Goal: Task Accomplishment & Management: Manage account settings

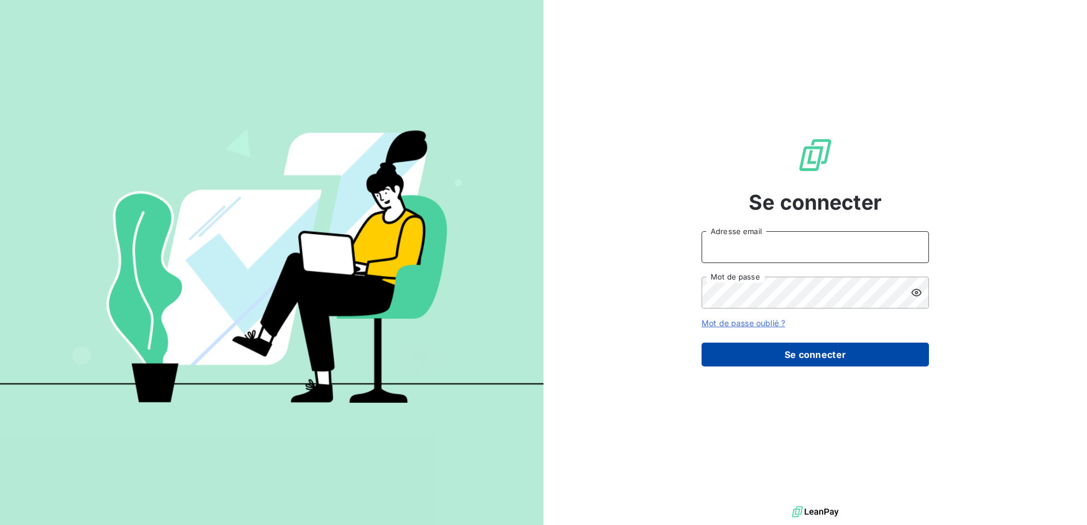
type input "[EMAIL_ADDRESS][DOMAIN_NAME]"
drag, startPoint x: 804, startPoint y: 352, endPoint x: 783, endPoint y: 353, distance: 21.1
click at [803, 352] on button "Se connecter" at bounding box center [814, 355] width 227 height 24
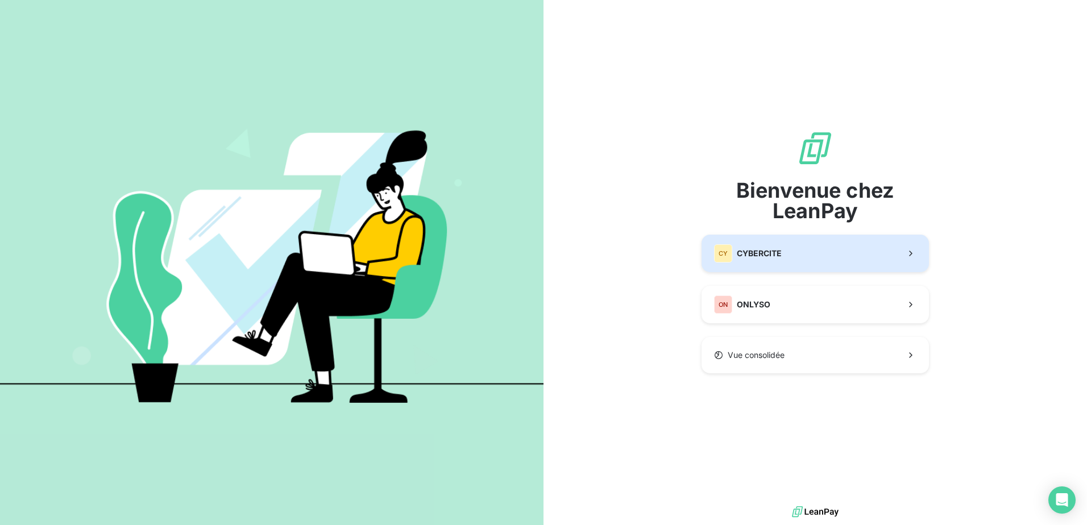
click at [776, 256] on span "CYBERCITE" at bounding box center [759, 253] width 45 height 11
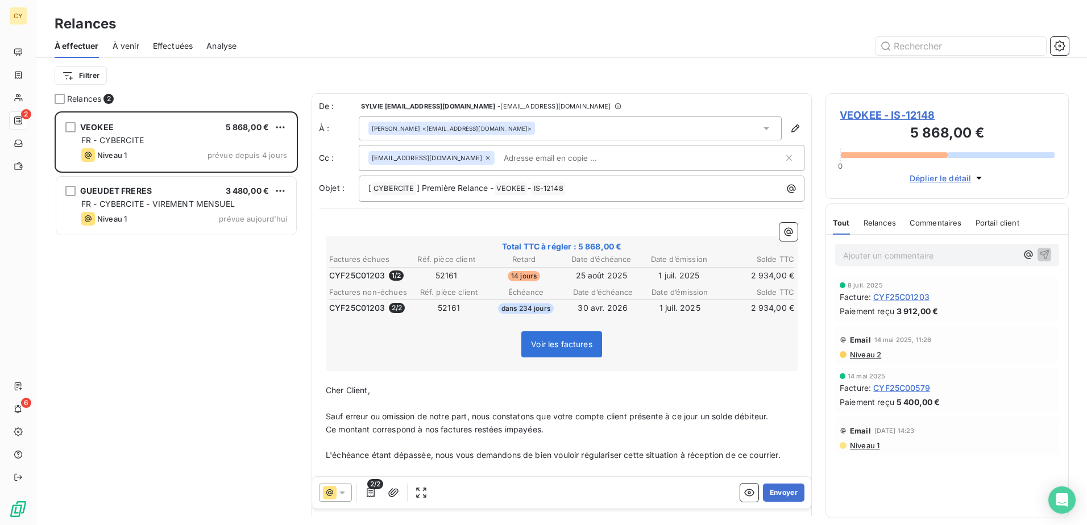
scroll to position [405, 235]
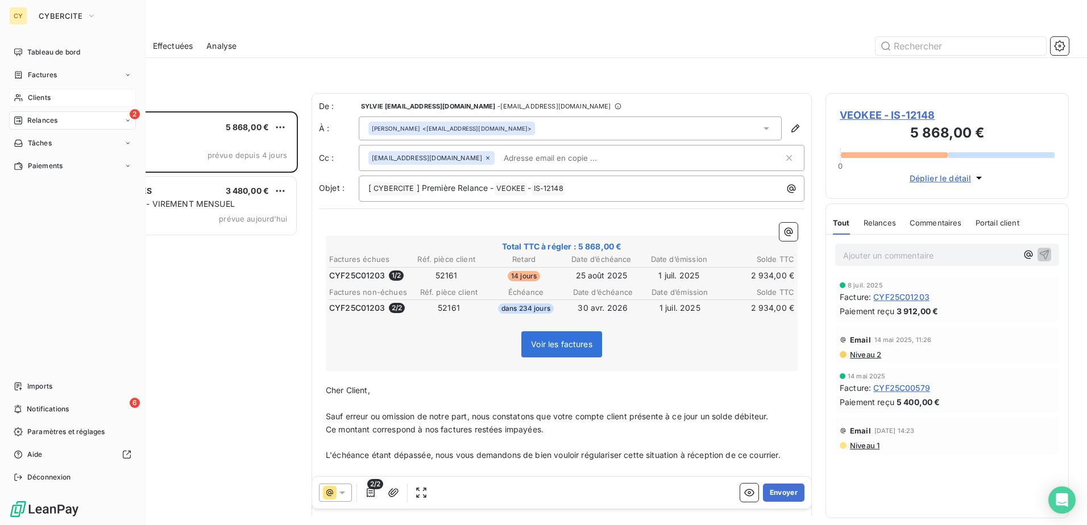
click at [41, 98] on span "Clients" at bounding box center [39, 98] width 23 height 10
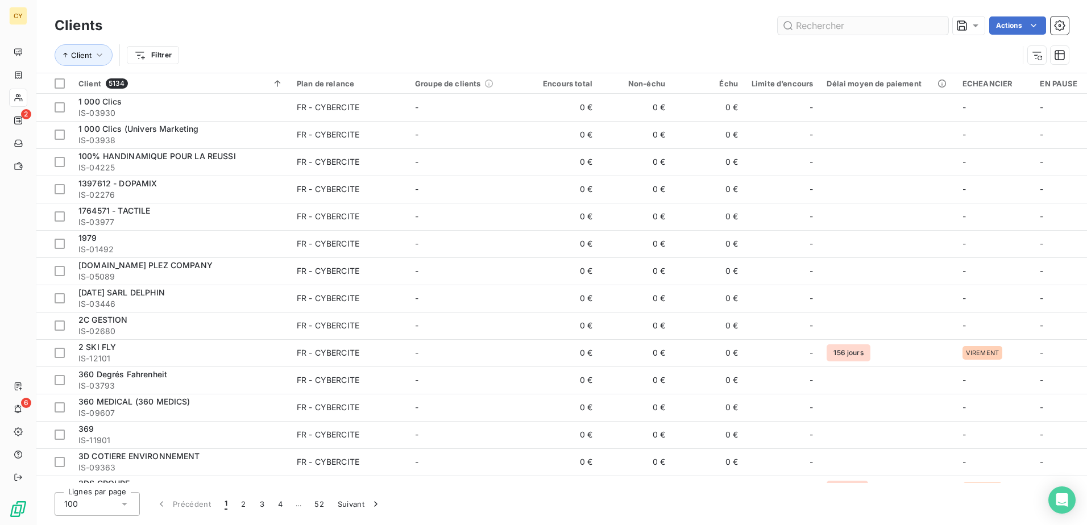
click at [859, 29] on input "text" at bounding box center [863, 25] width 171 height 18
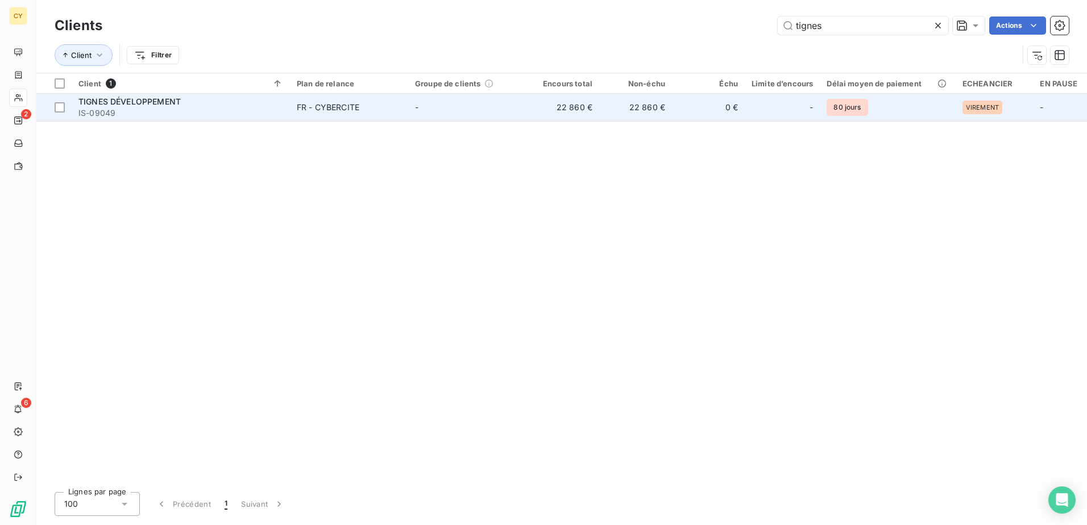
type input "tignes"
click at [181, 108] on span "IS-09049" at bounding box center [180, 112] width 205 height 11
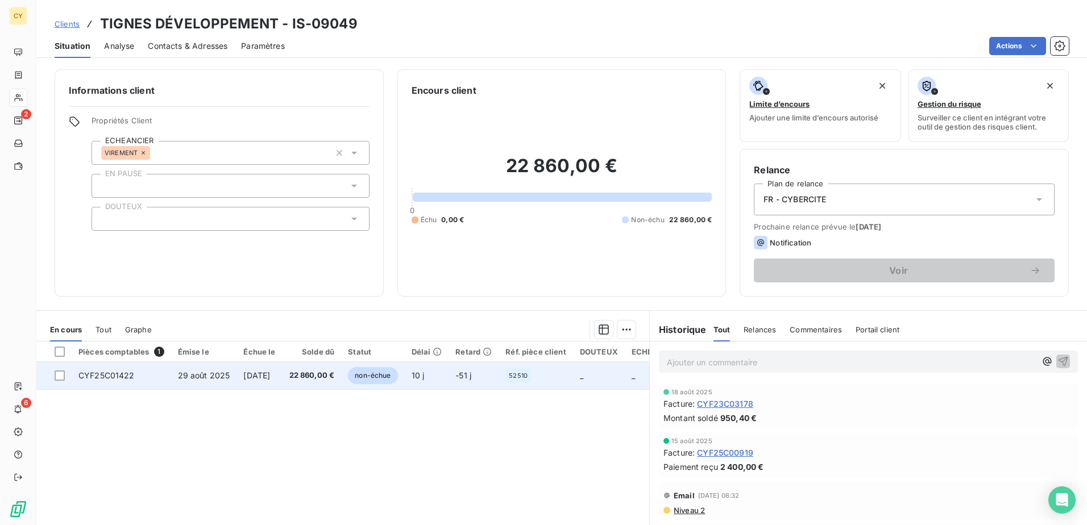
click at [128, 378] on span "CYF25C01422" at bounding box center [106, 376] width 56 height 10
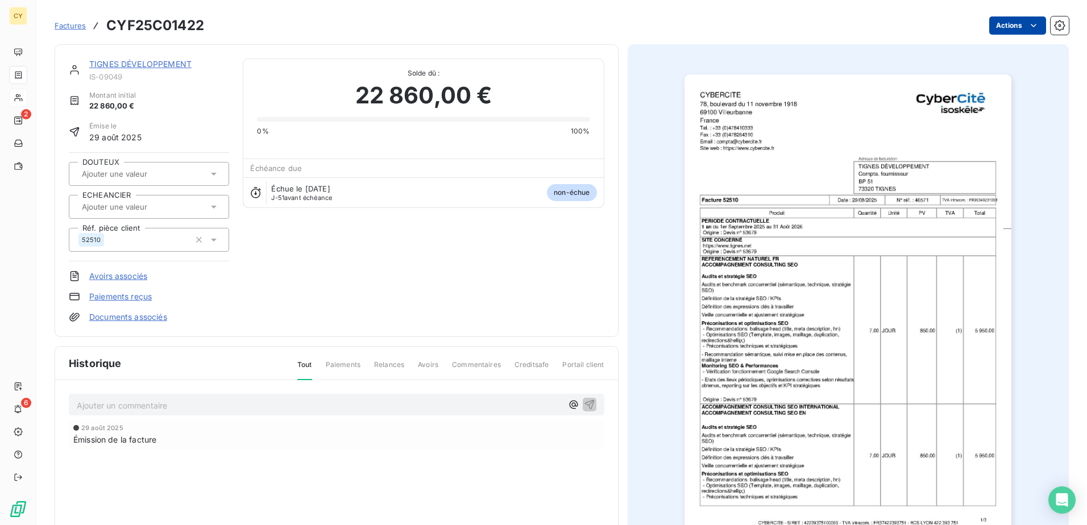
click at [996, 29] on html "CY 2 6 Factures CYF25C01422 Actions TIGNES DÉVELOPPEMENT IS-09049 Montant initi…" at bounding box center [543, 262] width 1087 height 525
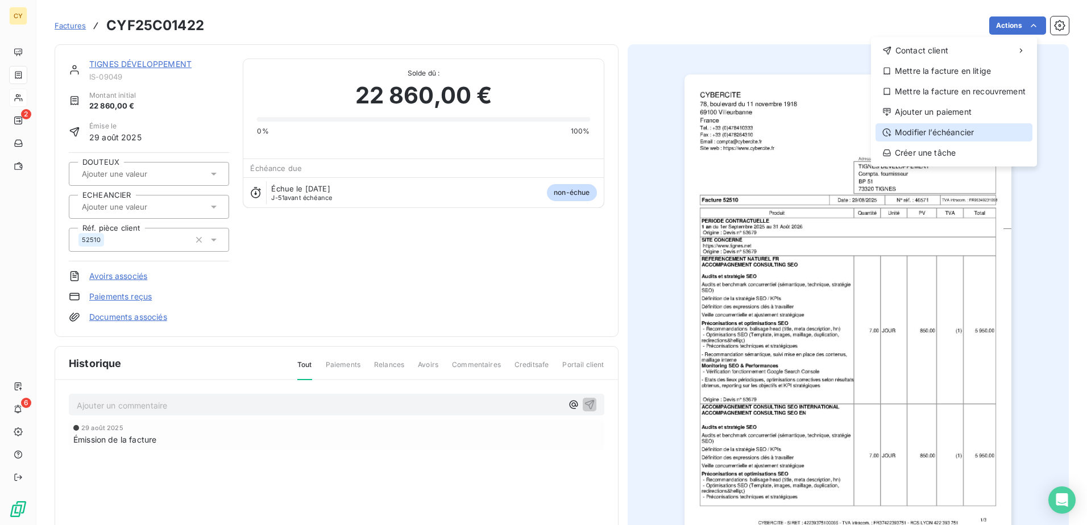
click at [954, 138] on div "Modifier l’échéancier" at bounding box center [953, 132] width 157 height 18
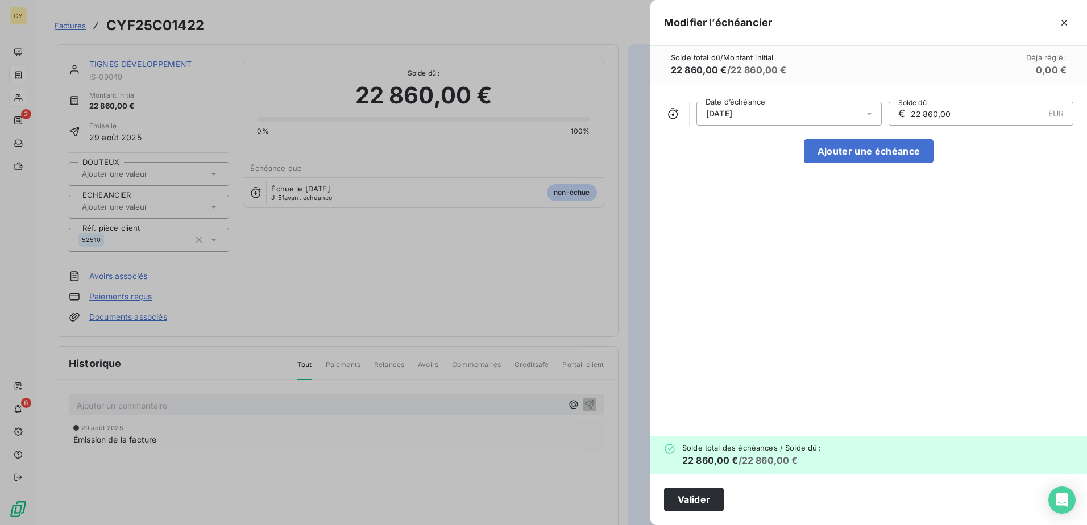
click at [871, 115] on icon at bounding box center [868, 113] width 11 height 11
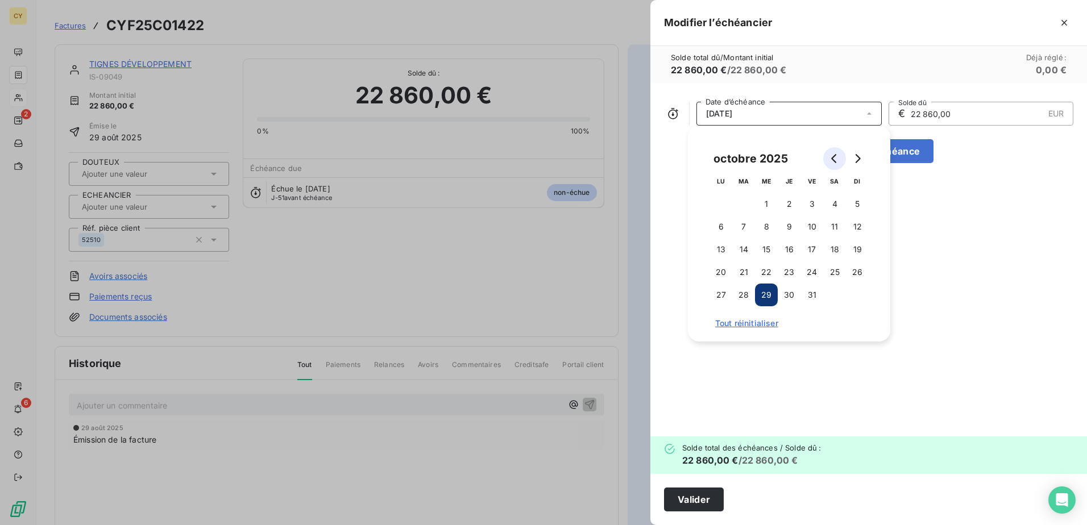
click at [829, 156] on button "Go to previous month" at bounding box center [834, 158] width 23 height 23
click at [834, 159] on icon "Go to previous month" at bounding box center [834, 158] width 9 height 9
click at [856, 160] on icon "Go to next month" at bounding box center [857, 158] width 9 height 9
click at [721, 242] on button "15" at bounding box center [720, 249] width 23 height 23
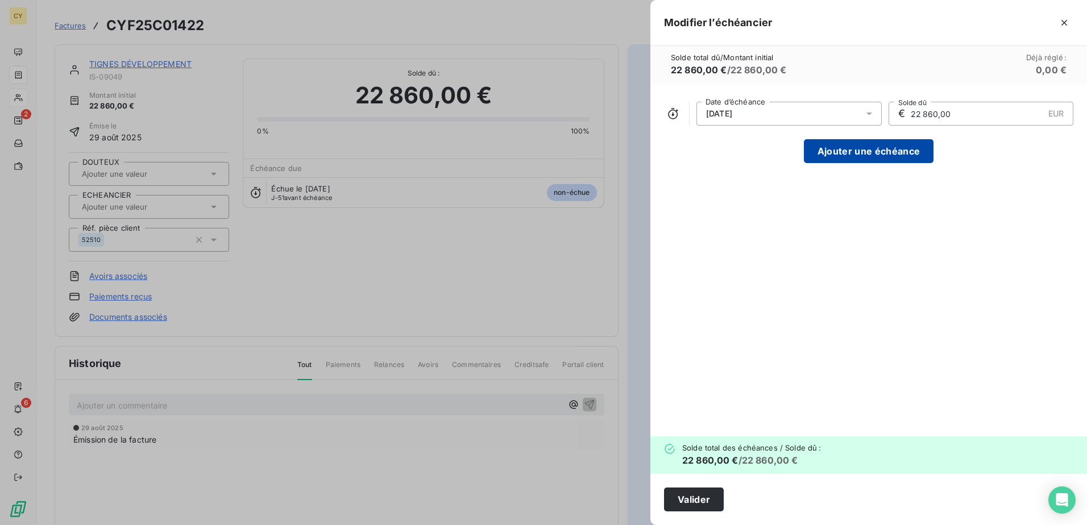
click at [918, 152] on button "Ajouter une échéance" at bounding box center [869, 151] width 130 height 24
type input "11 430,00"
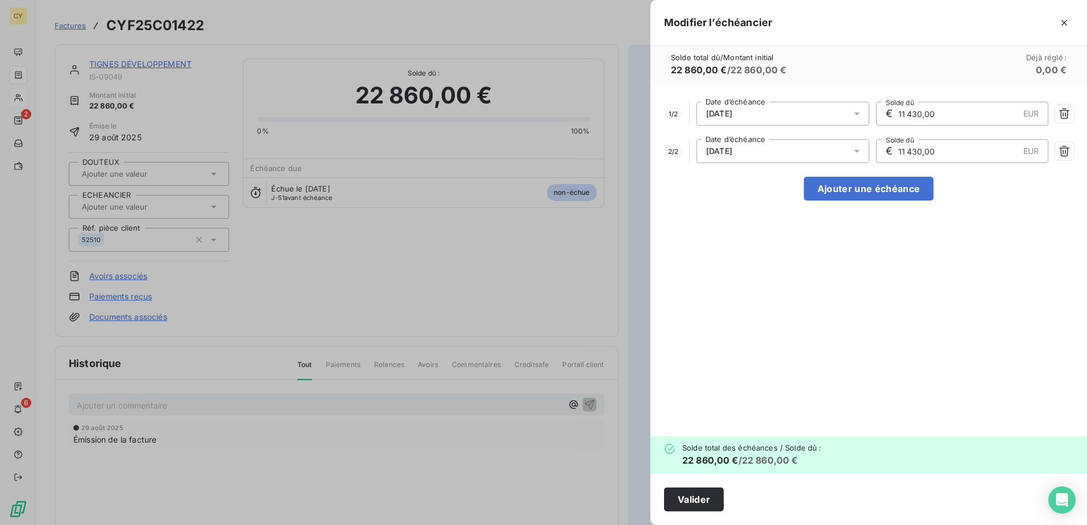
click at [860, 154] on icon at bounding box center [856, 151] width 11 height 11
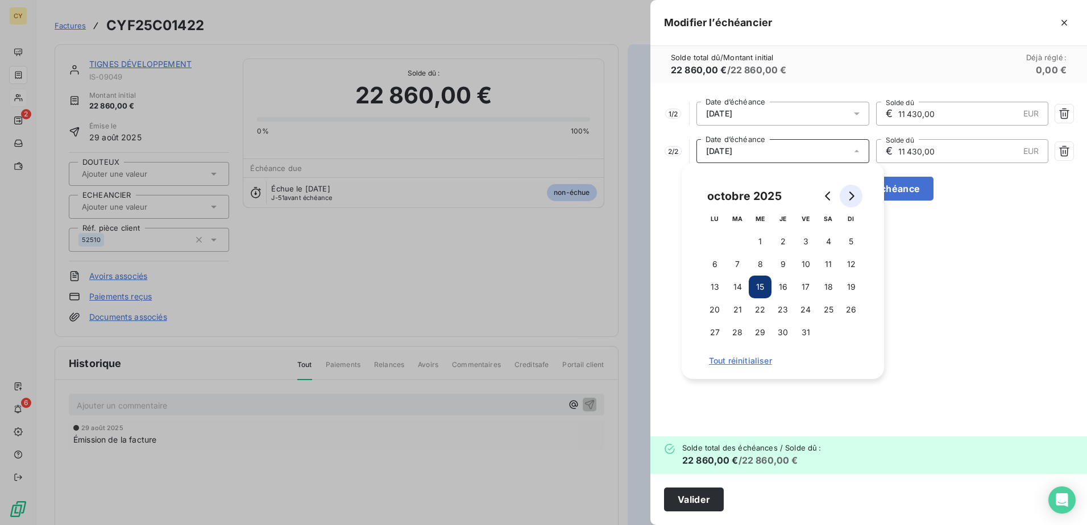
click at [853, 194] on icon "Go to next month" at bounding box center [851, 196] width 5 height 9
click at [714, 264] on button "2" at bounding box center [714, 264] width 23 height 23
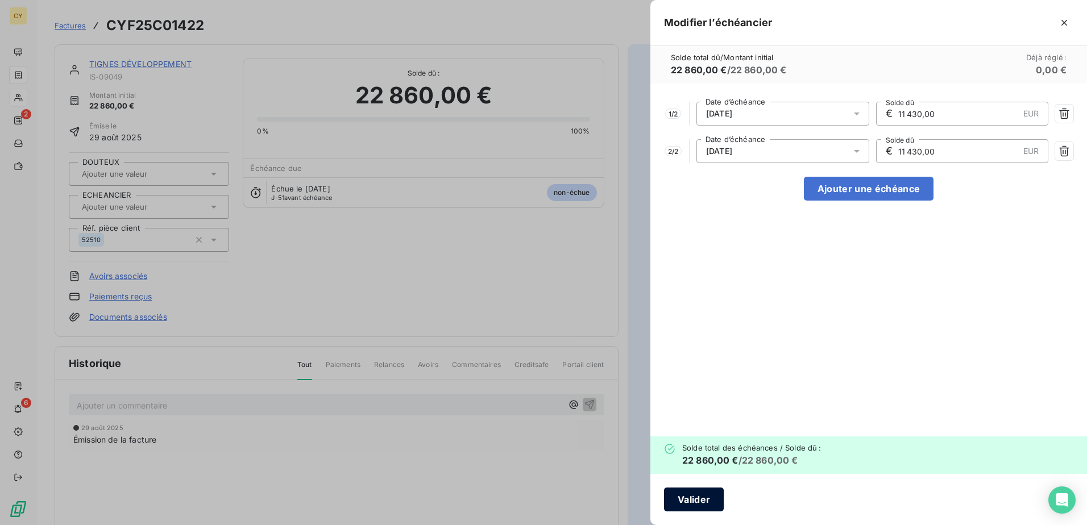
click at [693, 502] on button "Valider" at bounding box center [694, 500] width 60 height 24
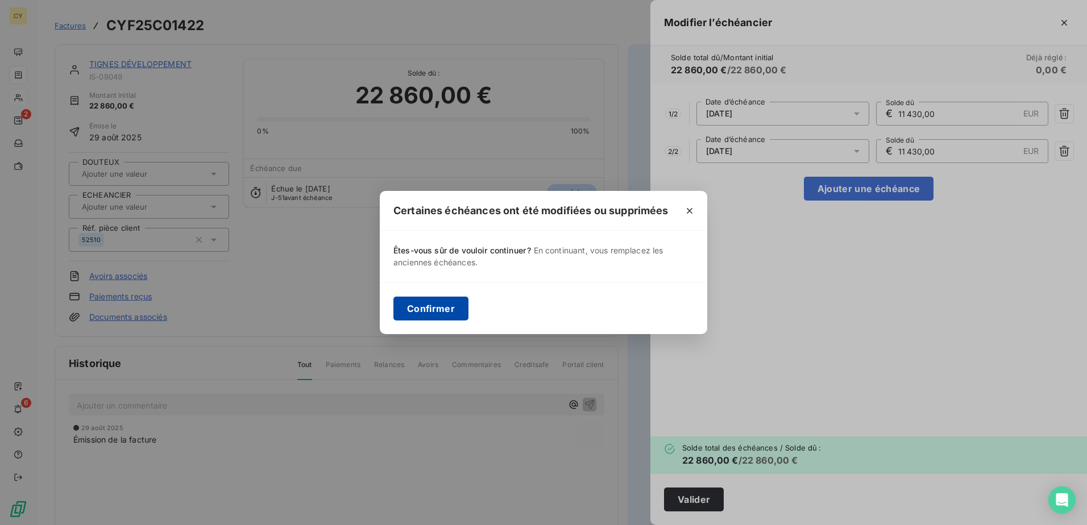
click at [439, 314] on button "Confirmer" at bounding box center [430, 309] width 75 height 24
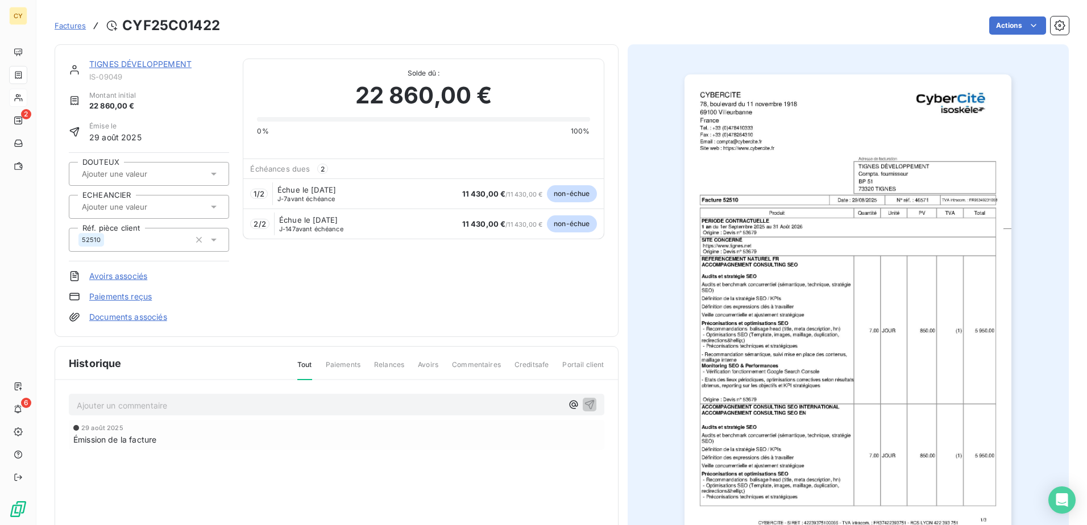
click at [94, 207] on input "text" at bounding box center [138, 207] width 114 height 10
click at [105, 261] on span "VIREMENT" at bounding box center [111, 264] width 33 height 7
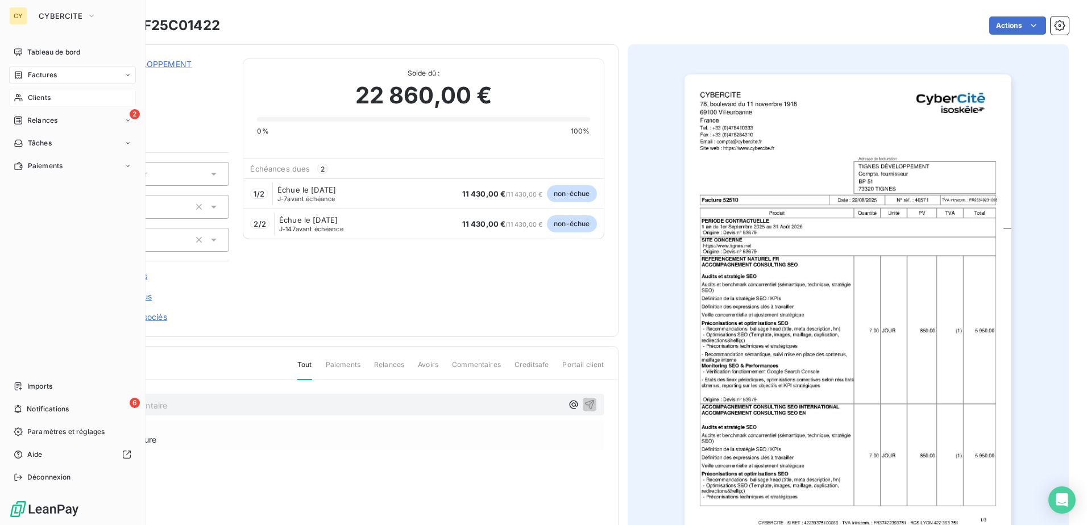
click at [43, 98] on span "Clients" at bounding box center [39, 98] width 23 height 10
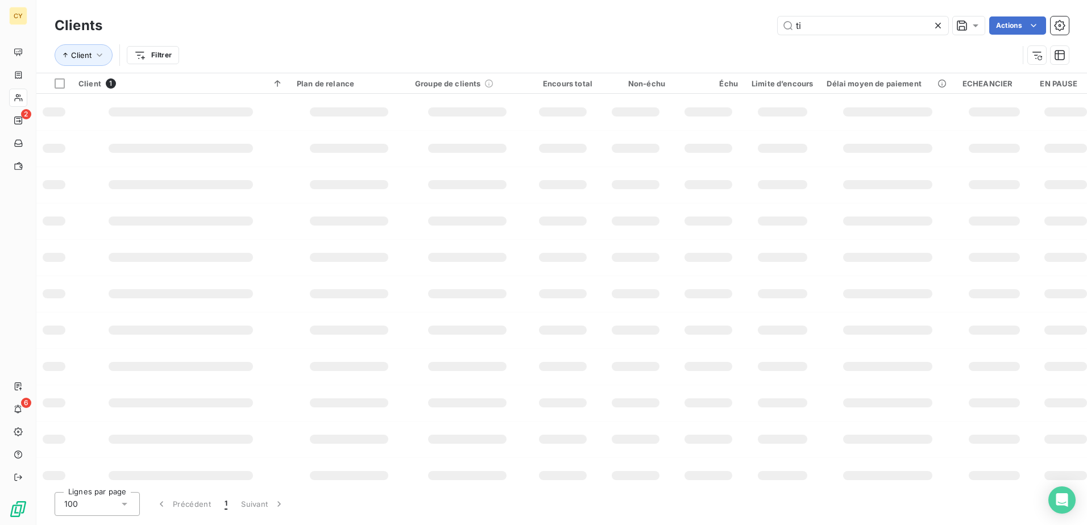
type input "t"
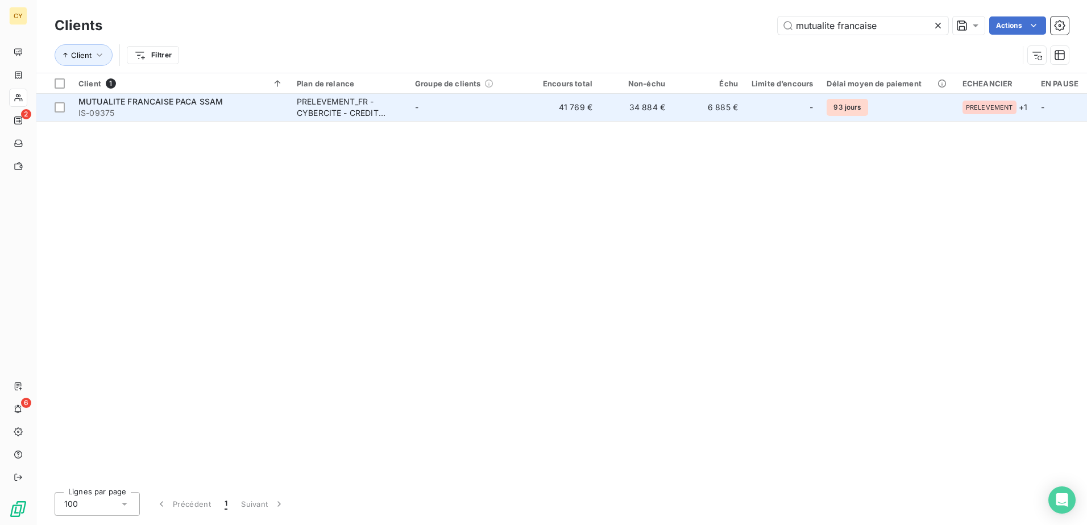
type input "mutualite francaise"
click at [240, 111] on span "IS-09375" at bounding box center [180, 112] width 205 height 11
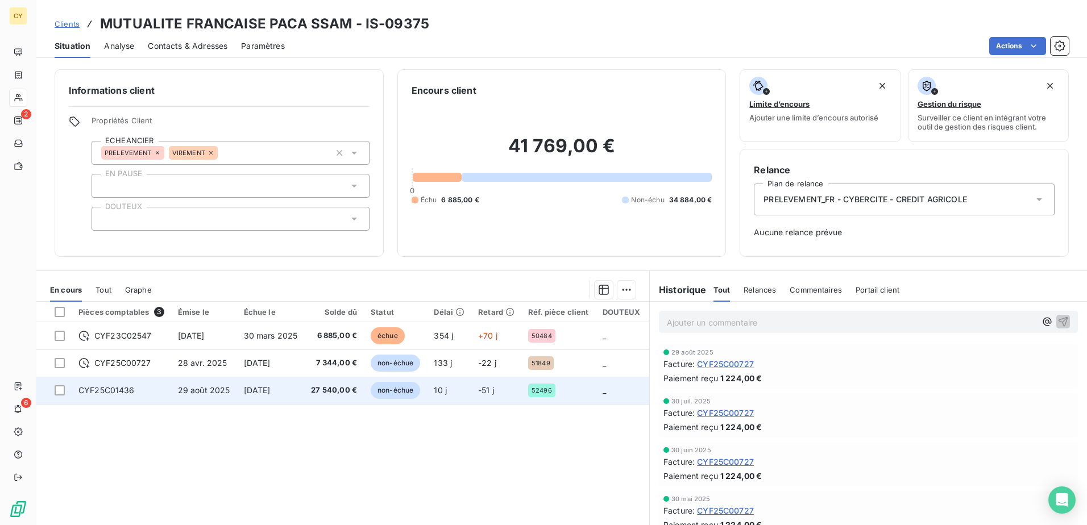
click at [127, 392] on span "CYF25C01436" at bounding box center [106, 390] width 56 height 10
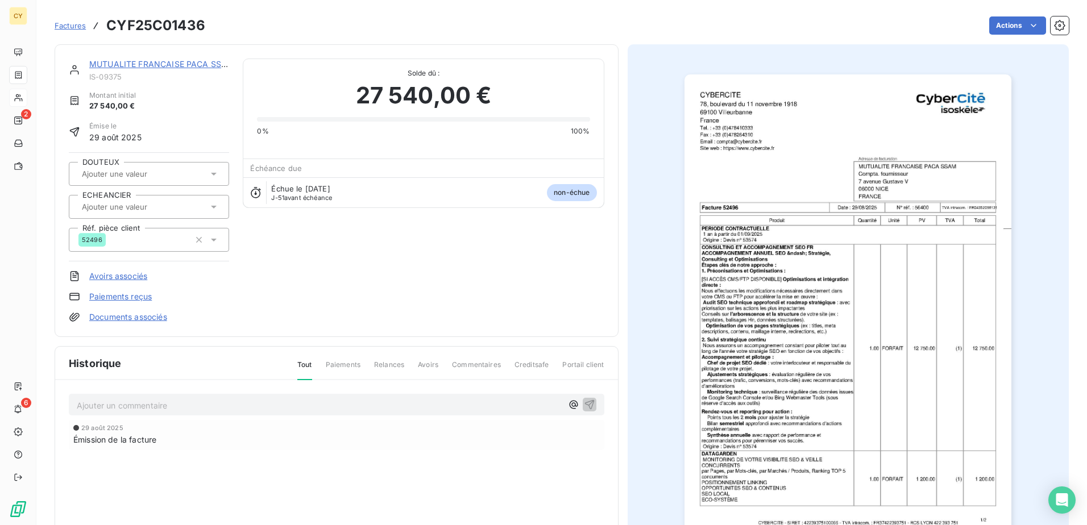
click at [152, 210] on input "text" at bounding box center [138, 207] width 114 height 10
click at [112, 267] on span "VIREMENT" at bounding box center [111, 264] width 33 height 7
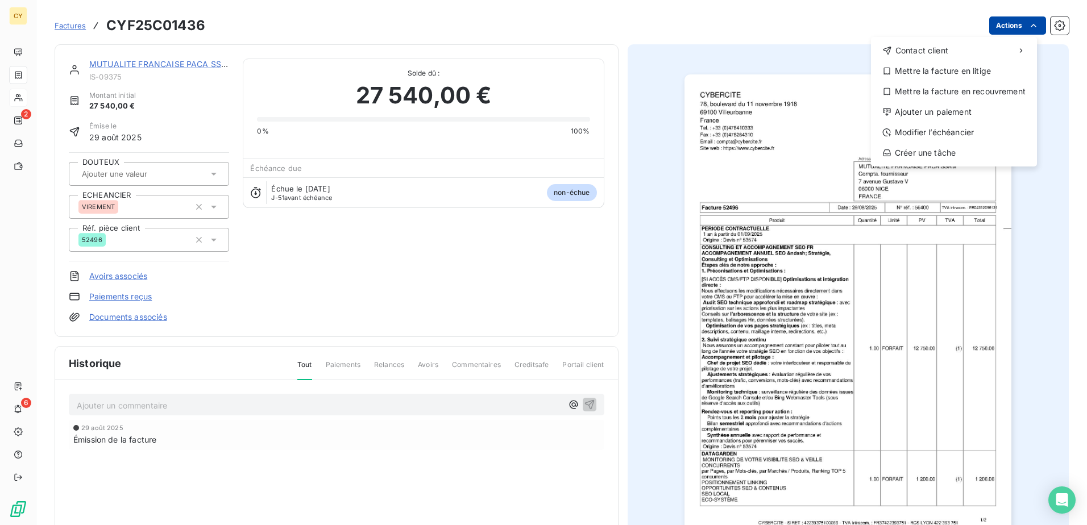
click at [997, 22] on html "CY 2 6 Factures CYF25C01436 Actions Contact client Mettre la facture en litige …" at bounding box center [543, 262] width 1087 height 525
click at [943, 130] on div "Modifier l’échéancier" at bounding box center [953, 132] width 157 height 18
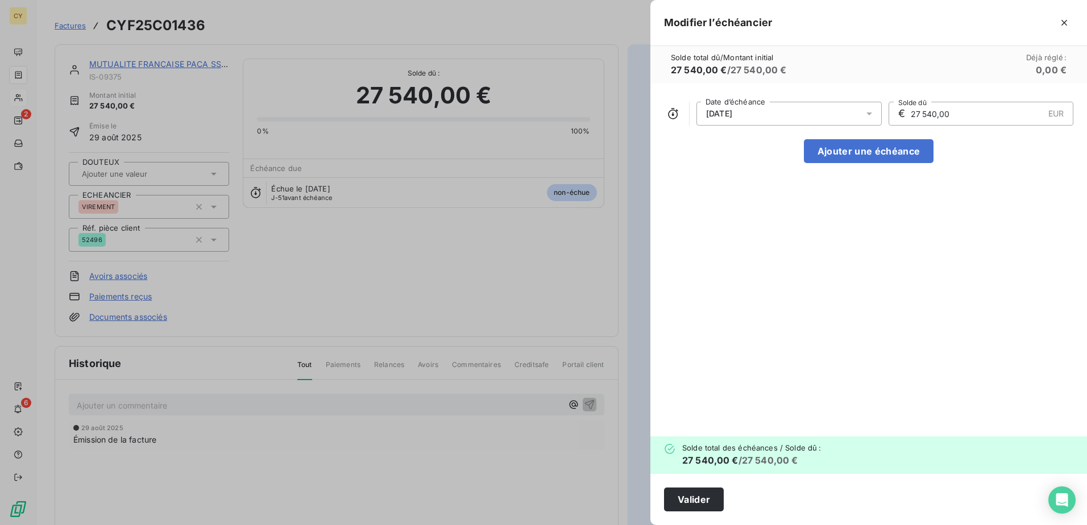
click at [872, 115] on icon at bounding box center [868, 113] width 11 height 11
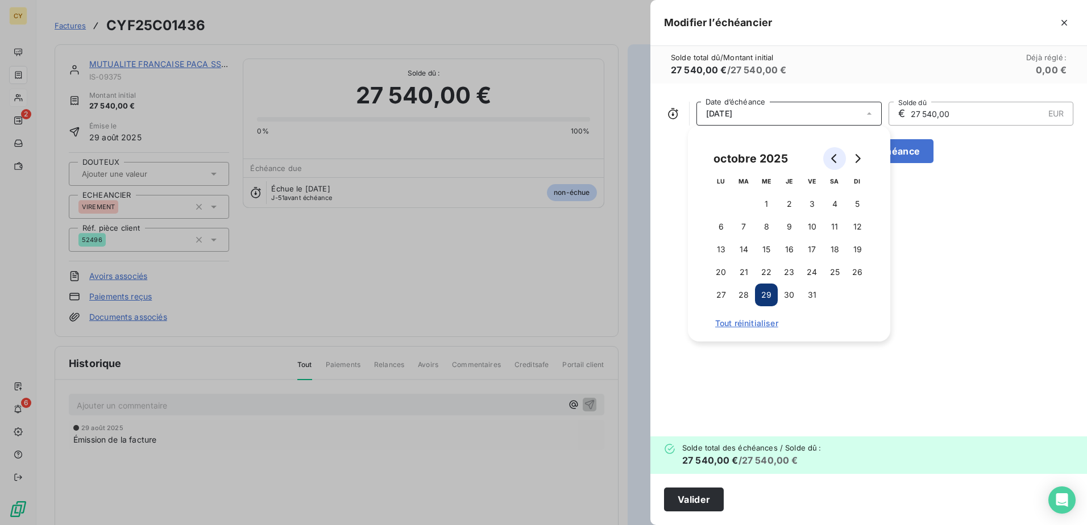
click at [828, 159] on button "Go to previous month" at bounding box center [834, 158] width 23 height 23
drag, startPoint x: 743, startPoint y: 298, endPoint x: 792, endPoint y: 263, distance: 60.6
click at [745, 295] on button "30" at bounding box center [743, 295] width 23 height 23
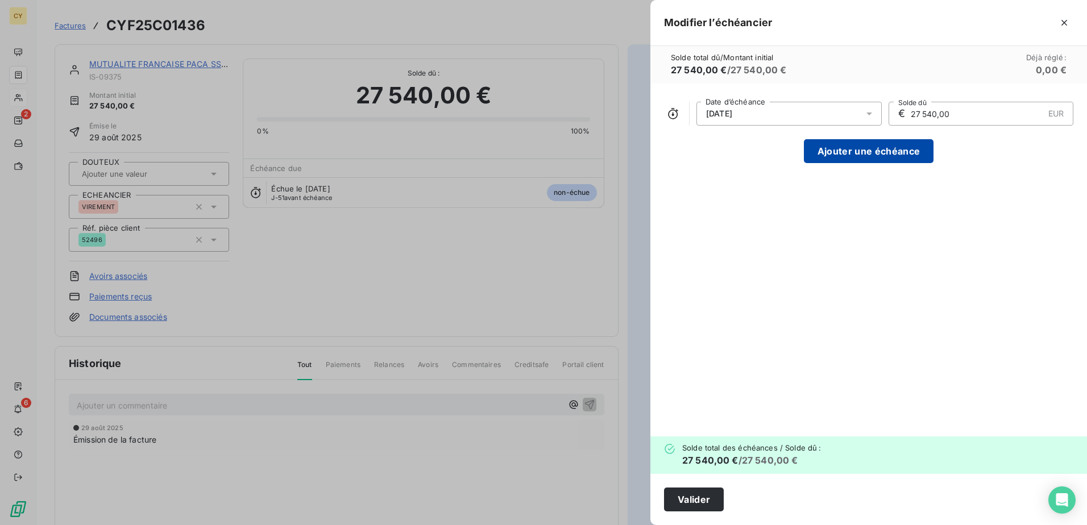
drag, startPoint x: 957, startPoint y: 111, endPoint x: 825, endPoint y: 142, distance: 134.8
click at [830, 138] on div "[DATE] Date d’échéance € 27 540,00 EUR Solde dû Ajouter une échéance" at bounding box center [868, 260] width 437 height 353
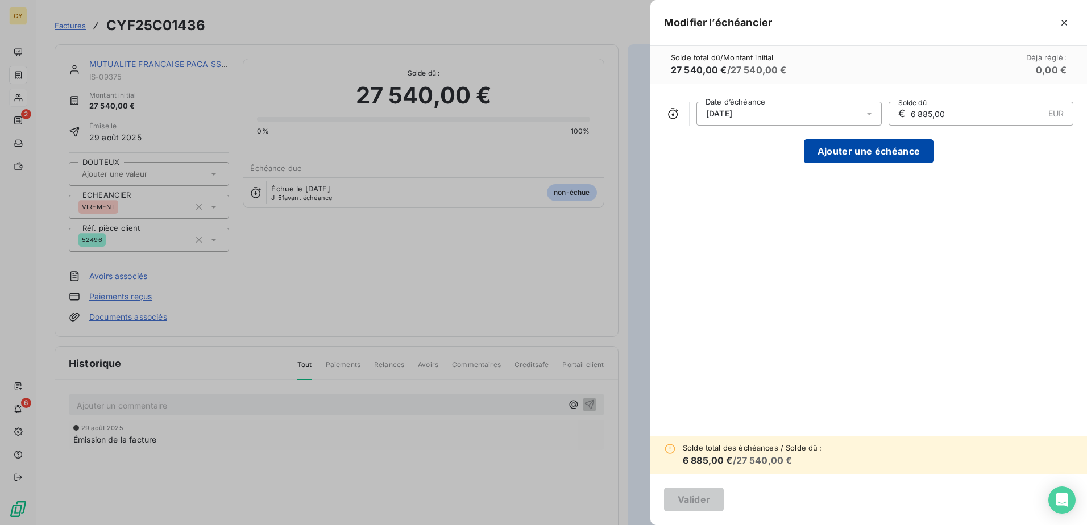
type input "6 885,00"
click at [849, 155] on button "Ajouter une échéance" at bounding box center [869, 151] width 130 height 24
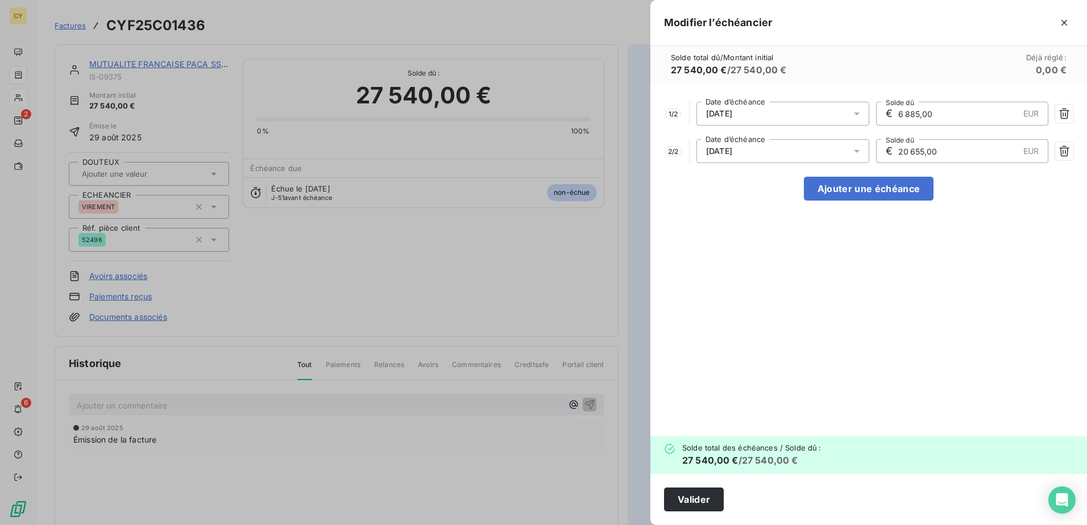
drag, startPoint x: 941, startPoint y: 147, endPoint x: 871, endPoint y: 169, distance: 73.5
click at [872, 168] on div "1 / 2 [DATE] Date d’échéance € 6 885,00 EUR Solde dû 2 / 2 [DATE] Date d’échéan…" at bounding box center [868, 260] width 437 height 353
click at [857, 153] on icon at bounding box center [856, 151] width 11 height 11
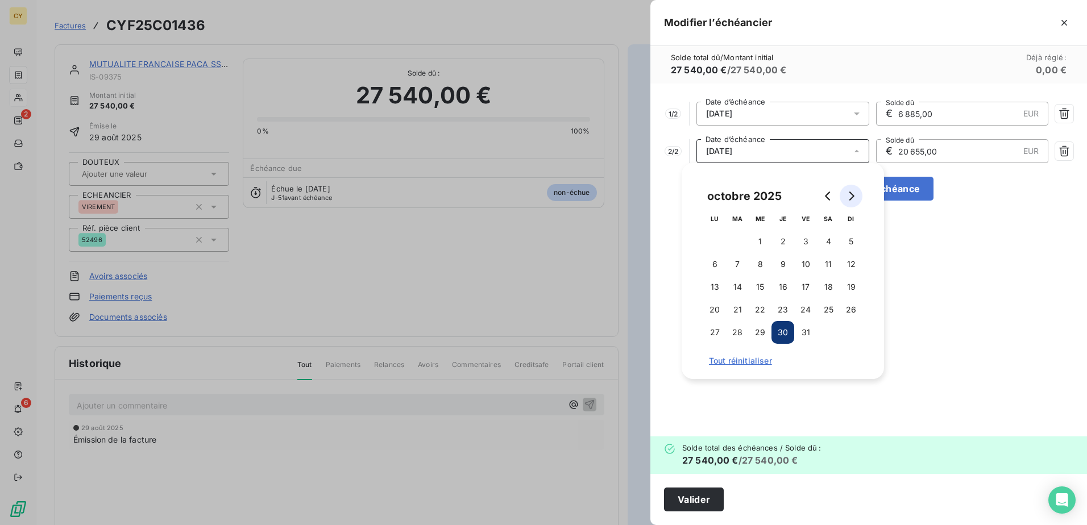
click at [853, 197] on icon "Go to next month" at bounding box center [851, 196] width 5 height 9
click at [738, 335] on button "30" at bounding box center [737, 332] width 23 height 23
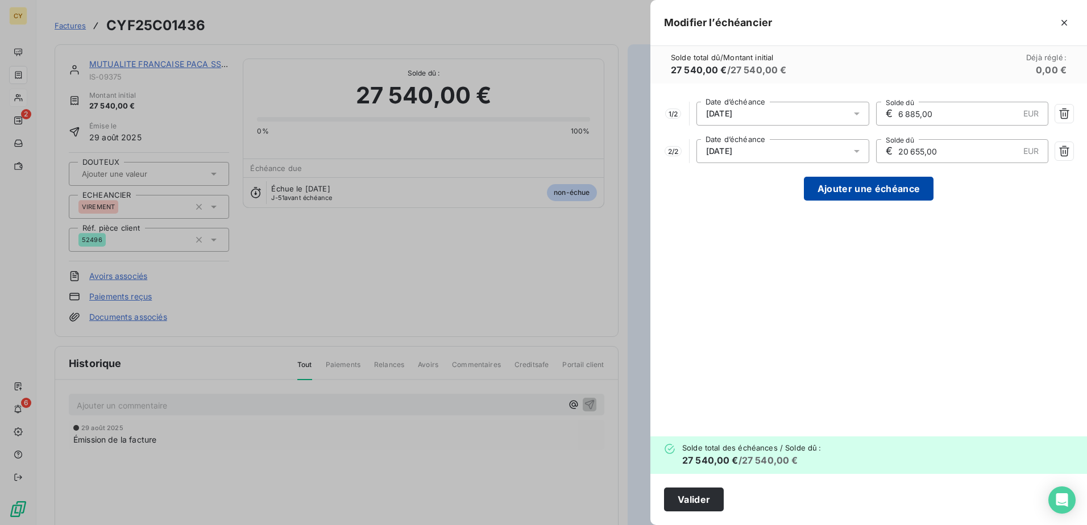
drag, startPoint x: 947, startPoint y: 151, endPoint x: 828, endPoint y: 178, distance: 122.6
click at [829, 178] on div "1 / 2 [DATE] Date d’échéance € 6 885,00 EUR Solde dû 2 / 2 [DATE] Date d’échéan…" at bounding box center [868, 260] width 437 height 353
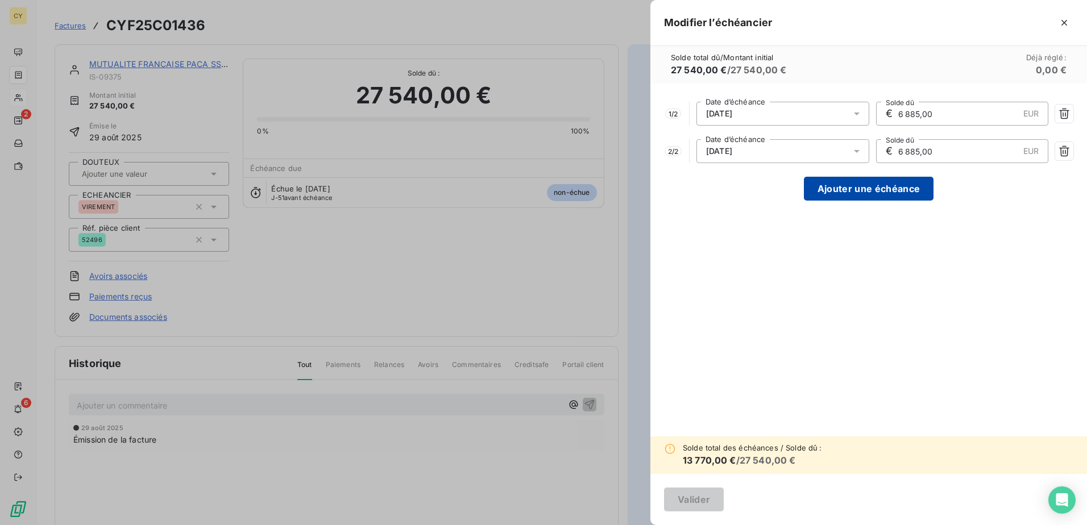
type input "6 885,00"
click at [863, 192] on button "Ajouter une échéance" at bounding box center [869, 189] width 130 height 24
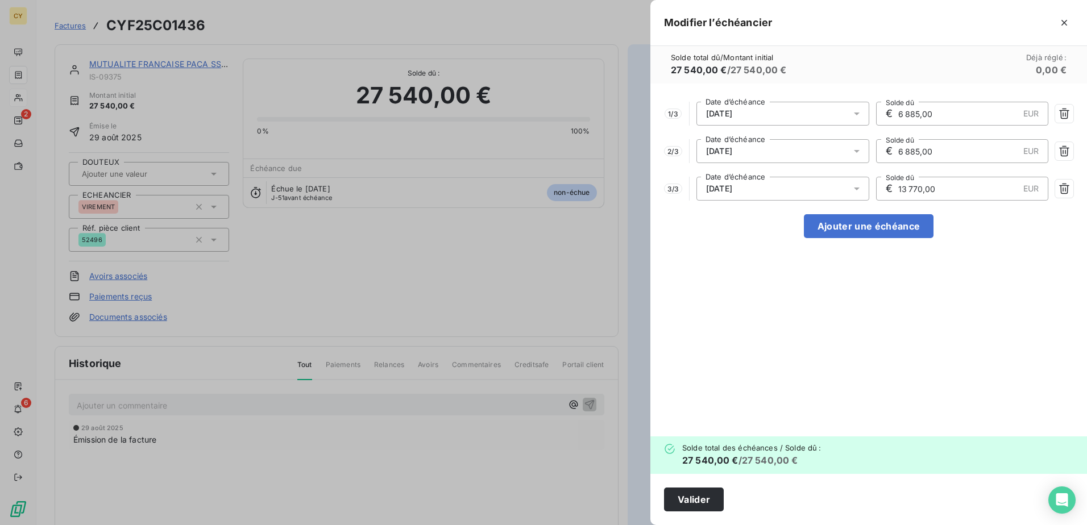
click at [857, 192] on icon at bounding box center [856, 188] width 11 height 11
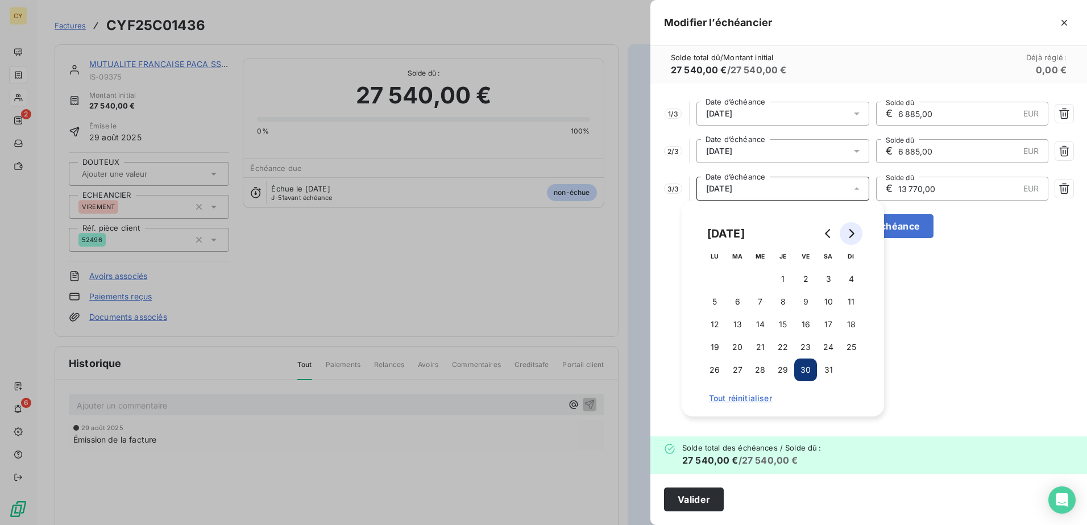
click at [854, 232] on icon "Go to next month" at bounding box center [850, 233] width 9 height 9
click at [853, 232] on icon "Go to next month" at bounding box center [851, 233] width 5 height 9
click at [713, 393] on button "30" at bounding box center [714, 392] width 23 height 23
drag, startPoint x: 849, startPoint y: 192, endPoint x: 785, endPoint y: 192, distance: 63.7
click at [785, 192] on div "3 / 3 [DATE] Date d’échéance € 13 770,00 EUR Solde dû" at bounding box center [868, 189] width 409 height 24
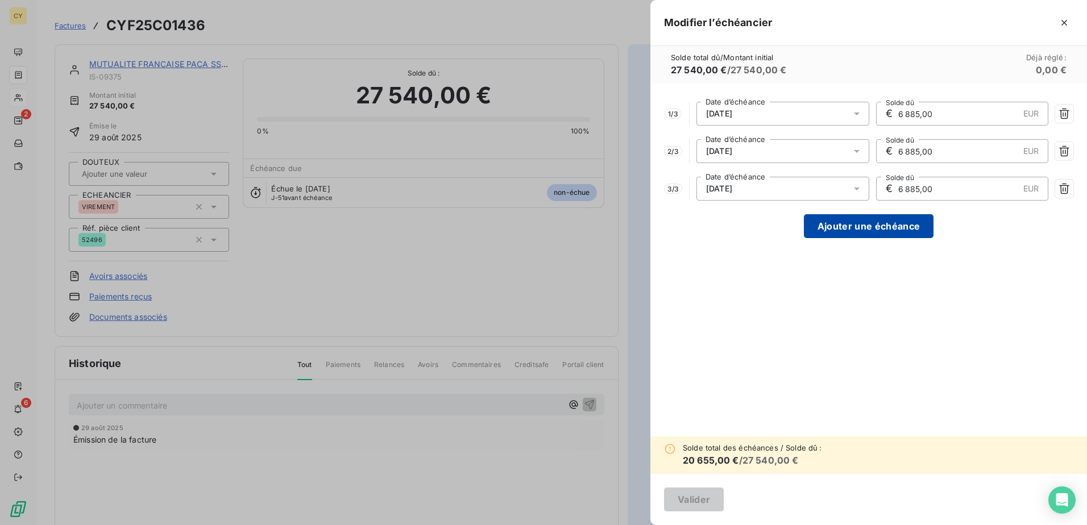
type input "6 885,00"
click at [850, 230] on button "Ajouter une échéance" at bounding box center [869, 226] width 130 height 24
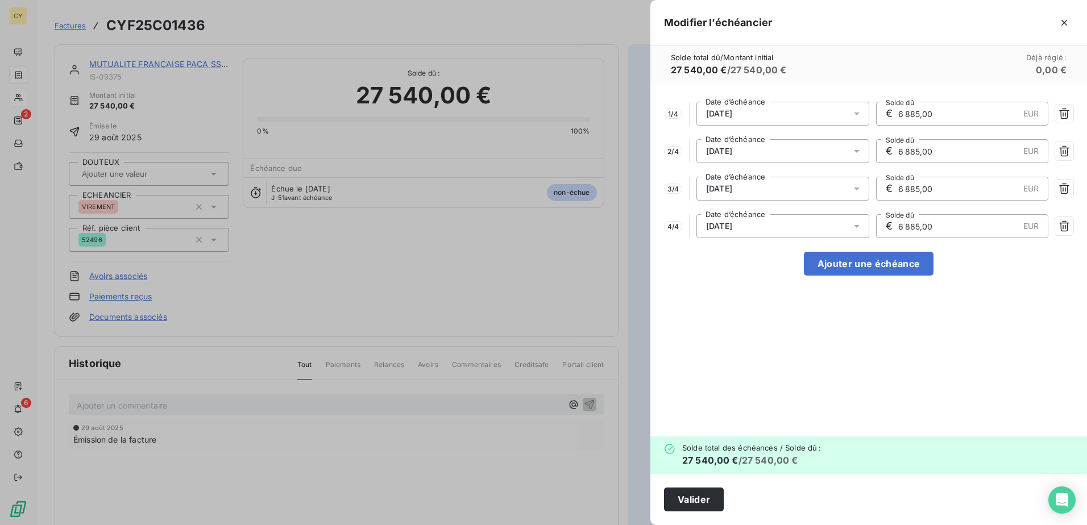
click at [858, 228] on icon at bounding box center [856, 226] width 11 height 11
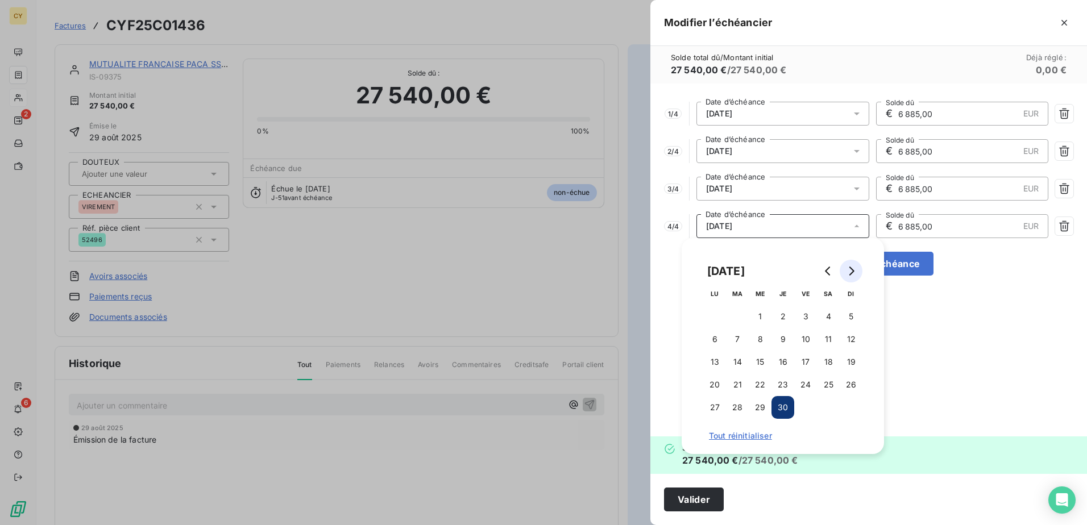
click at [853, 272] on icon "Go to next month" at bounding box center [851, 271] width 5 height 9
click at [739, 405] on button "30" at bounding box center [737, 407] width 23 height 23
click at [938, 329] on div "1 / 4 [DATE] Date d’échéance € 6 885,00 EUR Solde dû 2 / 4 [DATE] Date d’échéan…" at bounding box center [868, 260] width 437 height 353
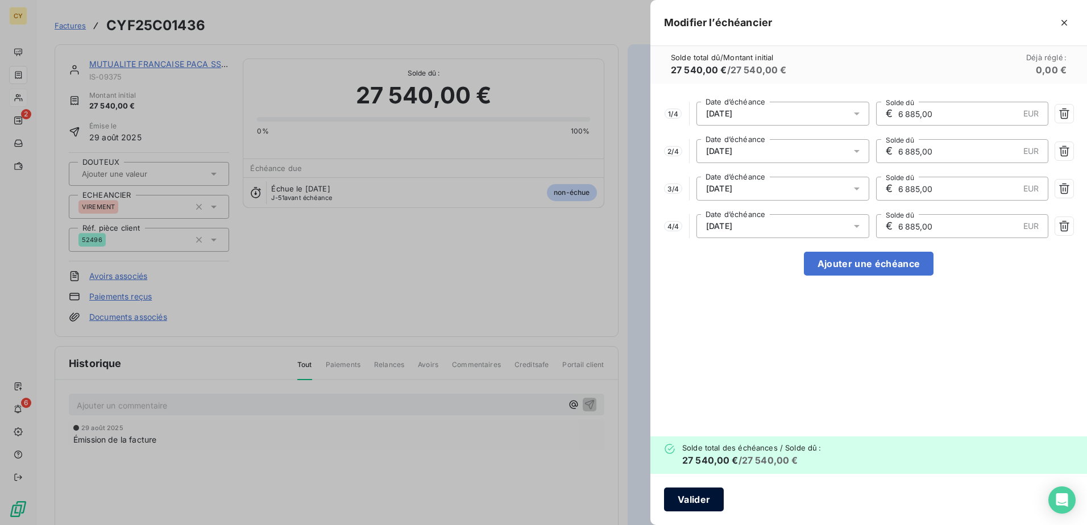
click at [705, 499] on button "Valider" at bounding box center [694, 500] width 60 height 24
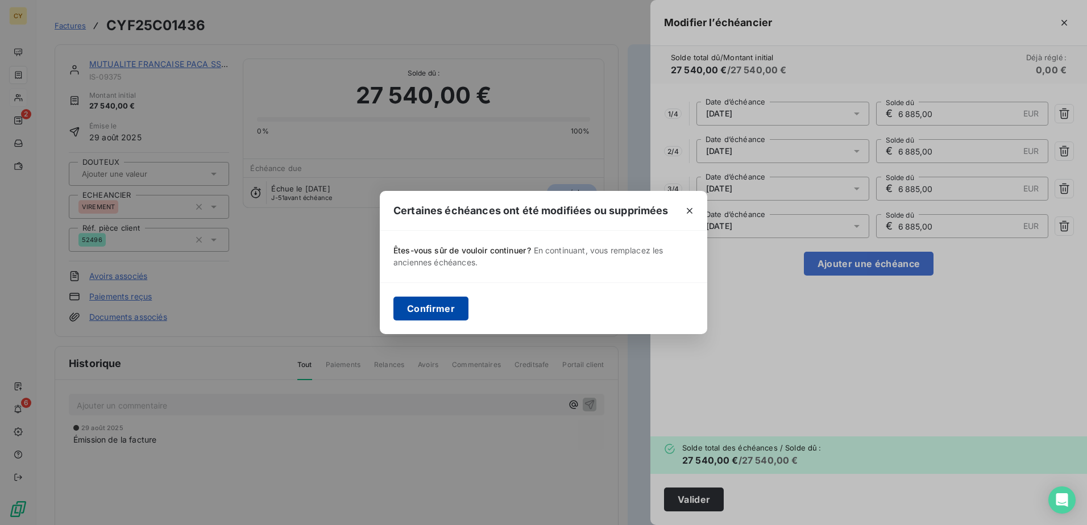
click at [459, 313] on button "Confirmer" at bounding box center [430, 309] width 75 height 24
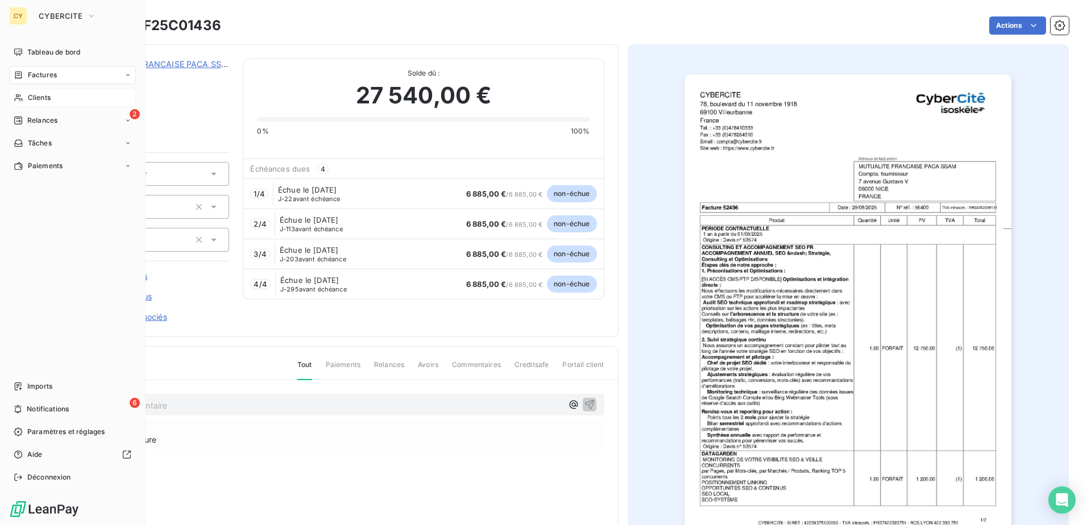
click at [44, 97] on span "Clients" at bounding box center [39, 98] width 23 height 10
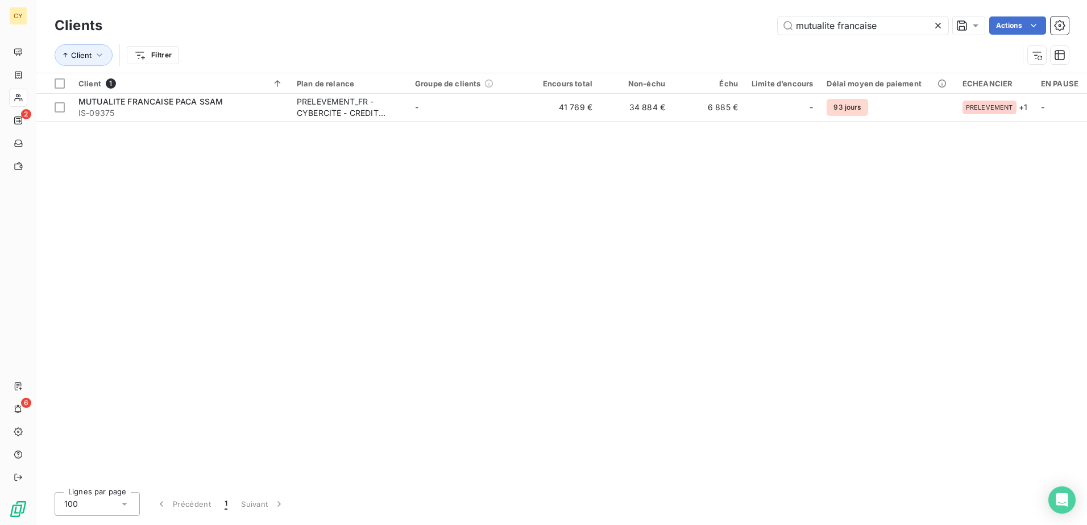
drag, startPoint x: 886, startPoint y: 24, endPoint x: 766, endPoint y: 41, distance: 121.1
click at [766, 41] on div "Clients mutualite francaise Actions Client Filtrer" at bounding box center [562, 43] width 1014 height 59
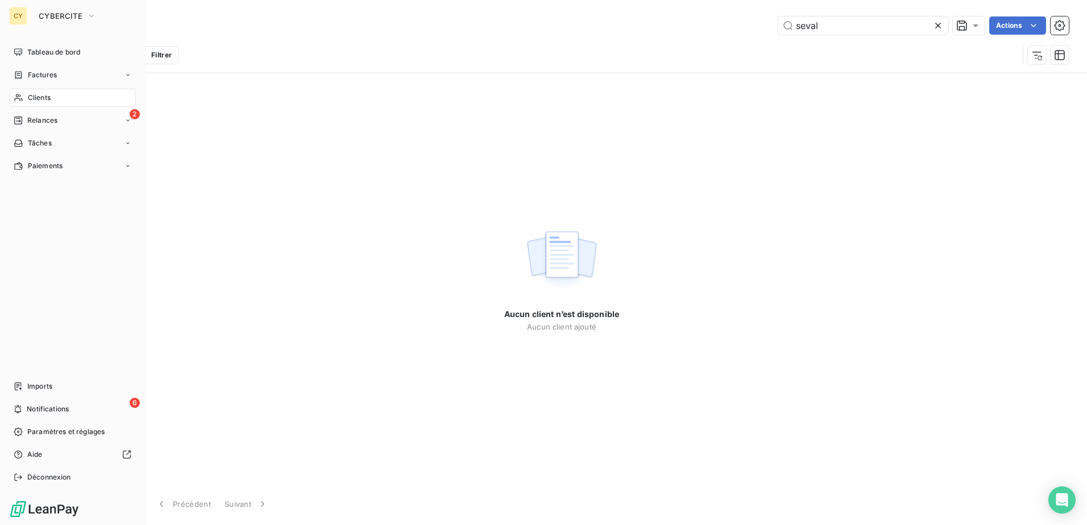
type input "seval"
click at [46, 98] on span "Clients" at bounding box center [39, 98] width 23 height 10
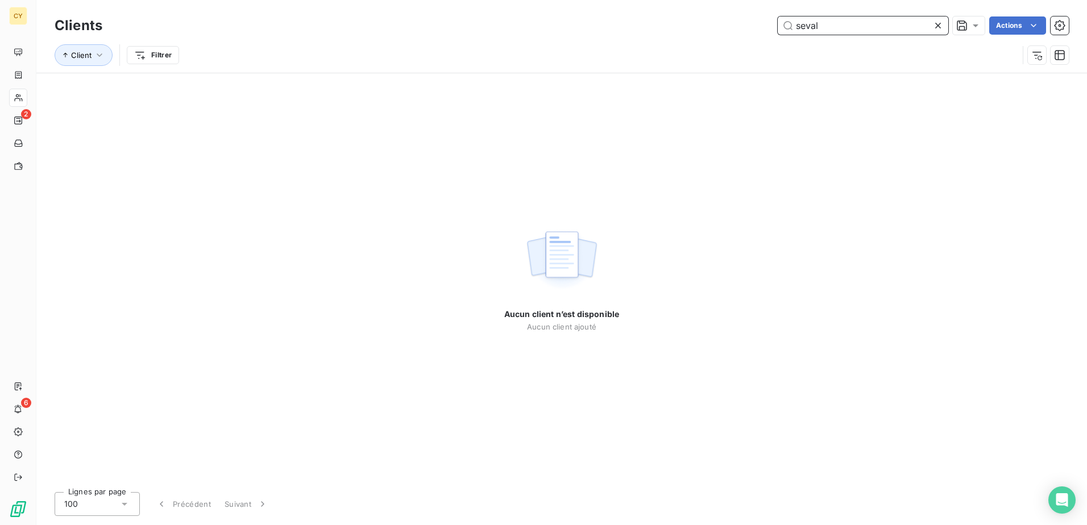
drag, startPoint x: 826, startPoint y: 20, endPoint x: 754, endPoint y: 30, distance: 72.3
click at [754, 30] on div "seval Actions" at bounding box center [592, 25] width 953 height 18
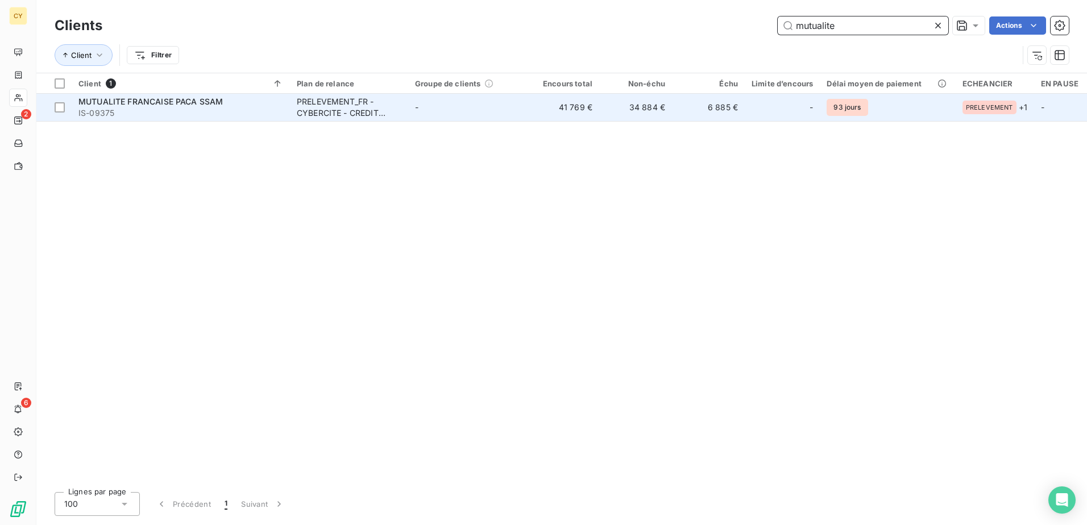
type input "mutualite"
click at [352, 106] on div "PRELEVEMENT_FR - CYBERCITE - CREDIT AGRICOLE" at bounding box center [349, 107] width 105 height 23
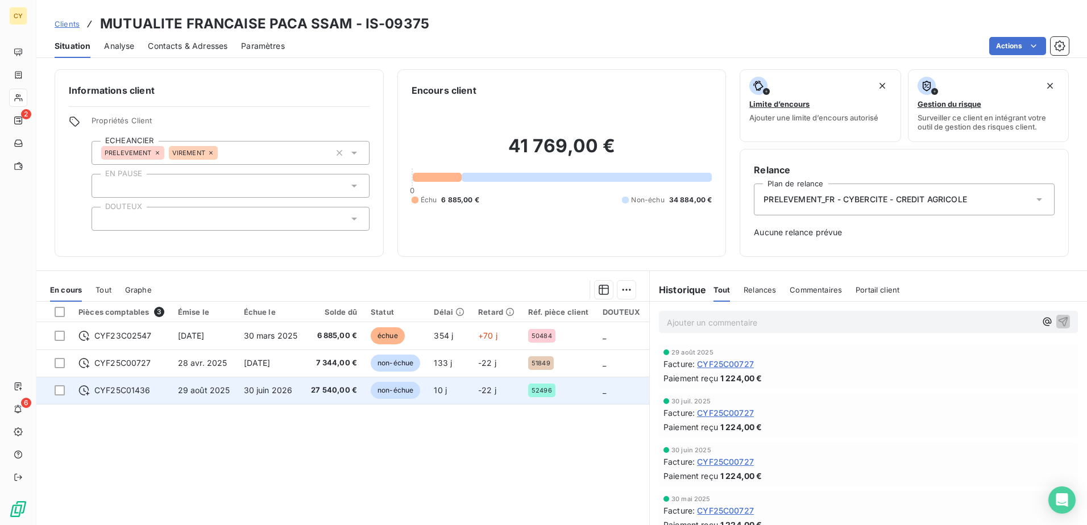
click at [146, 393] on span "CYF25C01436" at bounding box center [122, 390] width 56 height 11
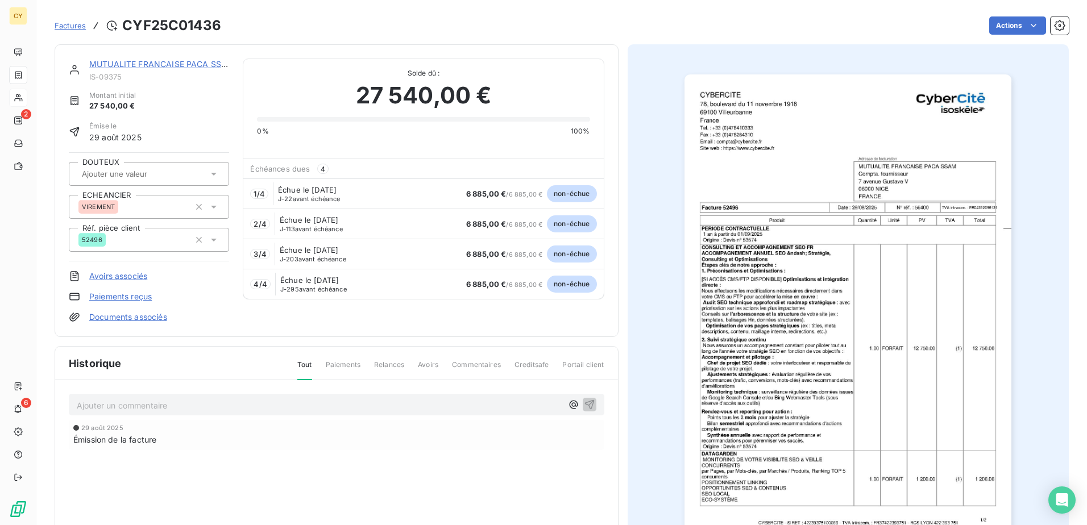
click at [173, 62] on link "MUTUALITE FRANCAISE PACA SSAM" at bounding box center [161, 64] width 145 height 10
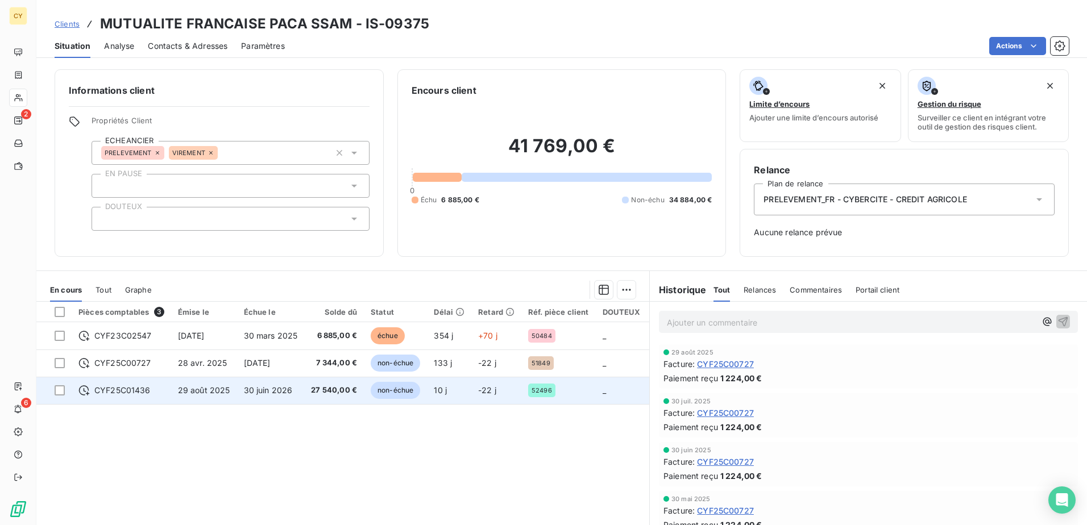
click at [146, 393] on span "CYF25C01436" at bounding box center [122, 390] width 56 height 11
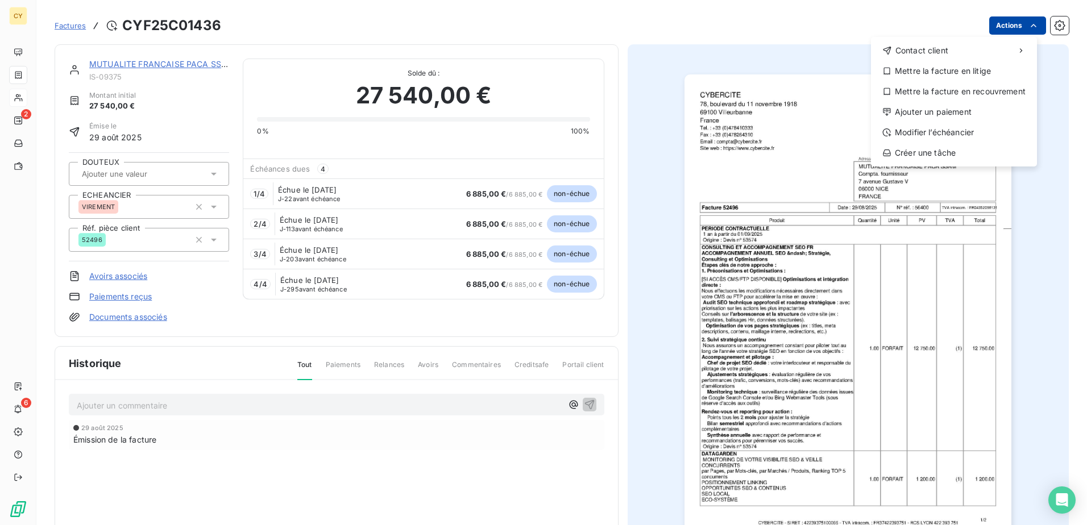
click at [1012, 26] on html "CY 2 6 Factures CYF25C01436 Actions Contact client Mettre la facture en litige …" at bounding box center [543, 262] width 1087 height 525
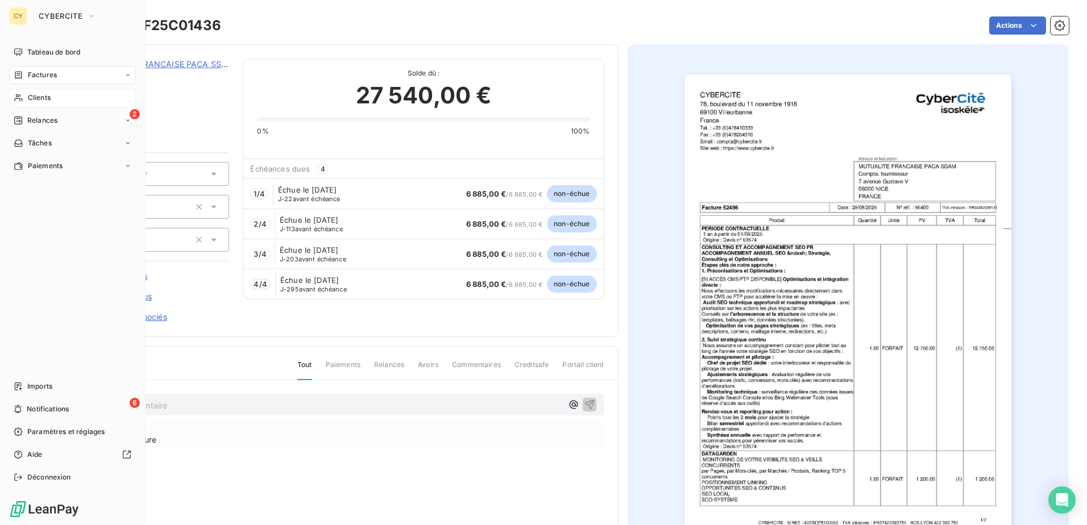
click at [26, 99] on html "CY CYBERCITE Tableau de bord Factures Clients 2 Relances Tâches Paiements Impor…" at bounding box center [543, 262] width 1087 height 525
click at [51, 96] on span "Clients" at bounding box center [39, 98] width 23 height 10
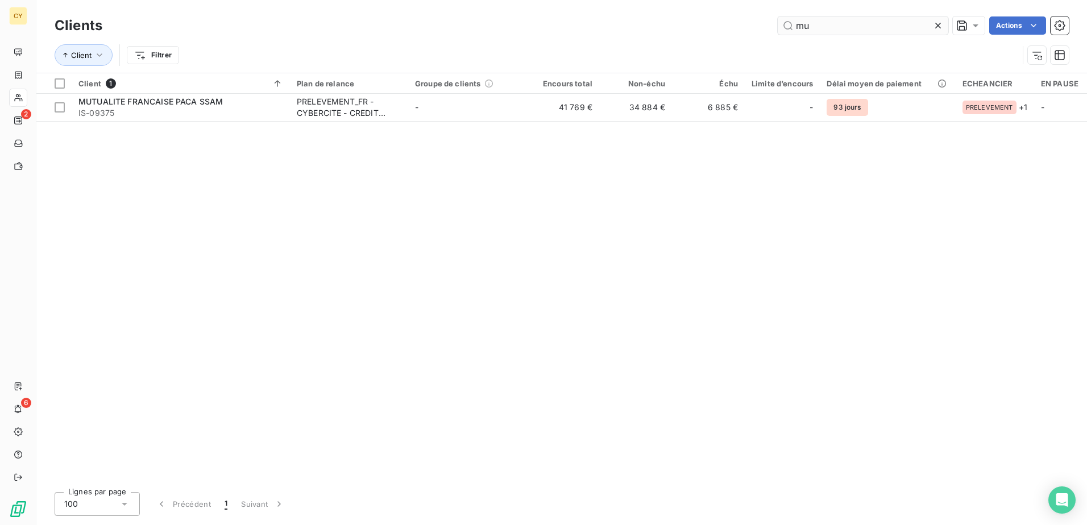
type input "m"
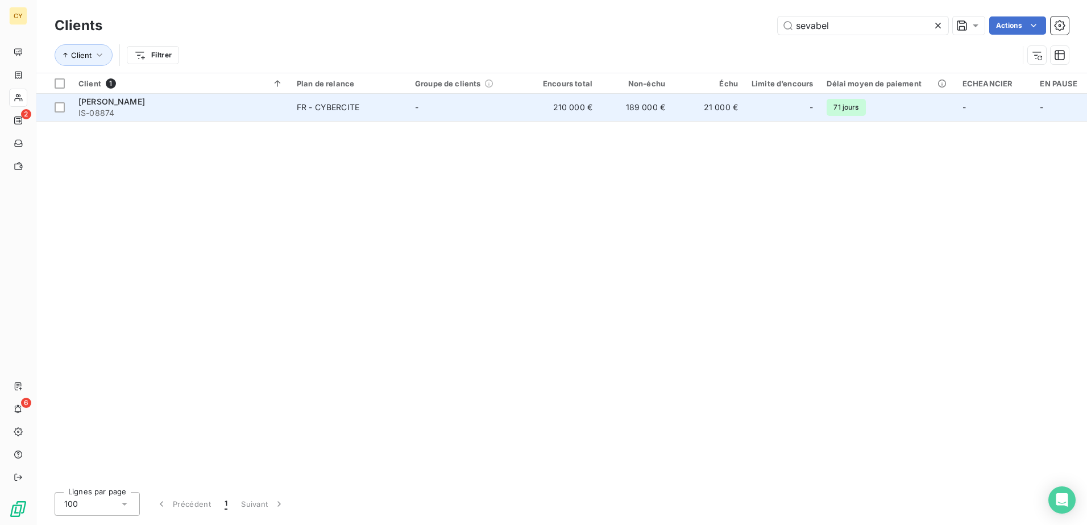
type input "sevabel"
click at [352, 113] on div "FR - CYBERCITE" at bounding box center [328, 107] width 63 height 11
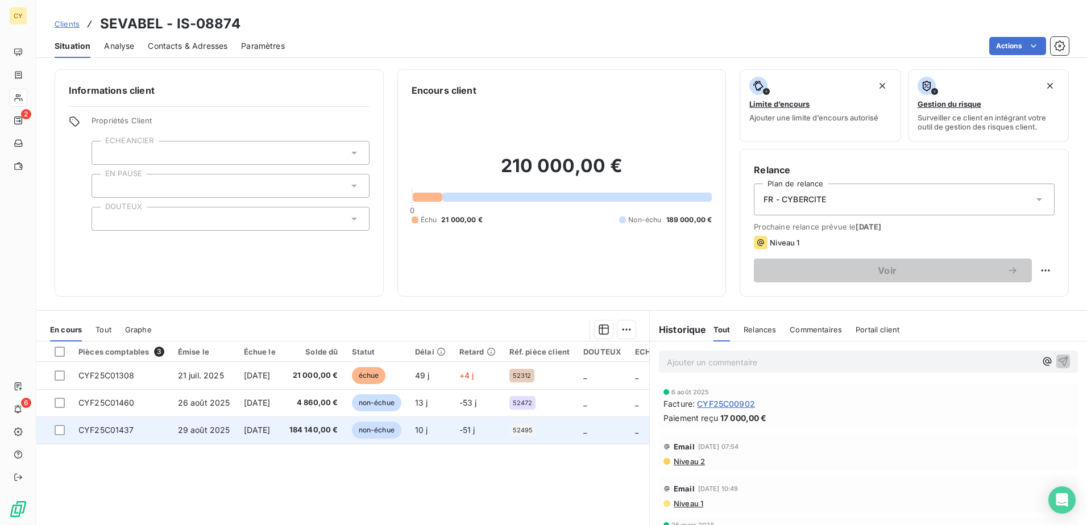
click at [102, 431] on span "CYF25C01437" at bounding box center [106, 430] width 56 height 10
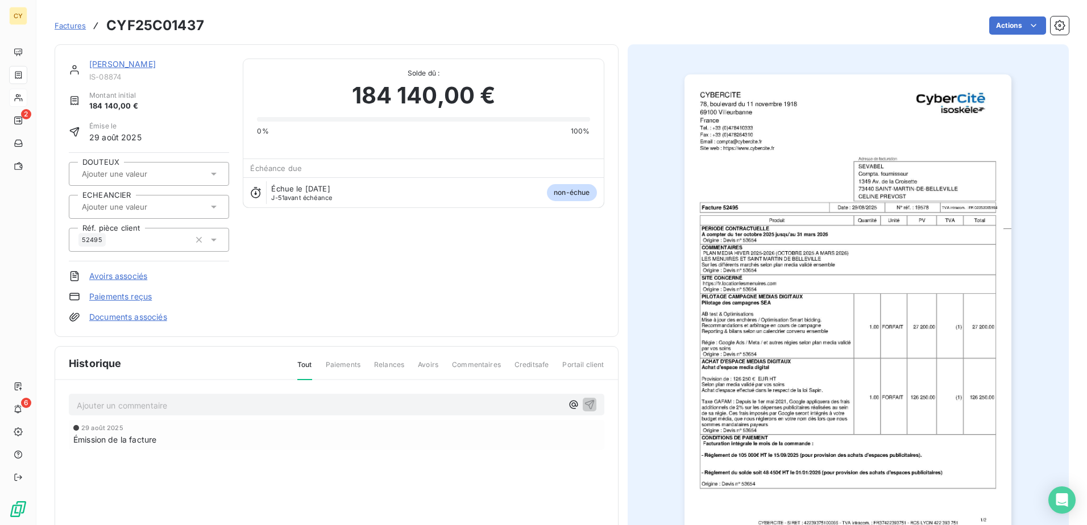
click at [118, 205] on input "text" at bounding box center [138, 207] width 114 height 10
click at [112, 261] on span "VIREMENT" at bounding box center [111, 264] width 33 height 7
click at [1005, 27] on html "CY 2 6 Factures CYF25C01437 Actions SEVABEL IS-08874 Montant initial 184 140,00…" at bounding box center [543, 262] width 1087 height 525
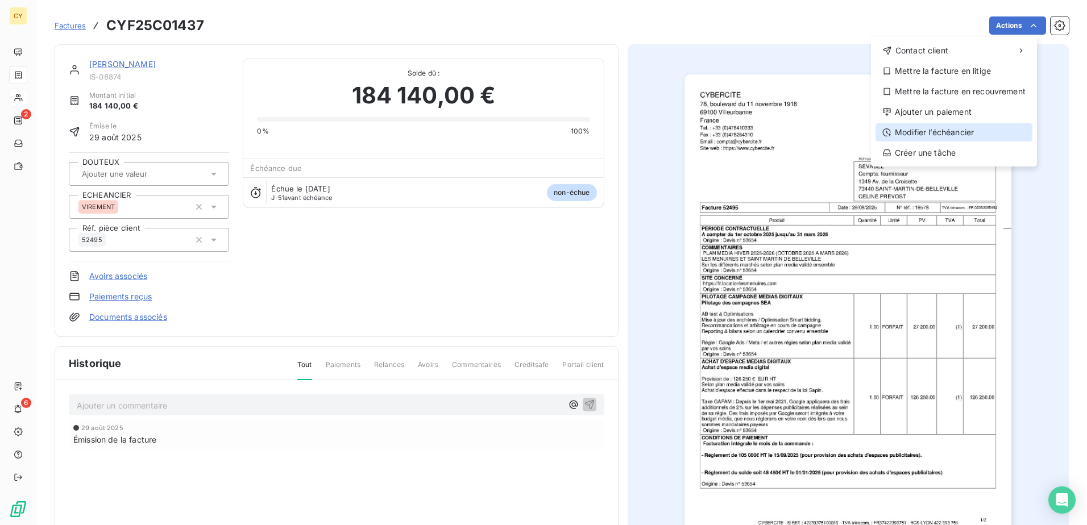
click at [936, 130] on div "Modifier l’échéancier" at bounding box center [953, 132] width 157 height 18
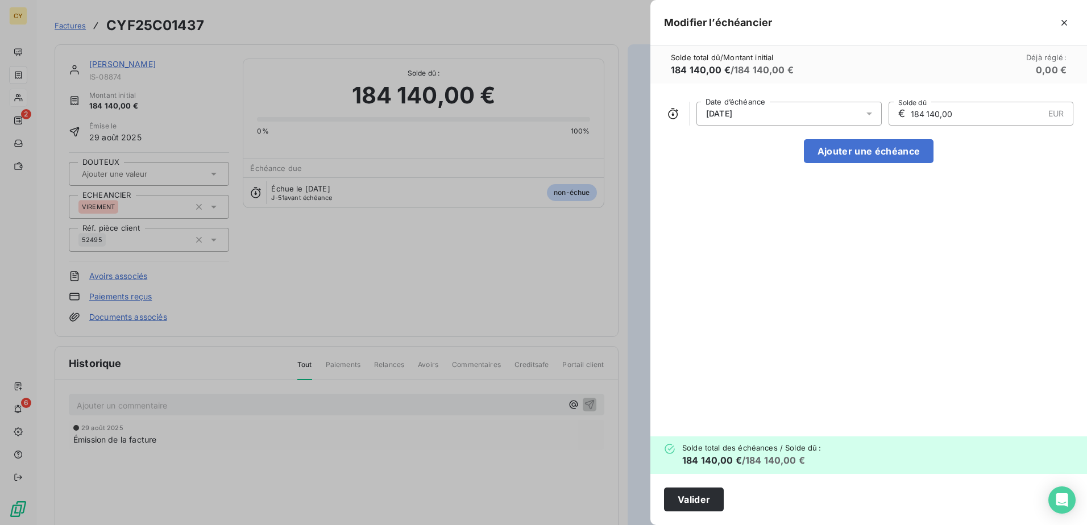
click at [869, 117] on icon at bounding box center [868, 113] width 11 height 11
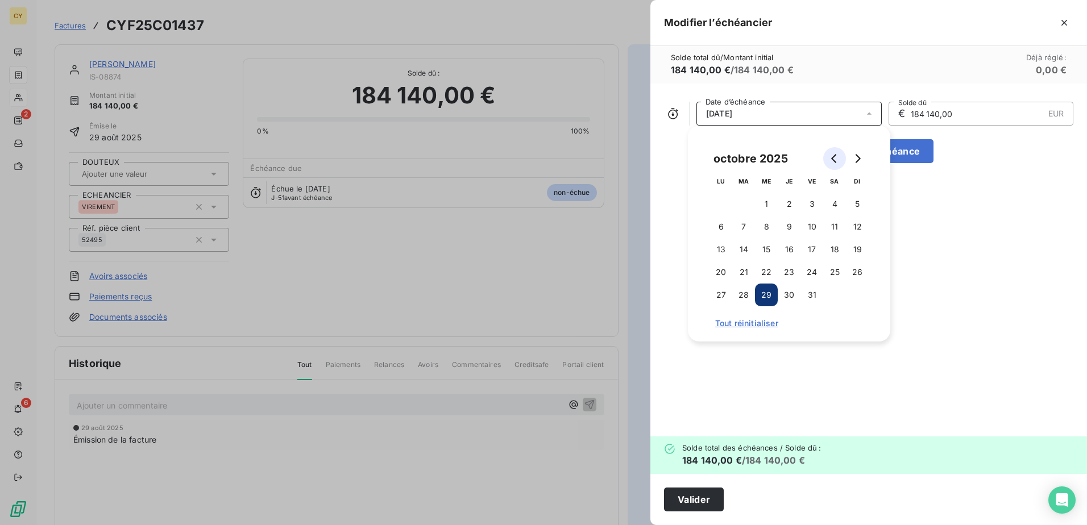
click at [831, 159] on icon "Go to previous month" at bounding box center [834, 158] width 9 height 9
click at [722, 252] on button "15" at bounding box center [720, 249] width 23 height 23
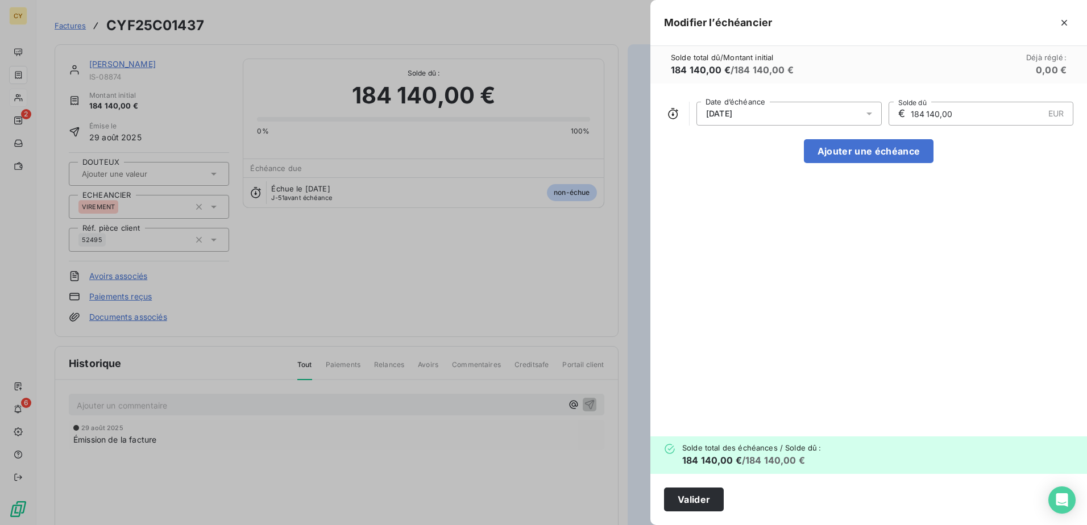
drag, startPoint x: 950, startPoint y: 115, endPoint x: 894, endPoint y: 128, distance: 57.1
click at [900, 125] on div "€ 184 140,00 EUR Solde dû" at bounding box center [980, 114] width 185 height 24
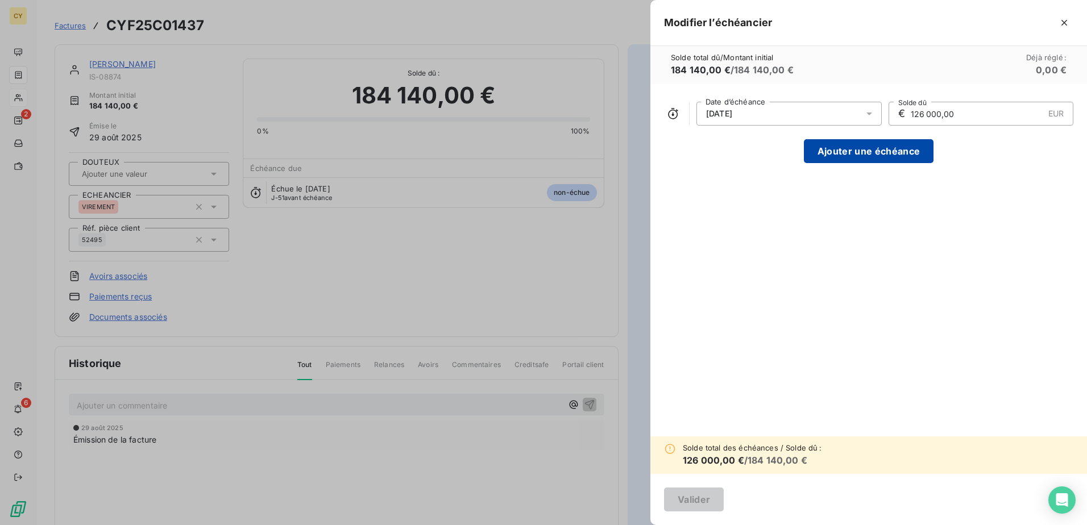
type input "126 000,00"
click at [884, 150] on button "Ajouter une échéance" at bounding box center [869, 151] width 130 height 24
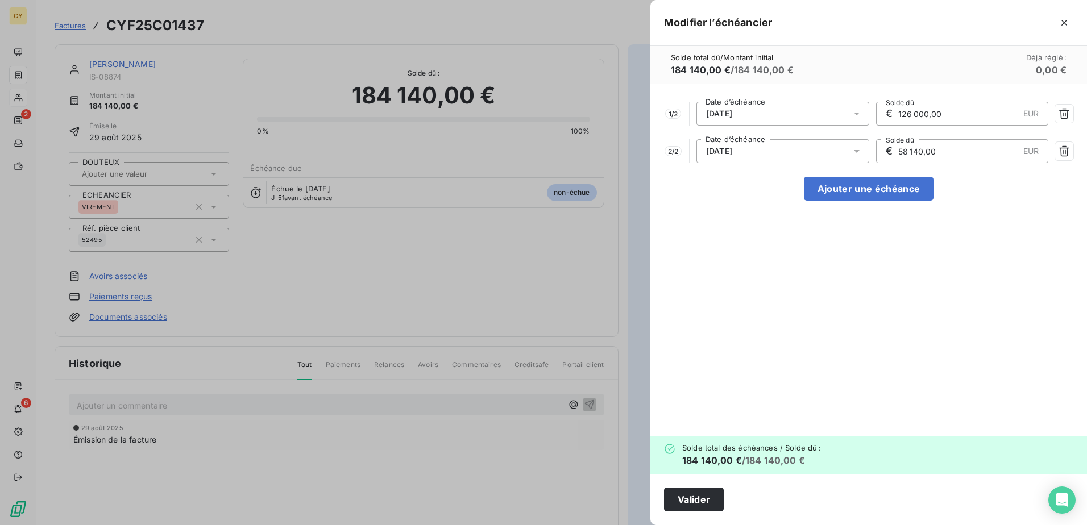
click at [857, 152] on icon at bounding box center [856, 151] width 11 height 11
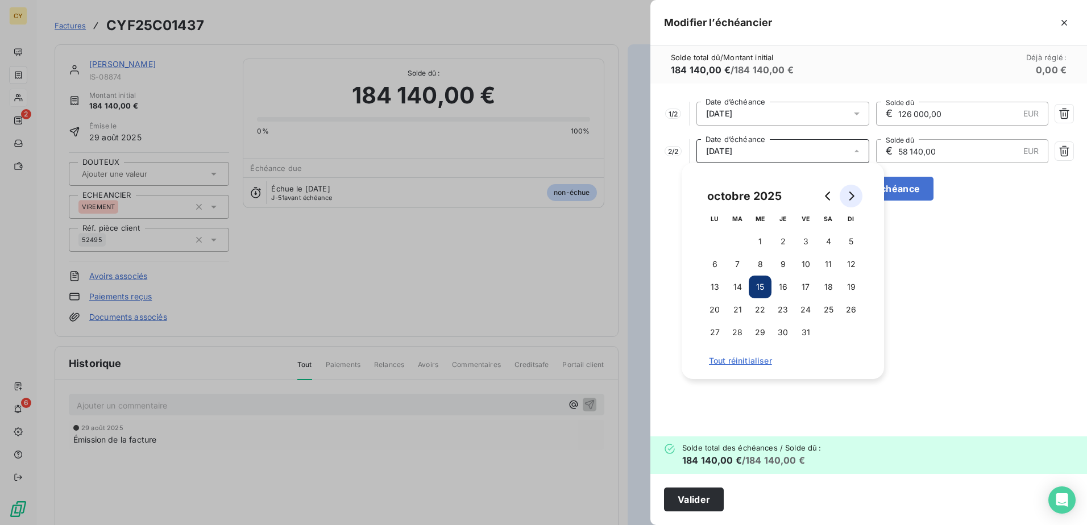
click at [852, 196] on icon "Go to next month" at bounding box center [850, 196] width 9 height 9
click at [851, 196] on icon "Go to next month" at bounding box center [850, 196] width 9 height 9
drag, startPoint x: 787, startPoint y: 243, endPoint x: 788, endPoint y: 235, distance: 7.5
click at [787, 240] on button "1" at bounding box center [782, 241] width 23 height 23
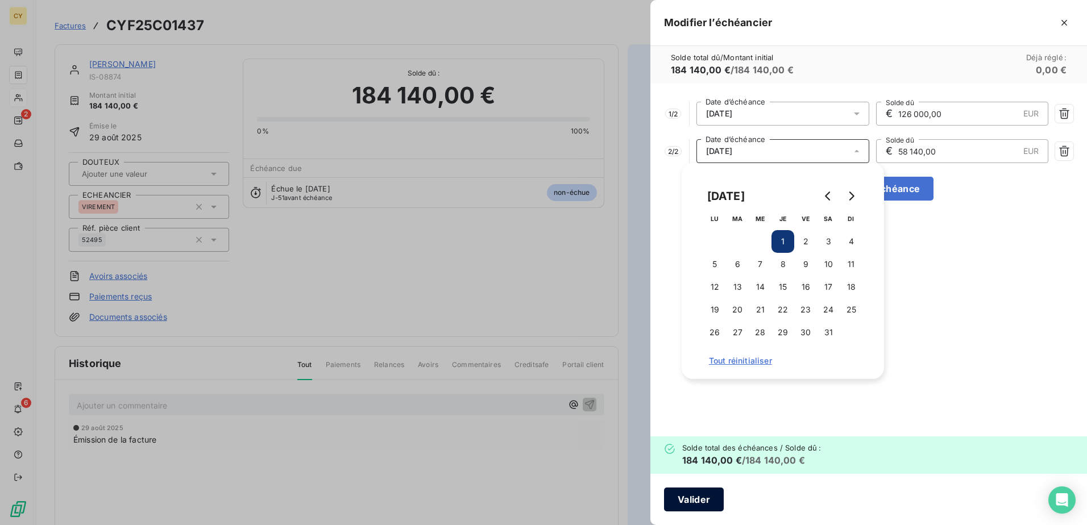
click at [690, 494] on button "Valider" at bounding box center [694, 500] width 60 height 24
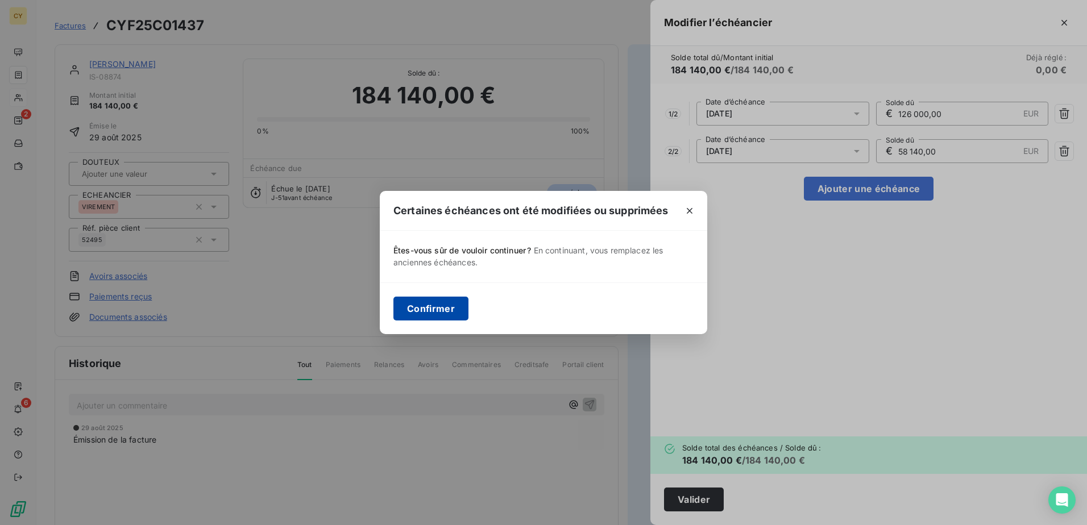
click at [425, 311] on button "Confirmer" at bounding box center [430, 309] width 75 height 24
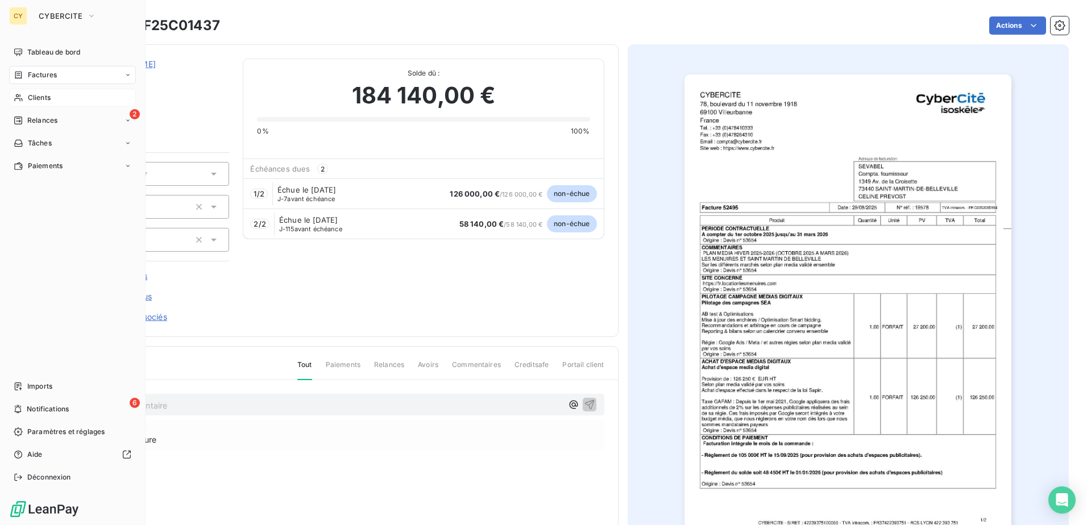
click at [39, 97] on span "Clients" at bounding box center [39, 98] width 23 height 10
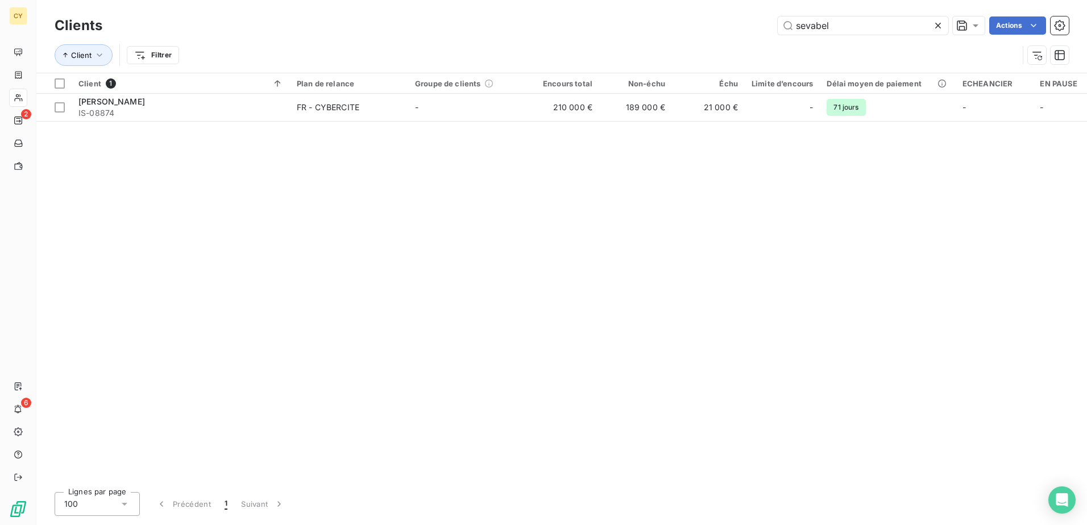
drag, startPoint x: 833, startPoint y: 27, endPoint x: 750, endPoint y: 34, distance: 83.3
click at [750, 34] on div "sevabel Actions" at bounding box center [592, 25] width 953 height 18
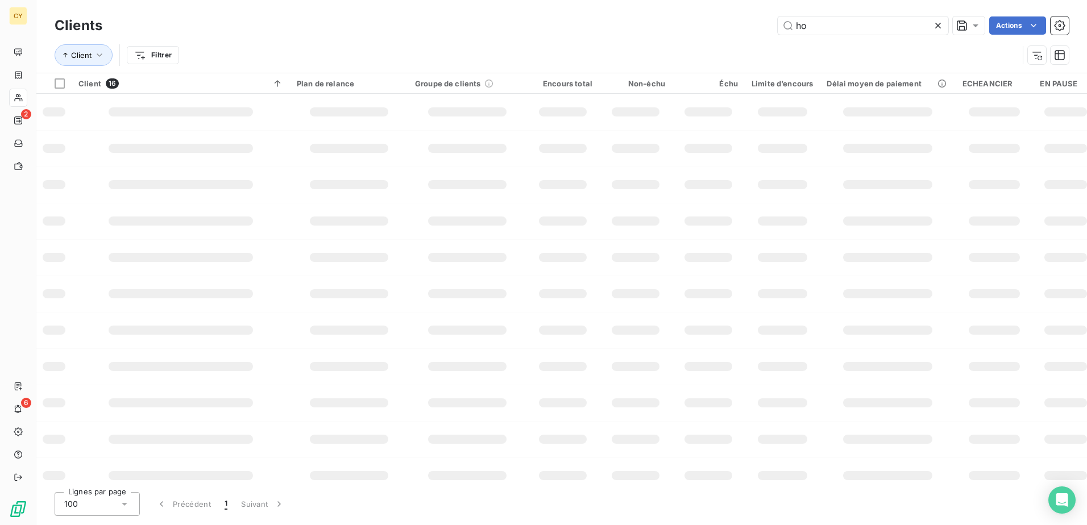
type input "h"
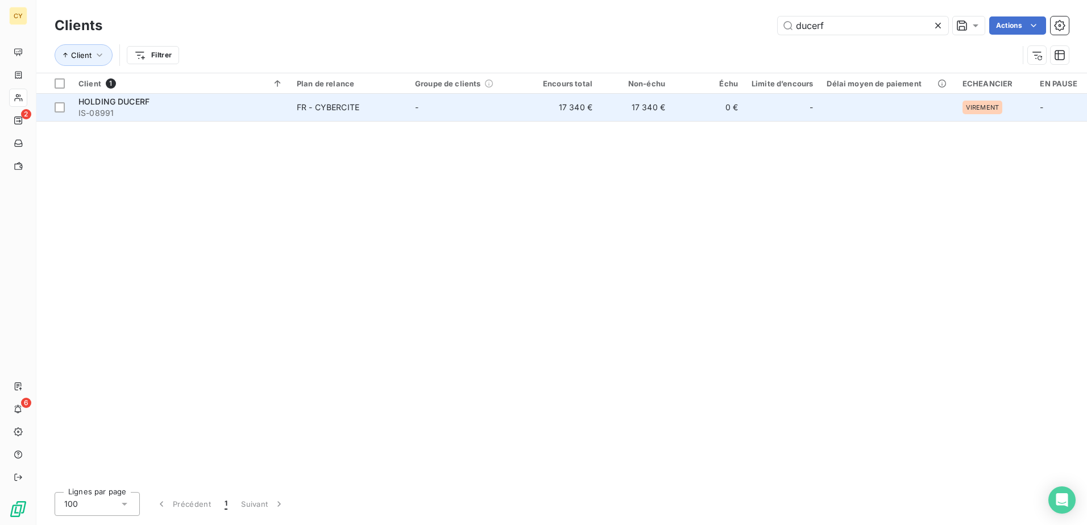
type input "ducerf"
click at [148, 104] on span "HOLDING DUCERF" at bounding box center [113, 102] width 71 height 10
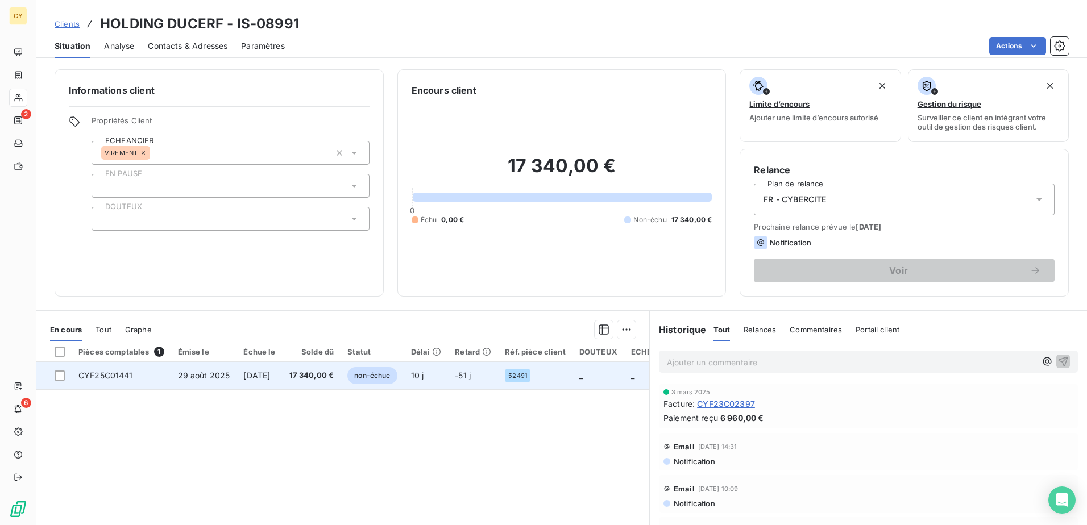
click at [111, 375] on span "CYF25C01441" at bounding box center [105, 376] width 55 height 10
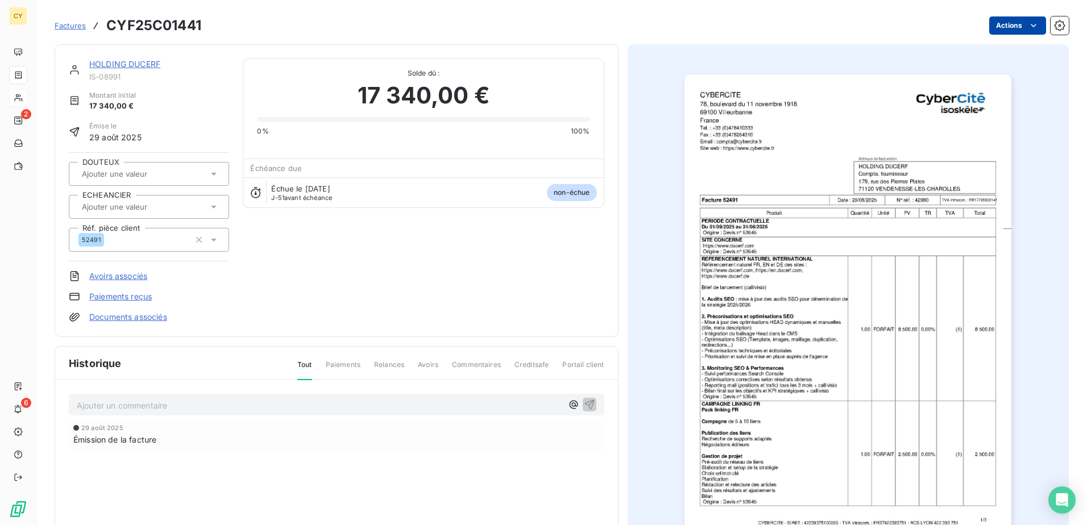
click at [1013, 27] on html "CY 2 6 Factures CYF25C01441 Actions HOLDING DUCERF IS-08991 Montant initial 17 …" at bounding box center [543, 262] width 1087 height 525
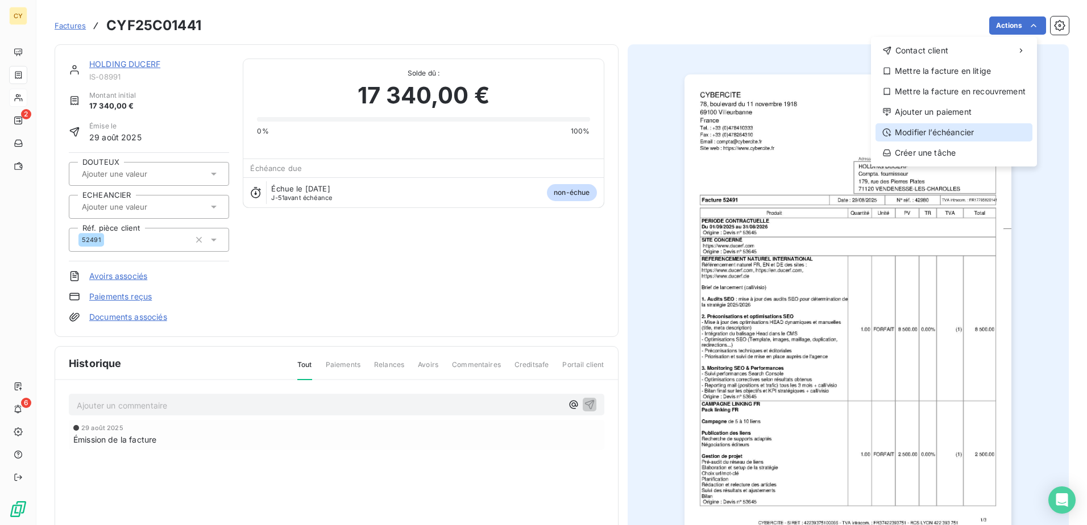
click at [935, 132] on div "Modifier l’échéancier" at bounding box center [953, 132] width 157 height 18
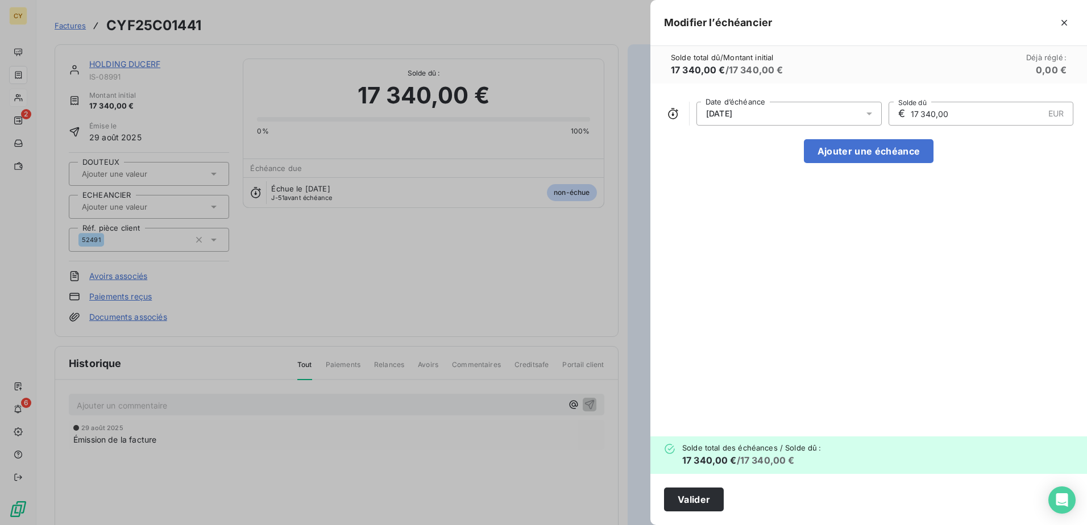
click at [871, 117] on icon at bounding box center [868, 113] width 11 height 11
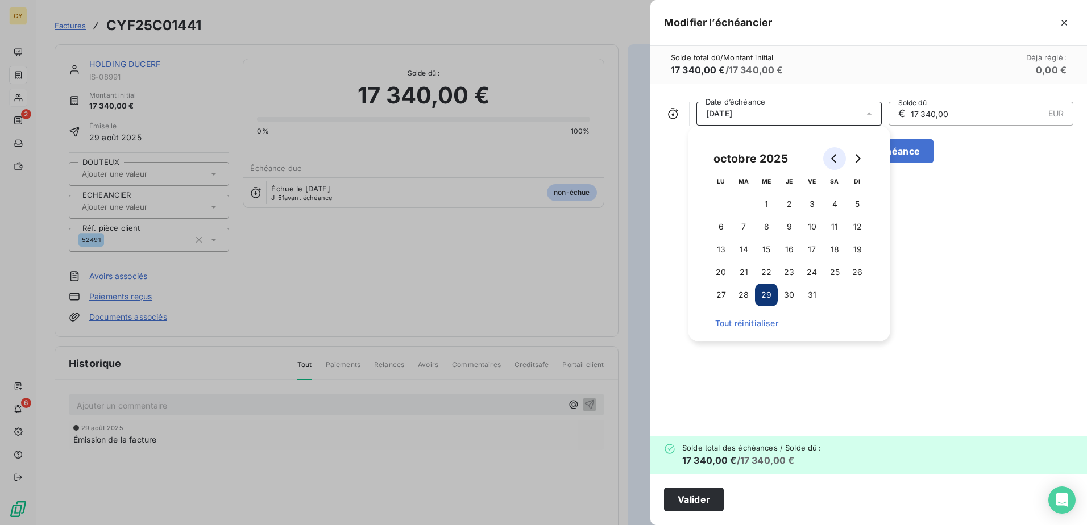
click at [833, 164] on button "Go to previous month" at bounding box center [834, 158] width 23 height 23
drag, startPoint x: 720, startPoint y: 247, endPoint x: 754, endPoint y: 223, distance: 41.2
click at [721, 245] on button "15" at bounding box center [720, 249] width 23 height 23
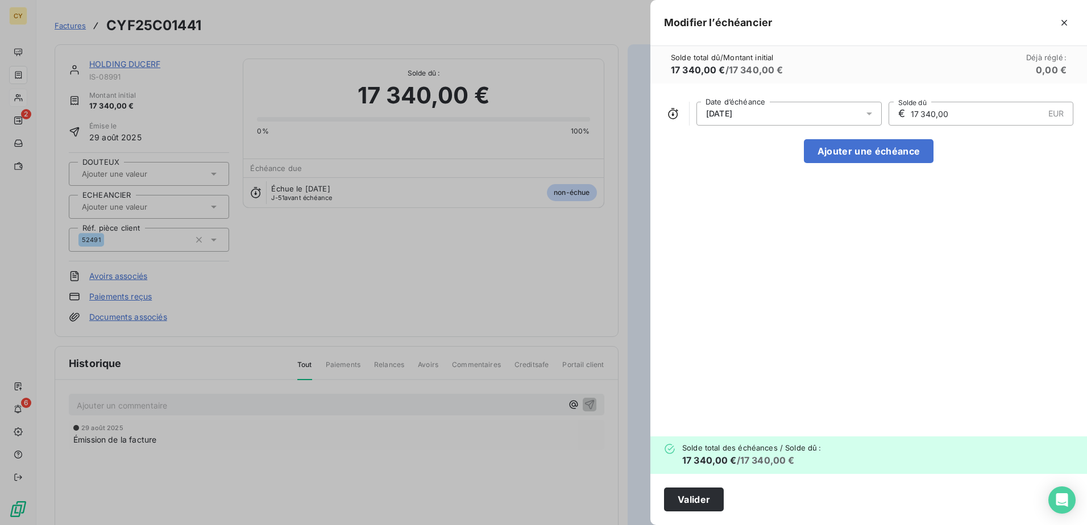
drag, startPoint x: 951, startPoint y: 115, endPoint x: 876, endPoint y: 114, distance: 75.0
click at [874, 120] on div "[DATE] Date d’échéance € 17 340,00 EUR Solde dû" at bounding box center [868, 114] width 409 height 24
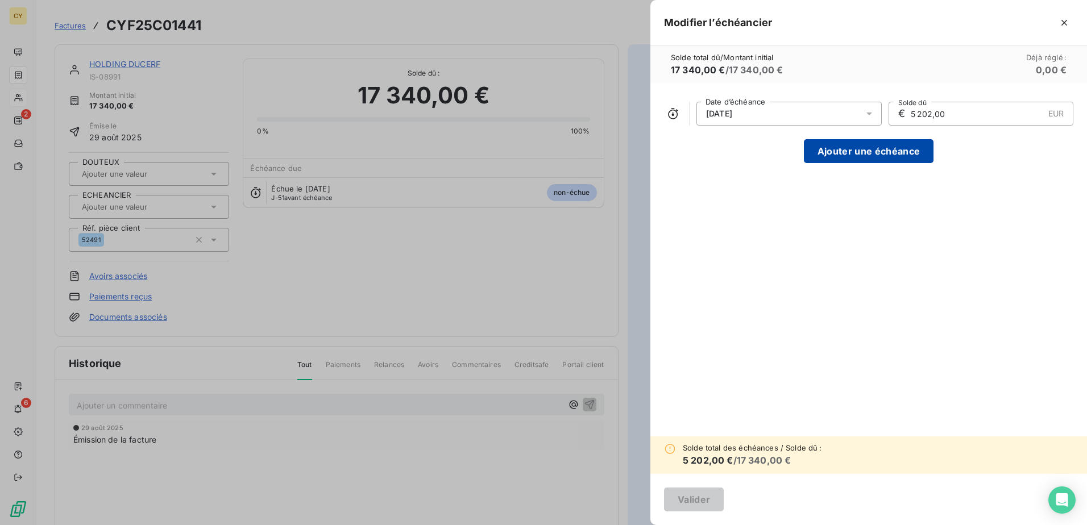
type input "5 202,00"
click at [868, 153] on button "Ajouter une échéance" at bounding box center [869, 151] width 130 height 24
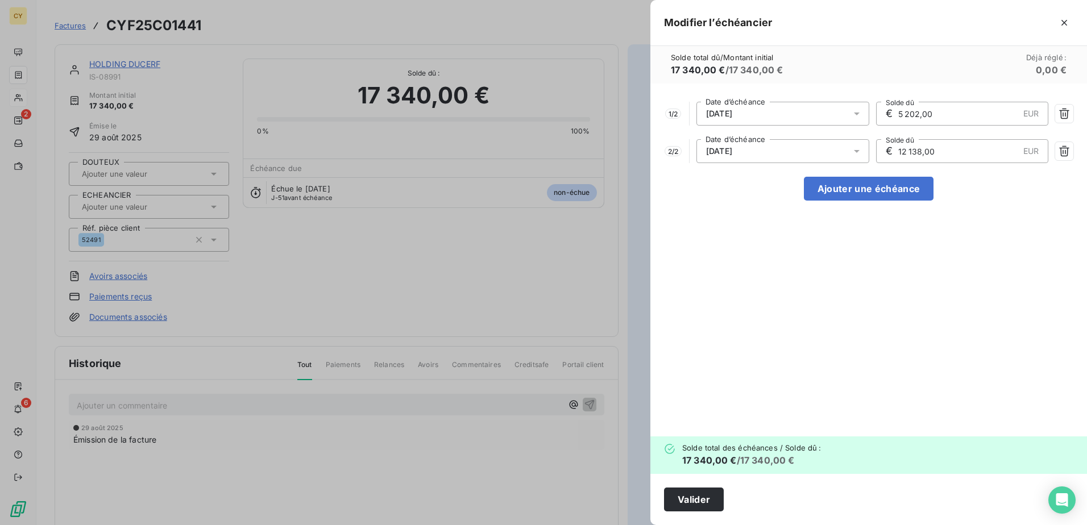
click at [859, 153] on icon at bounding box center [856, 151] width 11 height 11
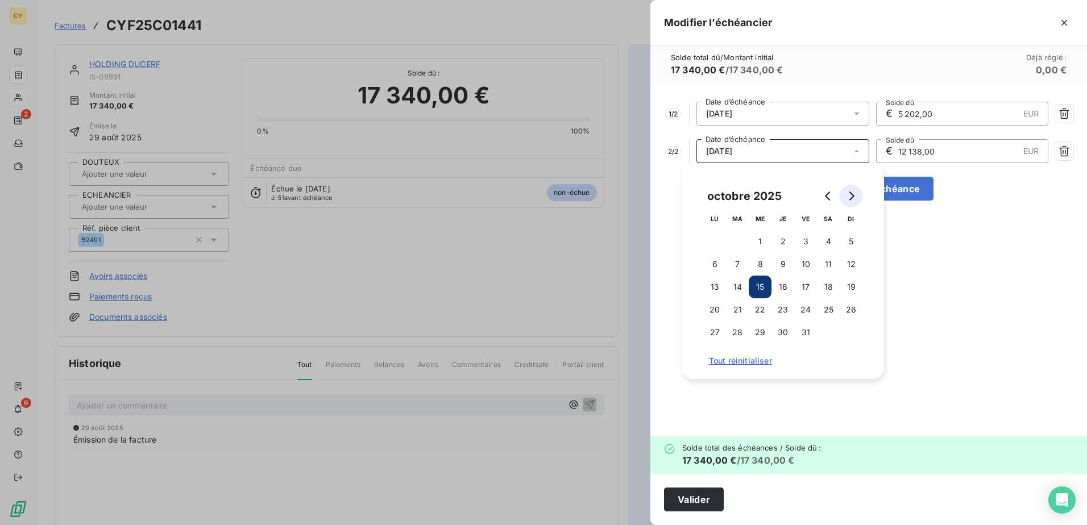
click at [854, 190] on button "Go to next month" at bounding box center [850, 196] width 23 height 23
click at [858, 333] on button "30" at bounding box center [850, 332] width 23 height 23
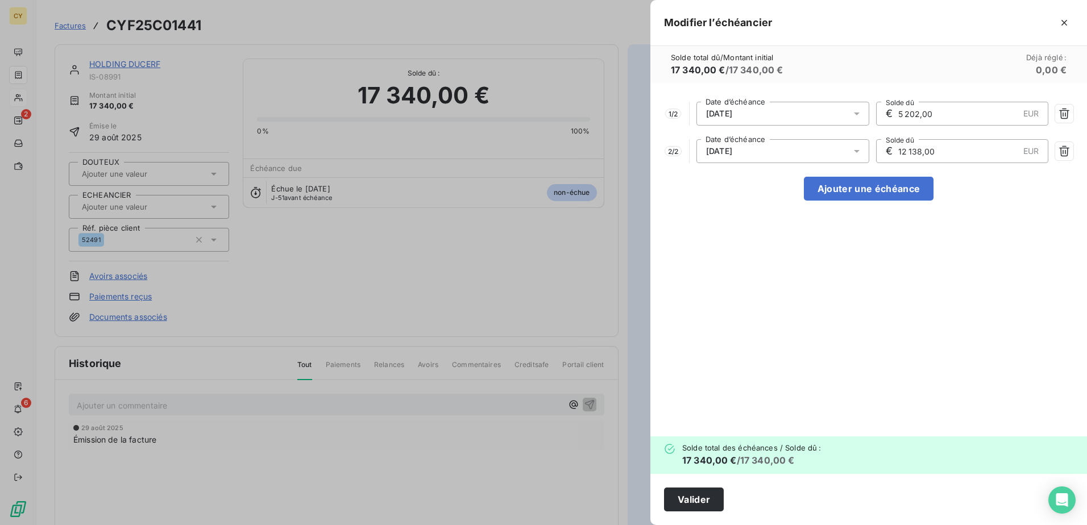
drag, startPoint x: 945, startPoint y: 153, endPoint x: 868, endPoint y: 162, distance: 77.8
click at [868, 162] on div "2 / 2 [DATE] Date d’échéance € 12 138,00 EUR Solde dû" at bounding box center [868, 151] width 409 height 24
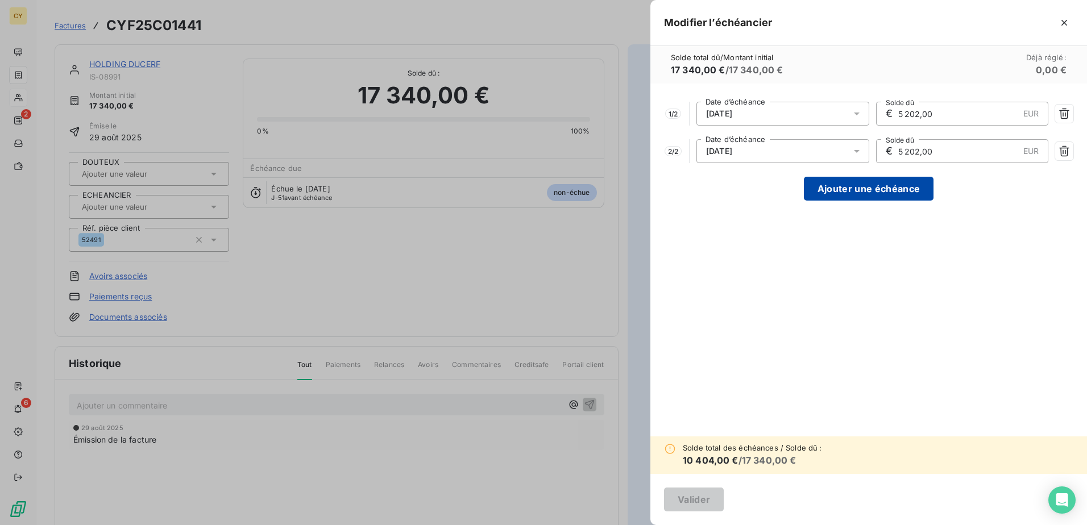
type input "5 202,00"
click at [865, 187] on button "Ajouter une échéance" at bounding box center [869, 189] width 130 height 24
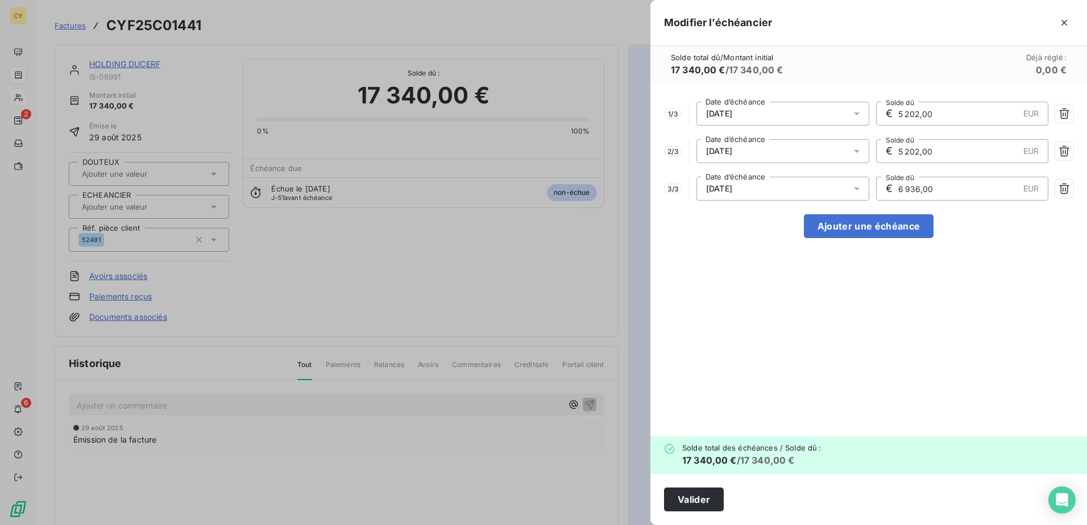
click at [857, 190] on icon at bounding box center [856, 188] width 11 height 11
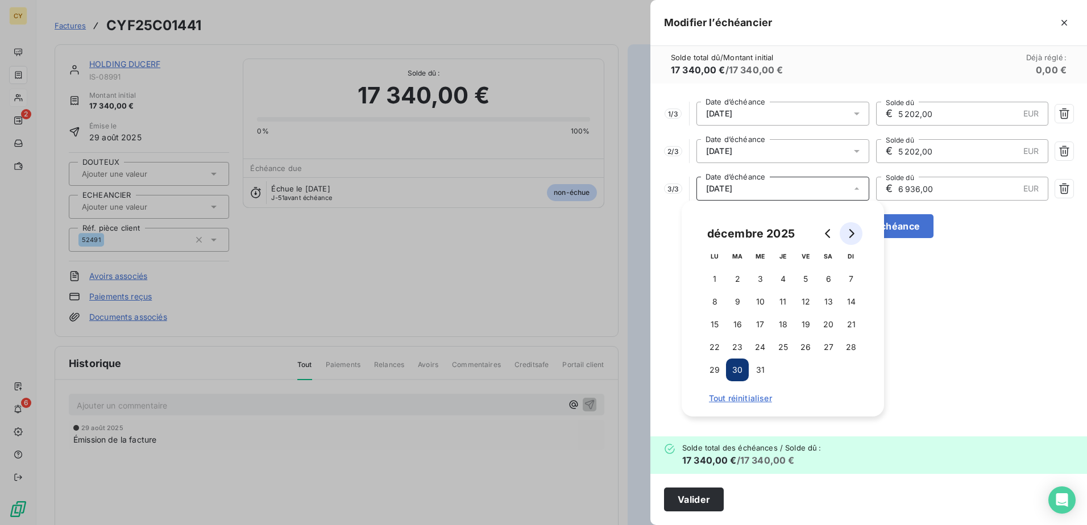
click at [851, 236] on icon "Go to next month" at bounding box center [851, 233] width 5 height 9
click at [828, 369] on button "28" at bounding box center [828, 370] width 23 height 23
click at [947, 372] on div "1 / 3 [DATE] Date d’échéance € 5 202,00 EUR Solde dû 2 / 3 [DATE] Date d’échéan…" at bounding box center [868, 260] width 437 height 353
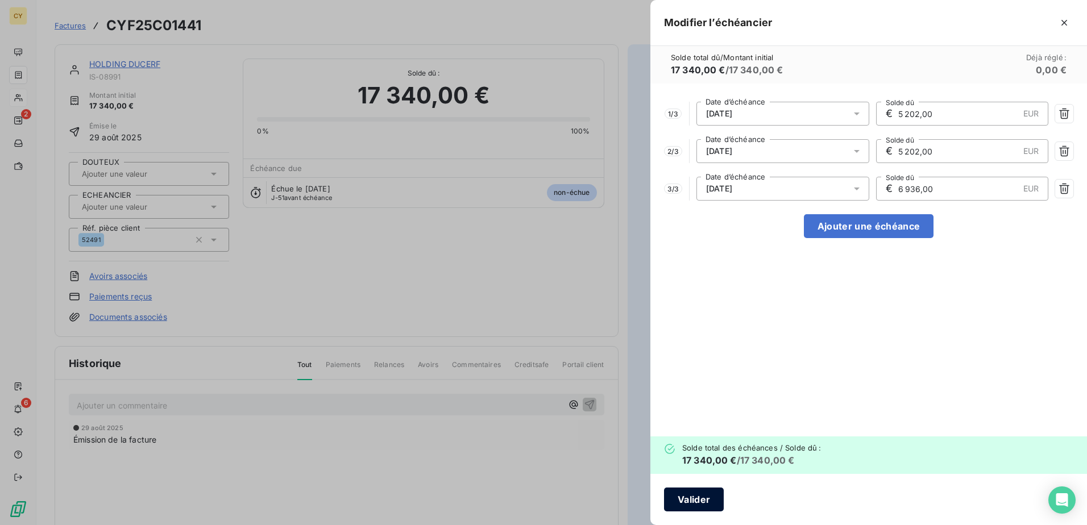
click at [687, 502] on button "Valider" at bounding box center [694, 500] width 60 height 24
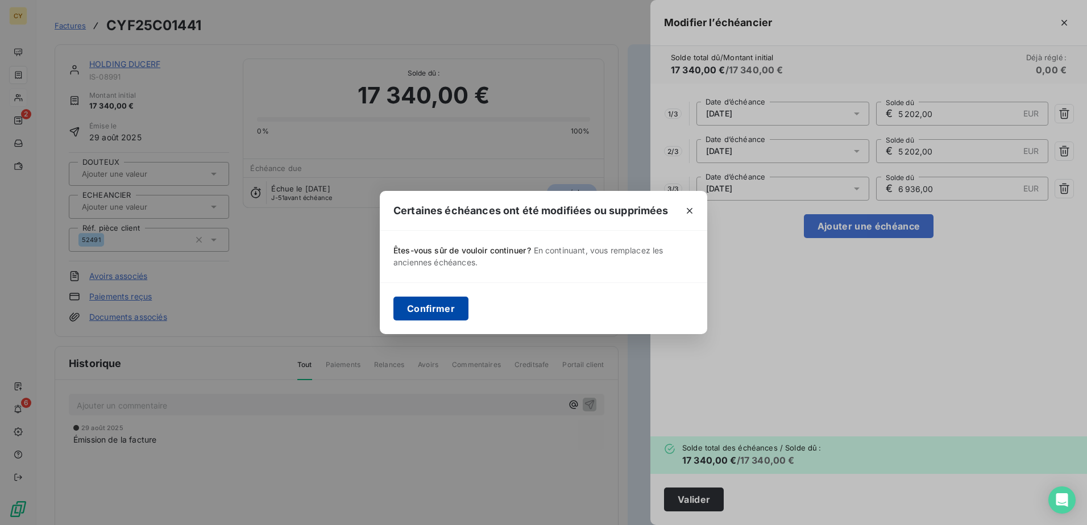
click at [438, 307] on button "Confirmer" at bounding box center [430, 309] width 75 height 24
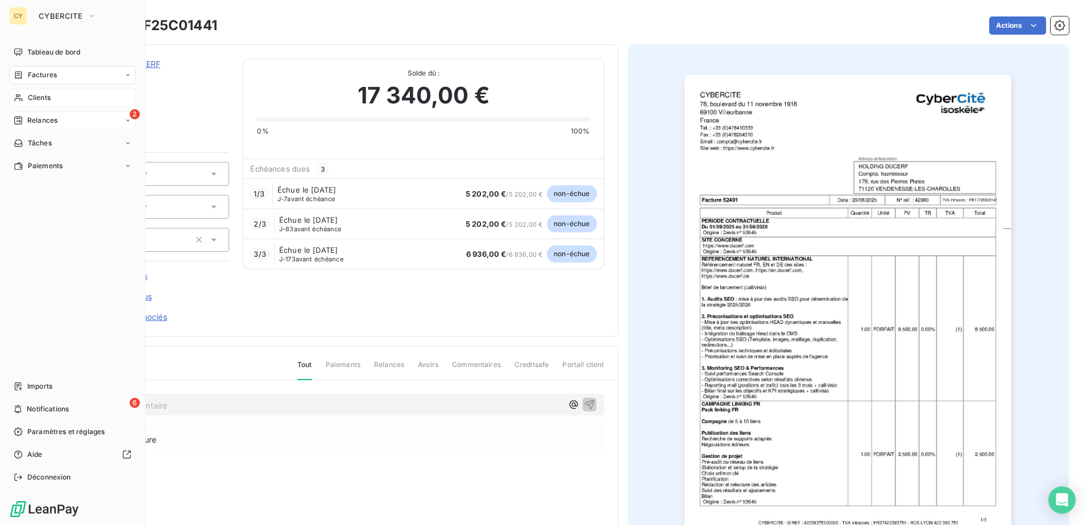
click at [44, 123] on span "Relances" at bounding box center [42, 120] width 30 height 10
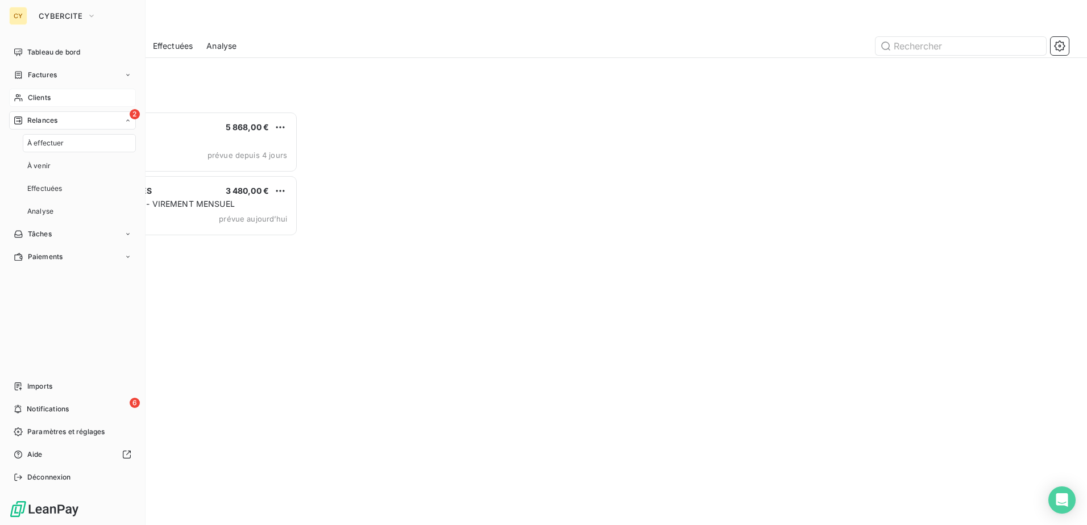
scroll to position [405, 235]
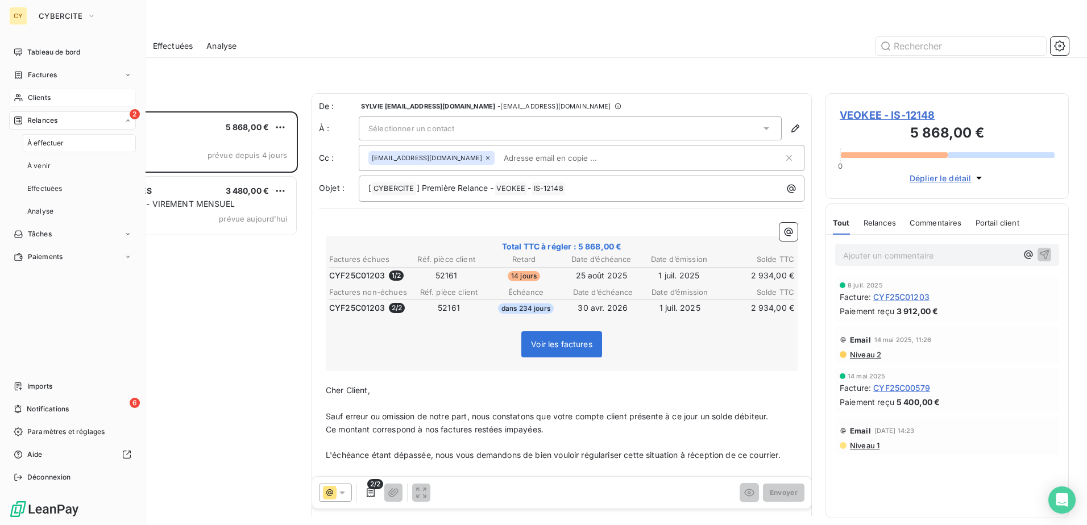
click at [53, 99] on div "Clients" at bounding box center [72, 98] width 127 height 18
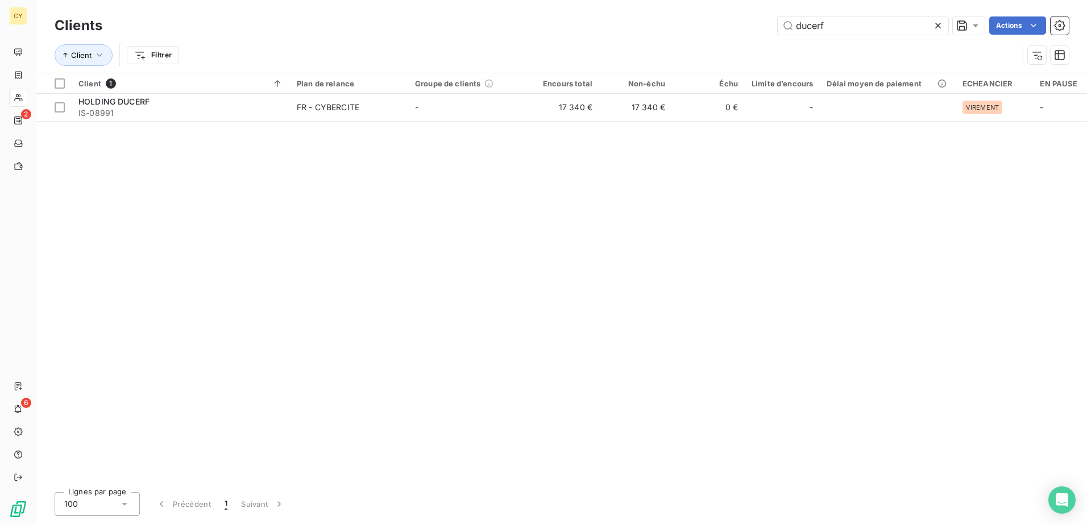
drag, startPoint x: 839, startPoint y: 19, endPoint x: 685, endPoint y: 31, distance: 154.4
click at [685, 31] on div "ducerf Actions" at bounding box center [592, 25] width 953 height 18
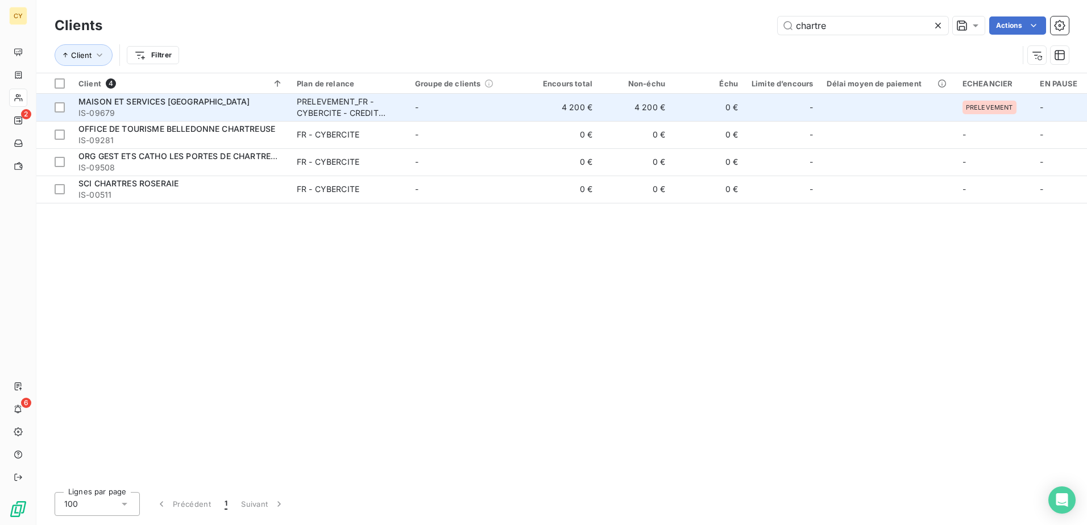
type input "chartre"
click at [185, 109] on span "IS-09679" at bounding box center [180, 112] width 205 height 11
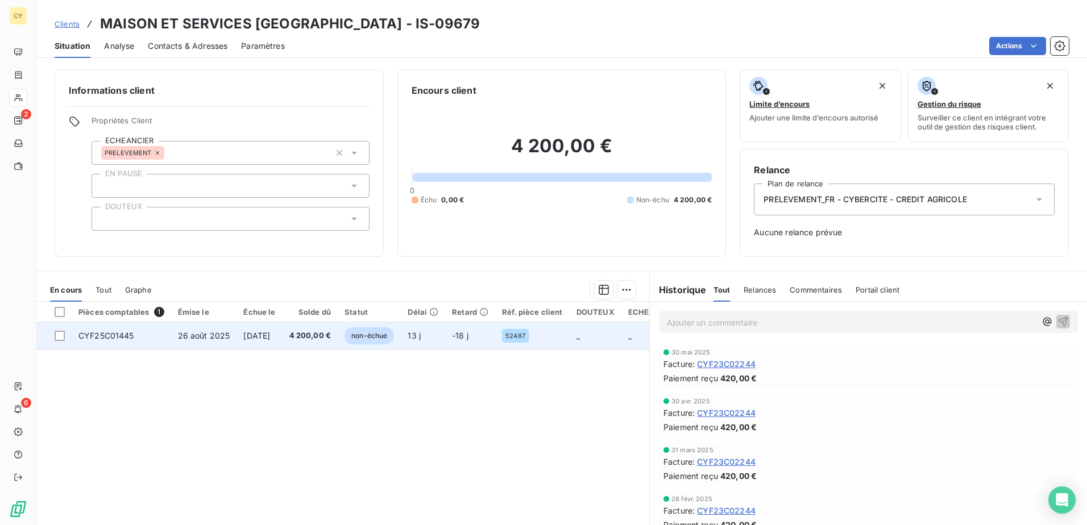
click at [109, 336] on span "CYF25C01445" at bounding box center [106, 336] width 56 height 10
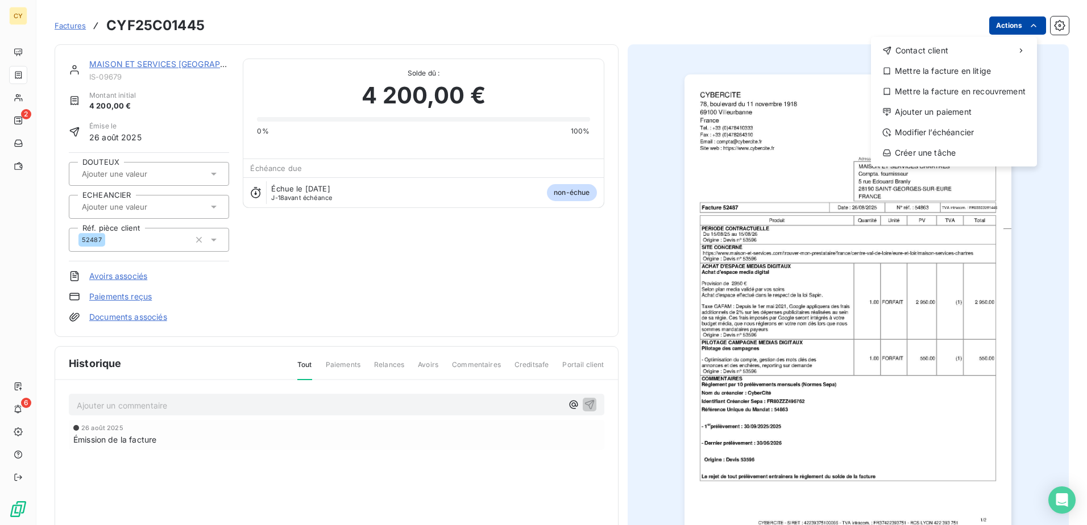
click at [1001, 23] on html "CY 2 6 Factures CYF25C01445 Actions Contact client Mettre la facture en litige …" at bounding box center [543, 262] width 1087 height 525
click at [964, 133] on div "Modifier l’échéancier" at bounding box center [953, 132] width 157 height 18
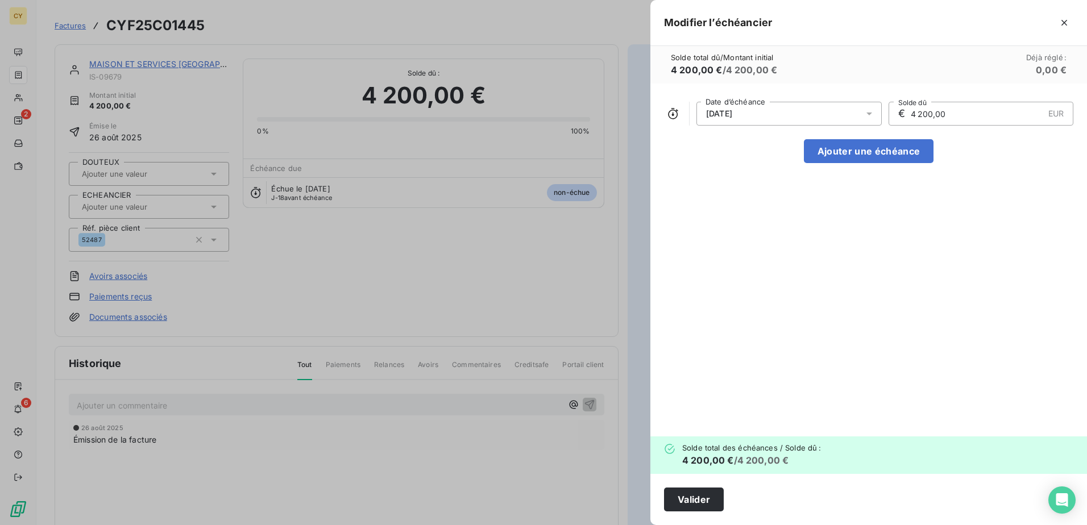
click at [866, 112] on icon at bounding box center [868, 113] width 11 height 11
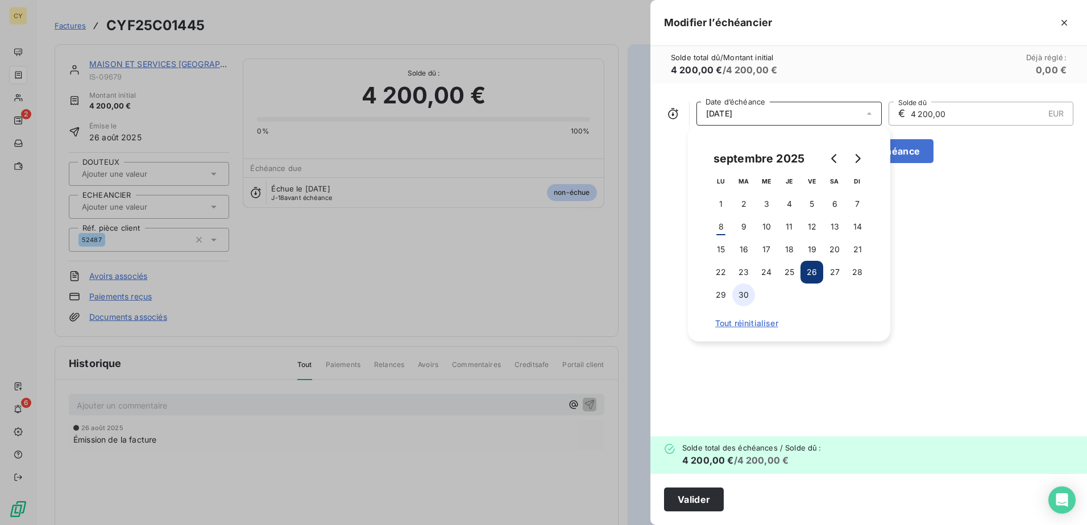
click at [746, 299] on button "30" at bounding box center [743, 295] width 23 height 23
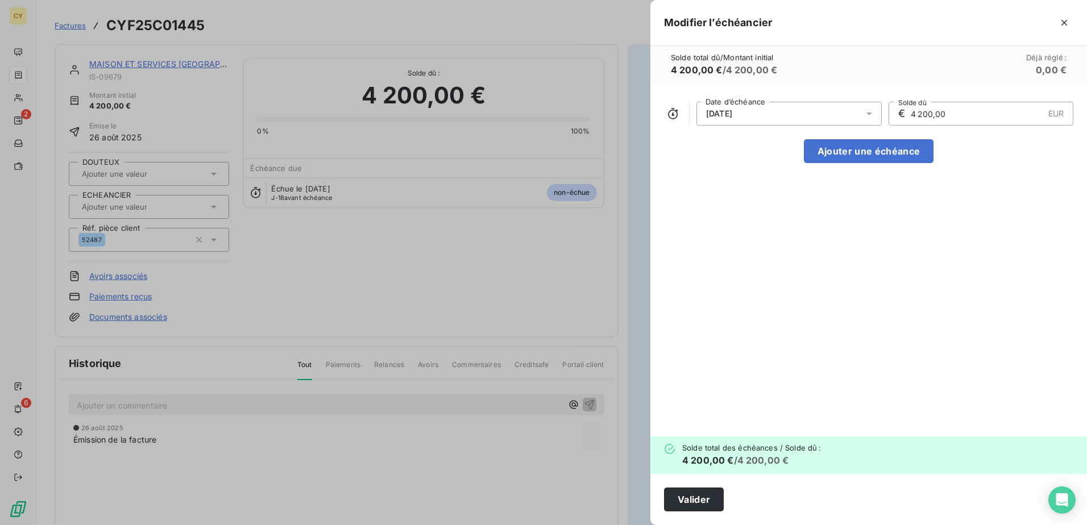
drag, startPoint x: 954, startPoint y: 116, endPoint x: 843, endPoint y: 126, distance: 111.9
click at [843, 126] on div "[DATE] Date d’échéance € 4 200,00 EUR Solde dû Ajouter une échéance" at bounding box center [868, 260] width 437 height 353
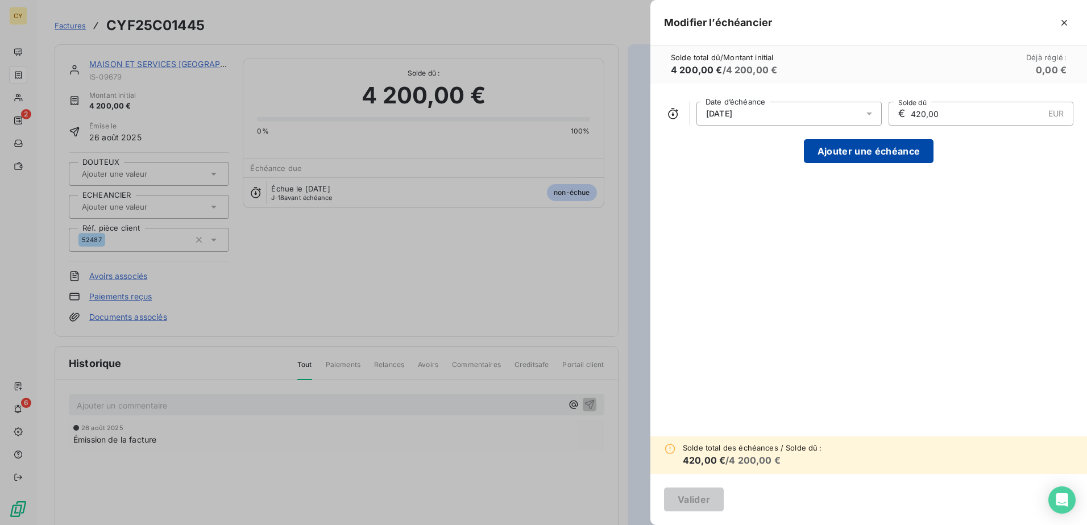
type input "420,00"
click at [849, 147] on button "Ajouter une échéance" at bounding box center [869, 151] width 130 height 24
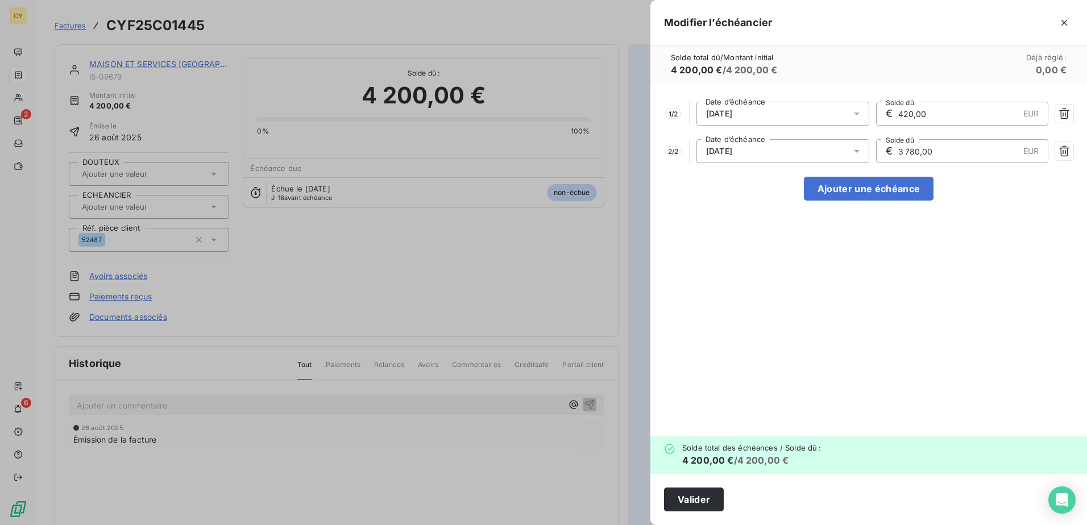
drag, startPoint x: 941, startPoint y: 151, endPoint x: 874, endPoint y: 162, distance: 67.9
click at [874, 162] on div "2 / 2 [DATE] Date d’échéance € 3 780,00 EUR Solde dû" at bounding box center [868, 151] width 409 height 24
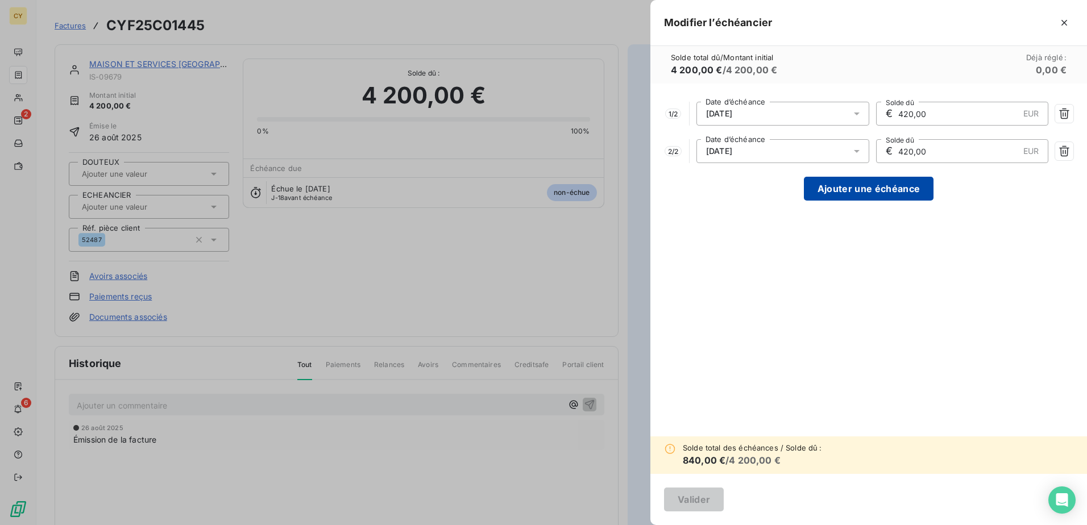
type input "420,00"
click at [866, 185] on button "Ajouter une échéance" at bounding box center [869, 189] width 130 height 24
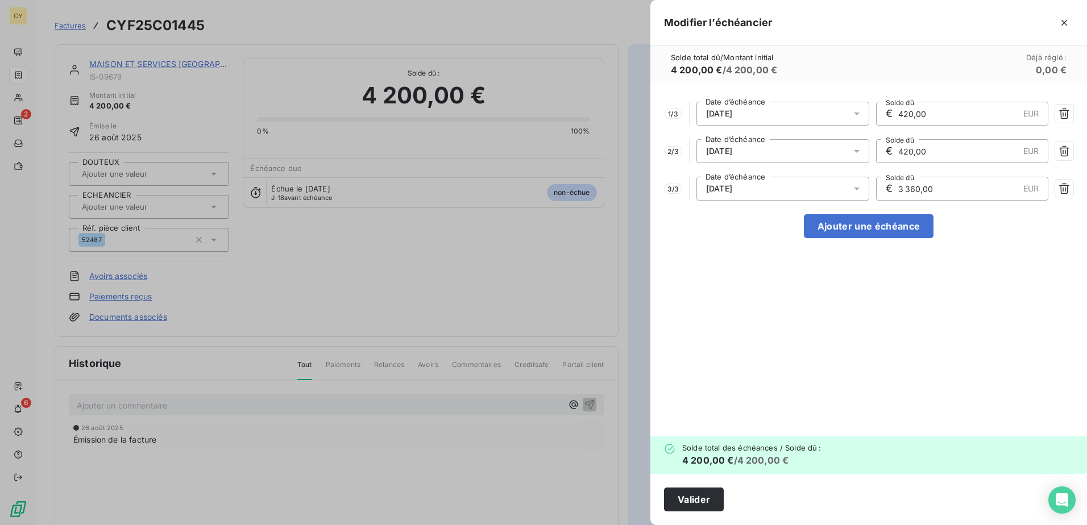
drag, startPoint x: 938, startPoint y: 192, endPoint x: 847, endPoint y: 201, distance: 90.8
click at [847, 201] on div "1 / 3 [DATE] Date d’échéance € 420,00 EUR Solde dû 2 / 3 [DATE] Date d’échéance…" at bounding box center [868, 260] width 437 height 353
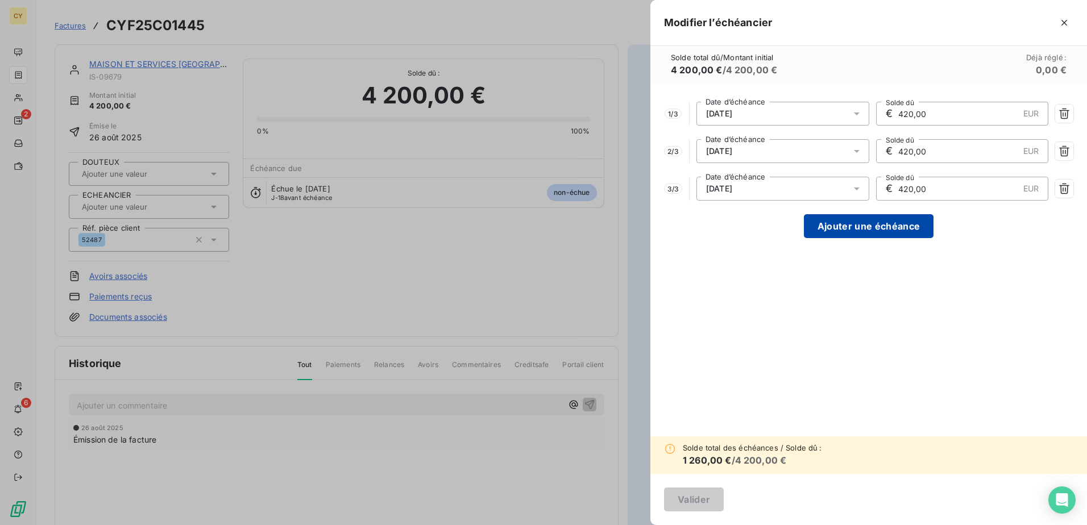
type input "420,00"
click at [848, 223] on button "Ajouter une échéance" at bounding box center [869, 226] width 130 height 24
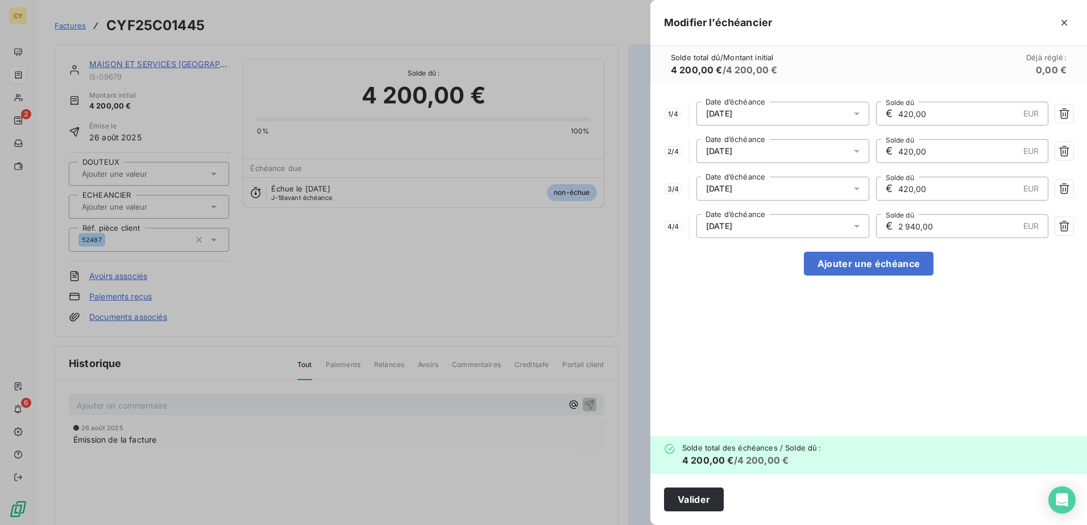
drag, startPoint x: 942, startPoint y: 230, endPoint x: 874, endPoint y: 230, distance: 67.6
click at [874, 230] on div "4 / 4 [DATE] Date d’échéance € 2 940,00 EUR Solde dû" at bounding box center [868, 226] width 409 height 24
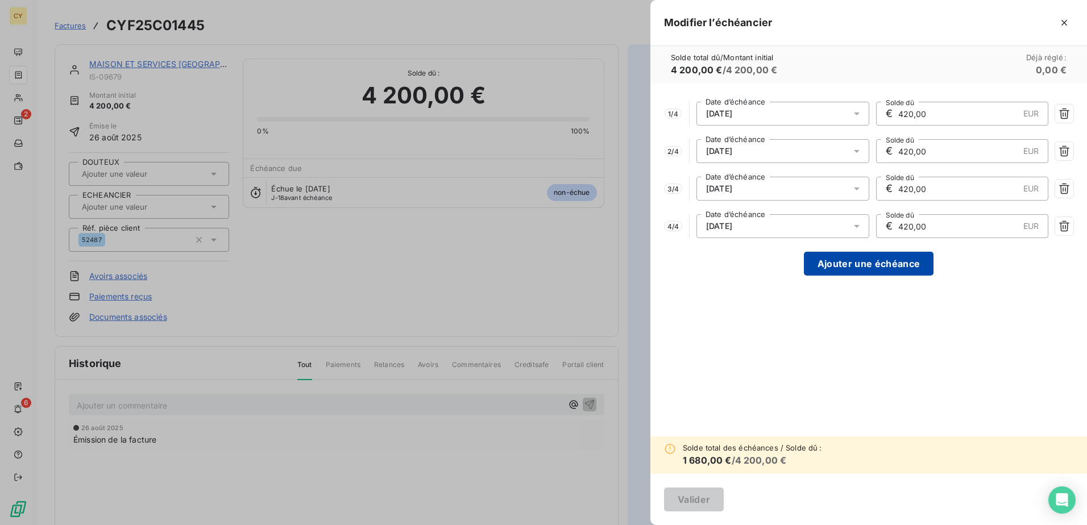
type input "420,00"
click at [874, 256] on button "Ajouter une échéance" at bounding box center [869, 264] width 130 height 24
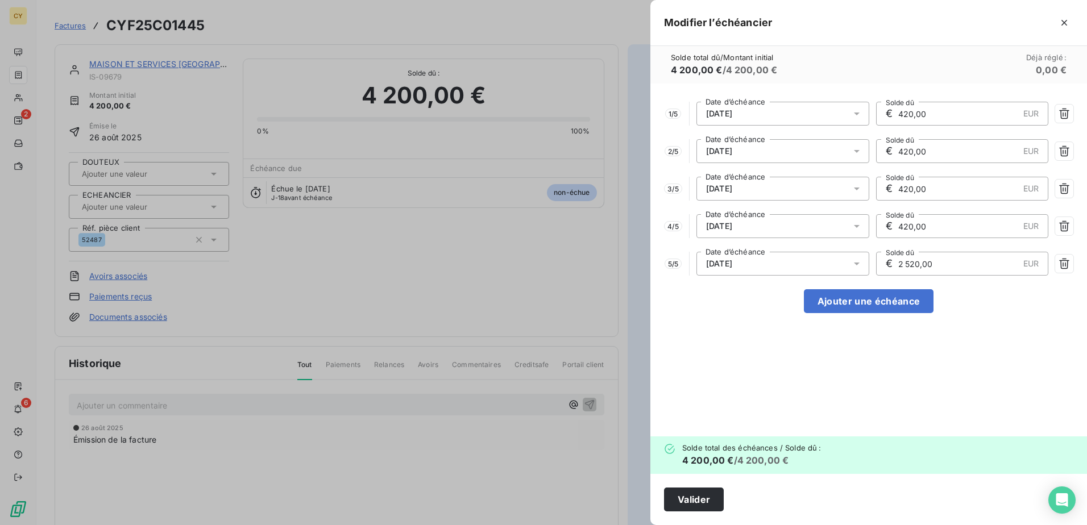
drag, startPoint x: 932, startPoint y: 267, endPoint x: 867, endPoint y: 271, distance: 64.9
click at [871, 272] on div "5 / 5 [DATE] Date d’échéance € 2 520,00 EUR Solde dû" at bounding box center [868, 264] width 409 height 24
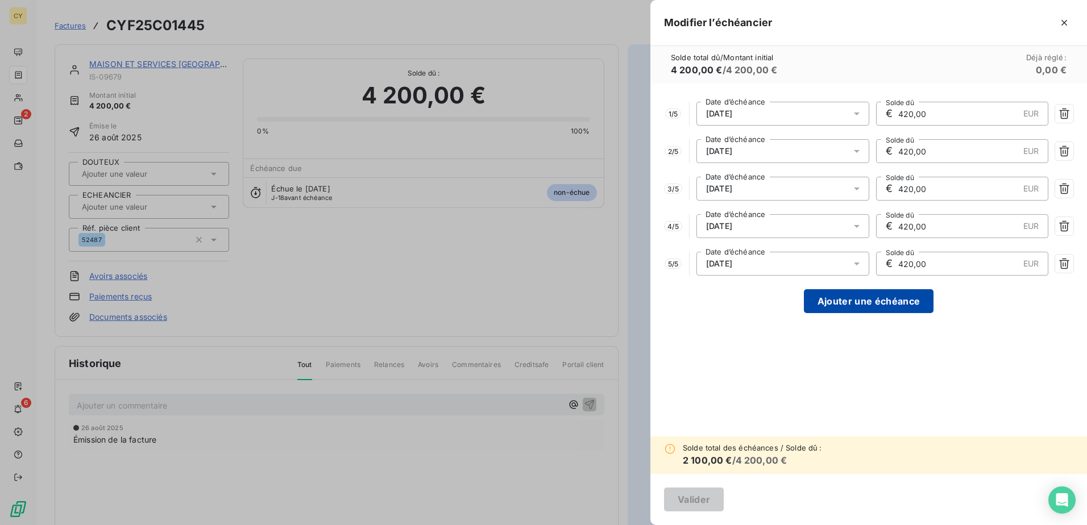
type input "420,00"
click at [846, 301] on button "Ajouter une échéance" at bounding box center [869, 301] width 130 height 24
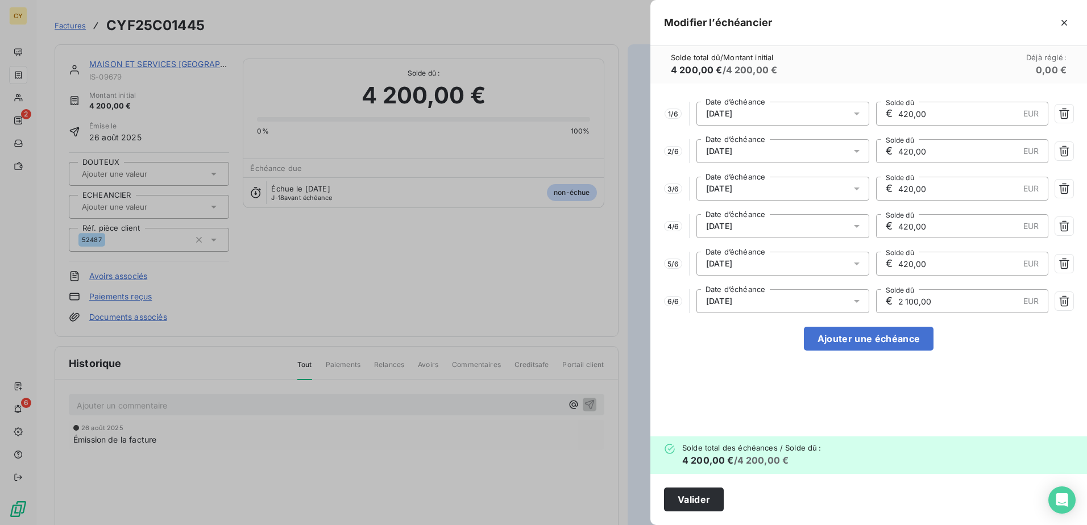
drag, startPoint x: 930, startPoint y: 301, endPoint x: 879, endPoint y: 301, distance: 50.6
click at [880, 301] on div "€ 2 100,00 EUR Solde dû" at bounding box center [962, 301] width 173 height 24
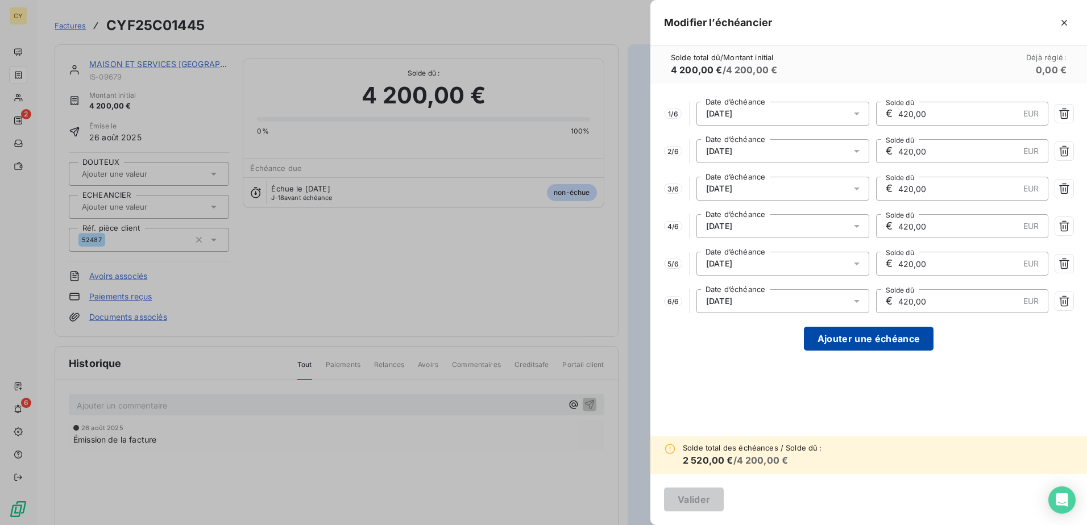
type input "420,00"
click at [877, 339] on button "Ajouter une échéance" at bounding box center [869, 339] width 130 height 24
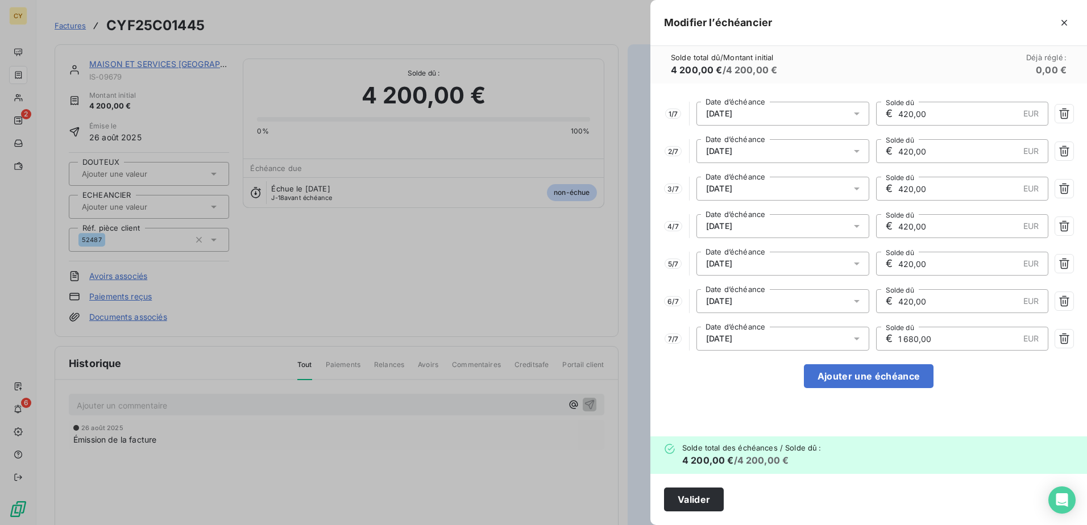
click at [855, 340] on icon at bounding box center [856, 338] width 11 height 11
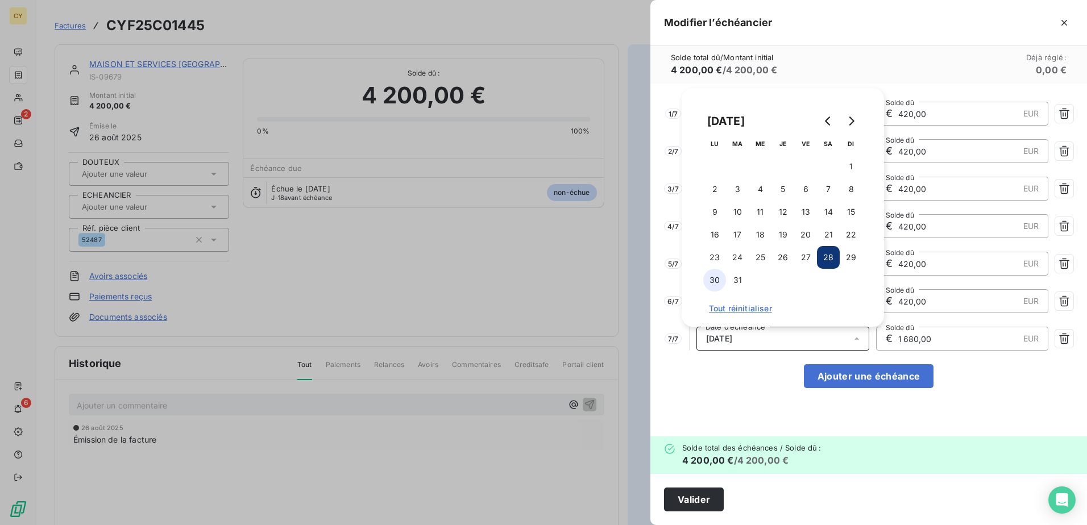
click at [718, 282] on button "30" at bounding box center [714, 280] width 23 height 23
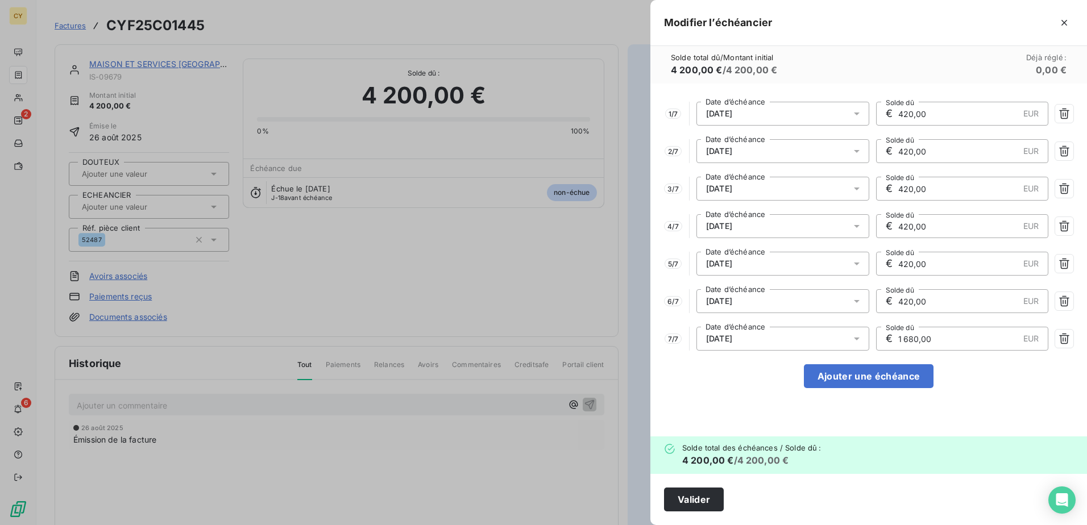
drag, startPoint x: 958, startPoint y: 340, endPoint x: 863, endPoint y: 331, distance: 96.0
click at [864, 330] on div "7 / 7 [DATE] Date d’échéance € 1 680,00 EUR Solde dû" at bounding box center [868, 339] width 409 height 24
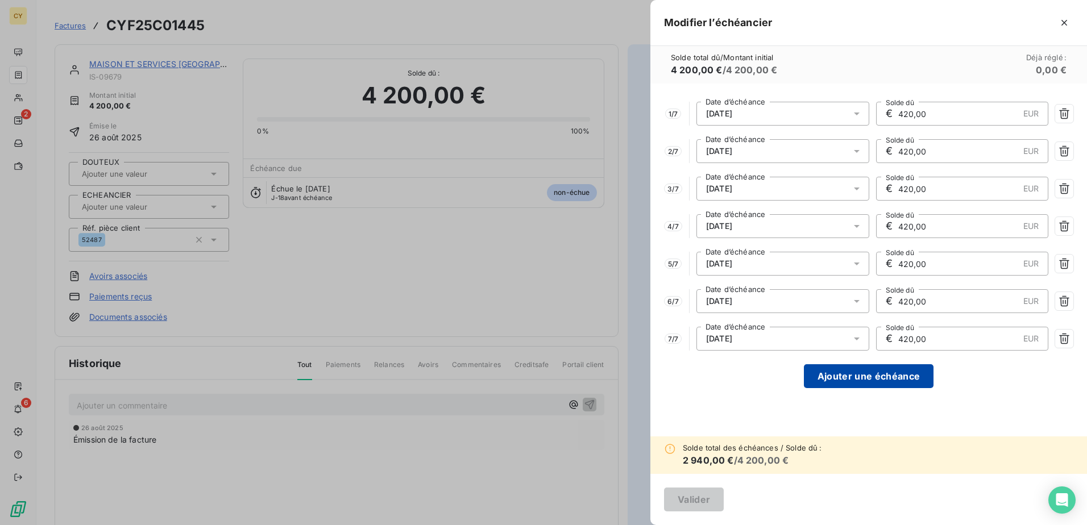
type input "420,00"
click at [861, 373] on button "Ajouter une échéance" at bounding box center [869, 376] width 130 height 24
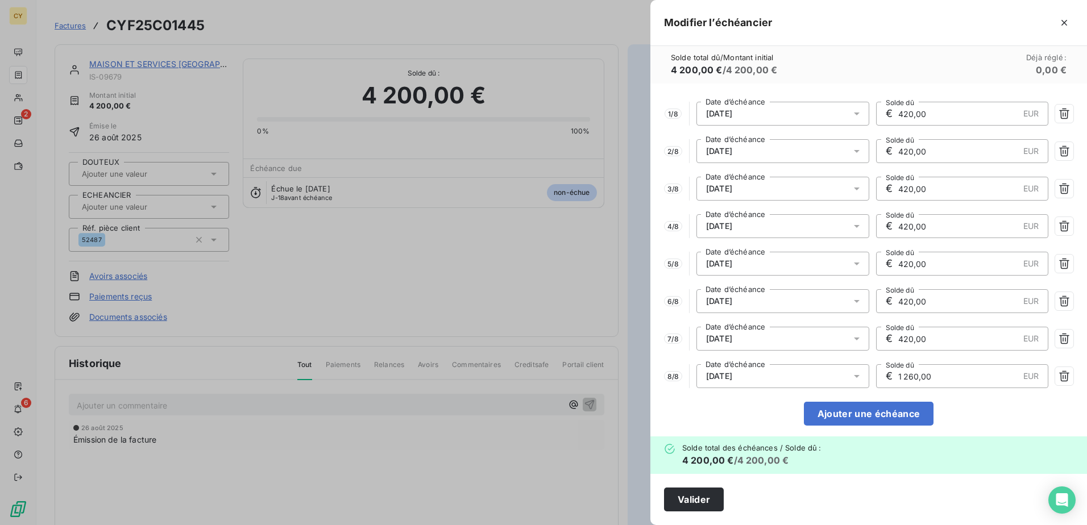
scroll to position [7, 0]
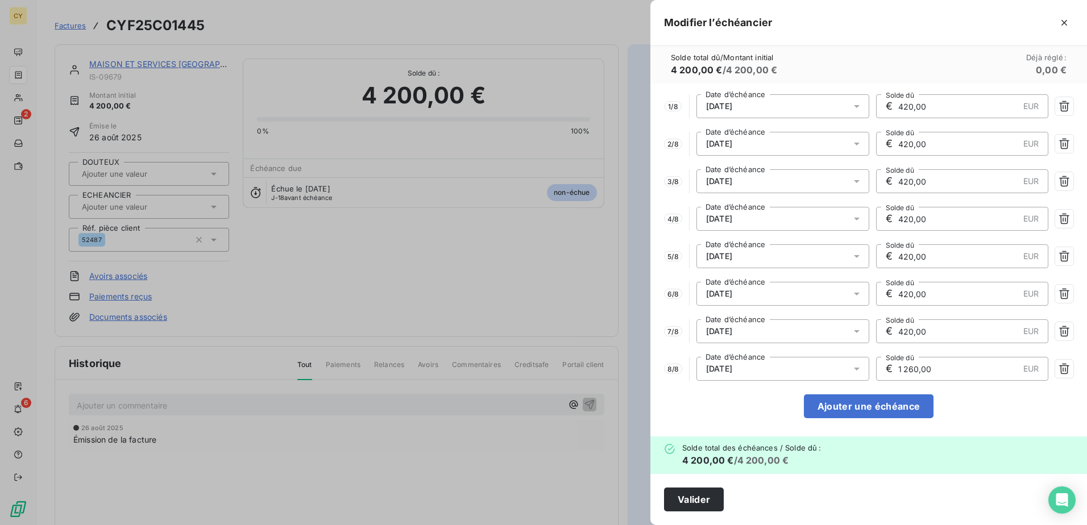
drag, startPoint x: 941, startPoint y: 368, endPoint x: 860, endPoint y: 355, distance: 81.8
click at [864, 355] on div "1 / 8 [DATE] Date d’échéance € 420,00 EUR Solde dû 2 / 8 [DATE] Date d’échéance…" at bounding box center [868, 260] width 437 height 353
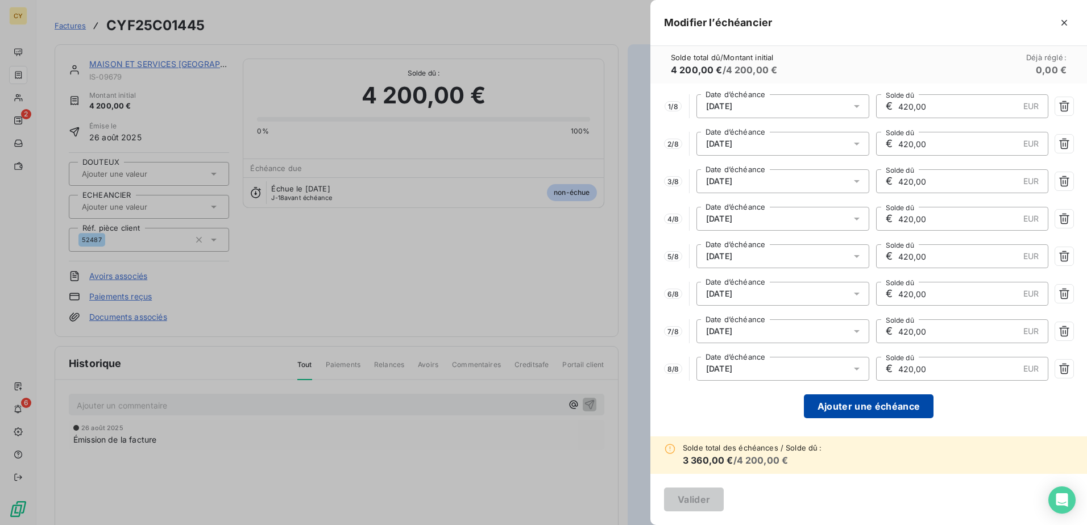
type input "420,00"
click at [861, 408] on button "Ajouter une échéance" at bounding box center [869, 406] width 130 height 24
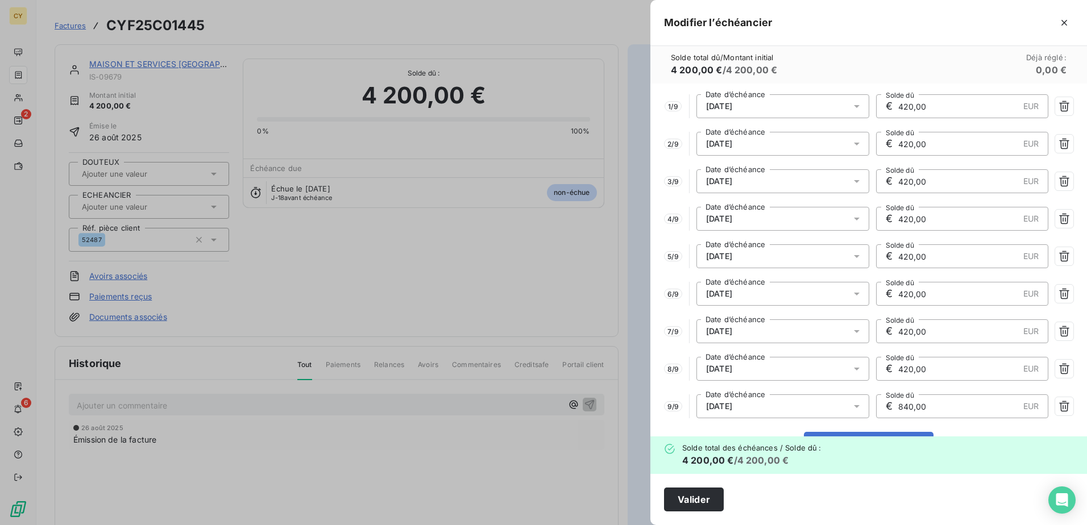
drag, startPoint x: 936, startPoint y: 408, endPoint x: 847, endPoint y: 387, distance: 91.0
click at [862, 397] on div "9 / 9 [DATE] Date d’échéance € 840,00 EUR Solde dû" at bounding box center [868, 406] width 409 height 24
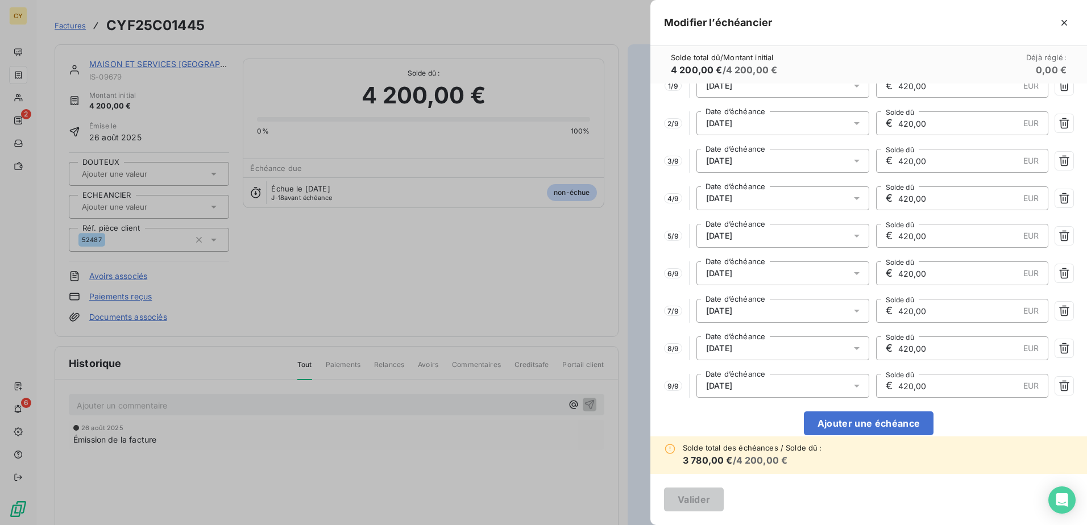
scroll to position [45, 0]
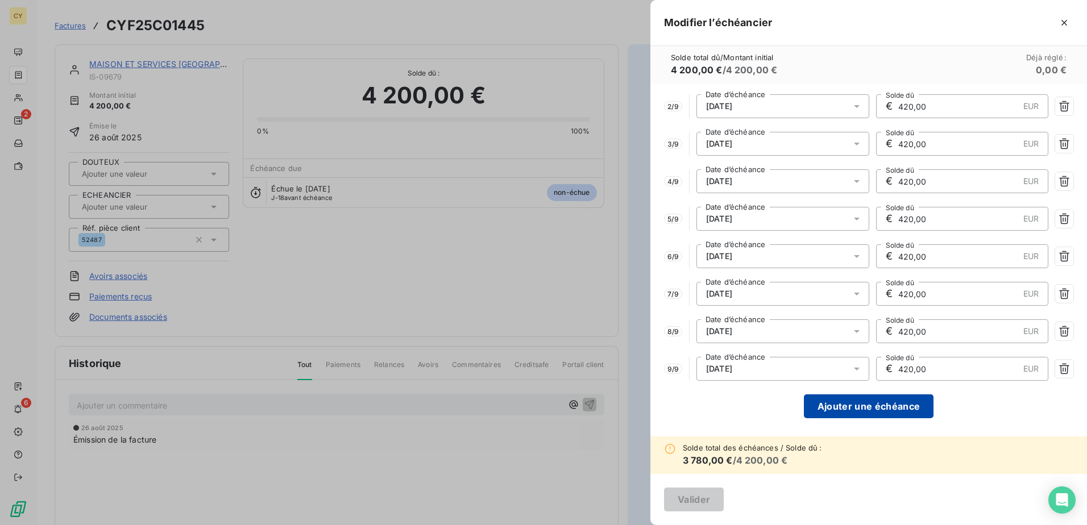
type input "420,00"
click at [875, 408] on button "Ajouter une échéance" at bounding box center [869, 406] width 130 height 24
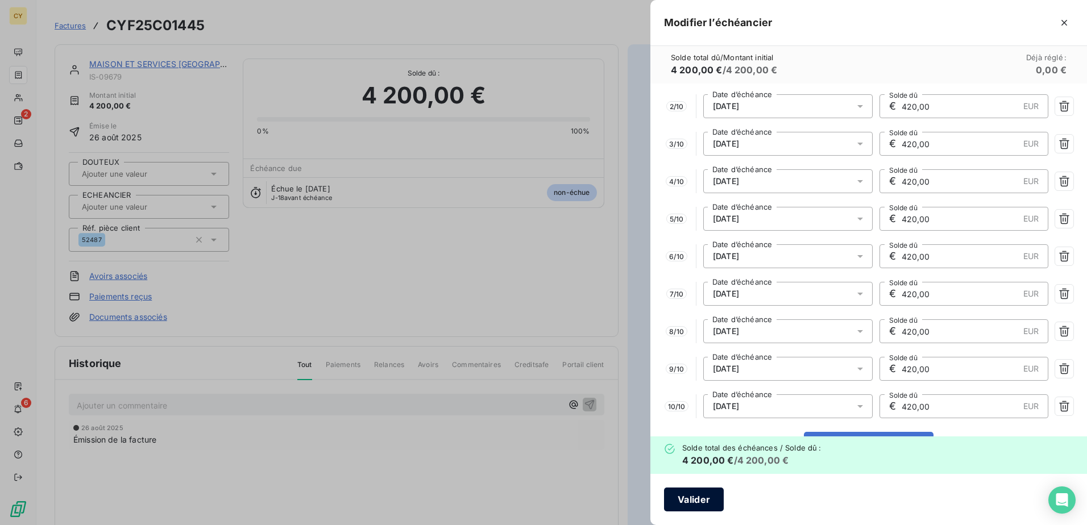
click at [691, 497] on button "Valider" at bounding box center [694, 500] width 60 height 24
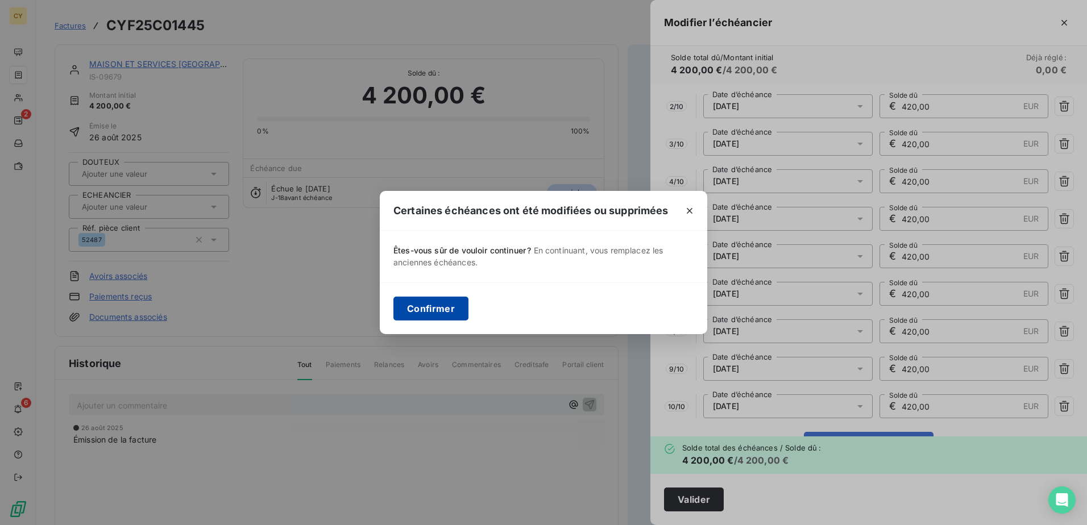
click at [454, 315] on button "Confirmer" at bounding box center [430, 309] width 75 height 24
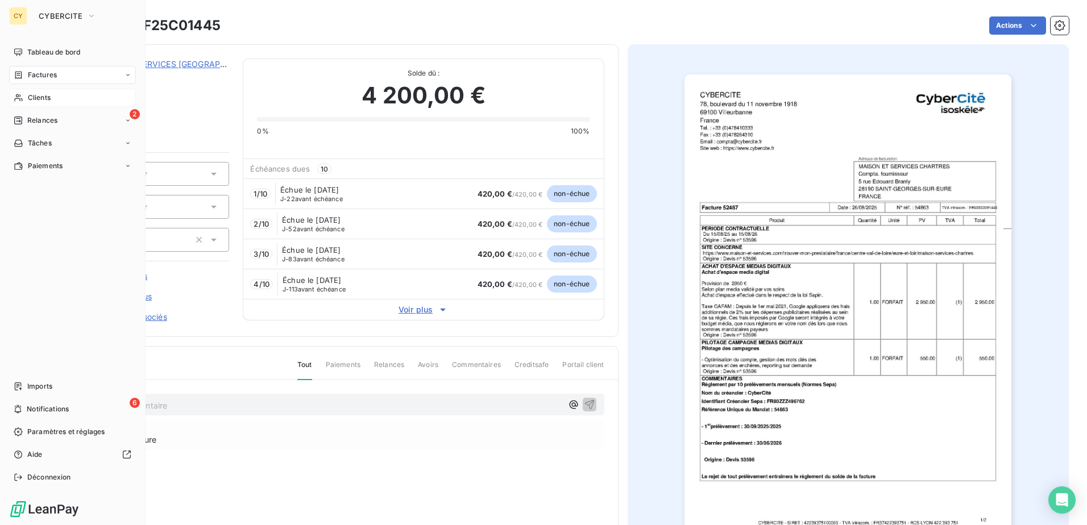
click at [47, 99] on span "Clients" at bounding box center [39, 98] width 23 height 10
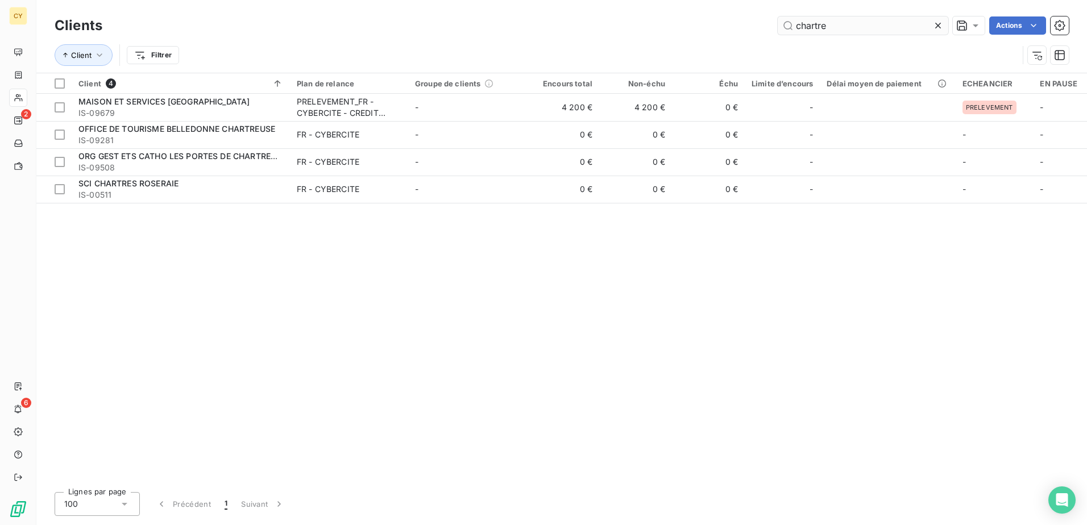
drag, startPoint x: 828, startPoint y: 24, endPoint x: 784, endPoint y: 28, distance: 43.9
click at [784, 28] on input "chartre" at bounding box center [863, 25] width 171 height 18
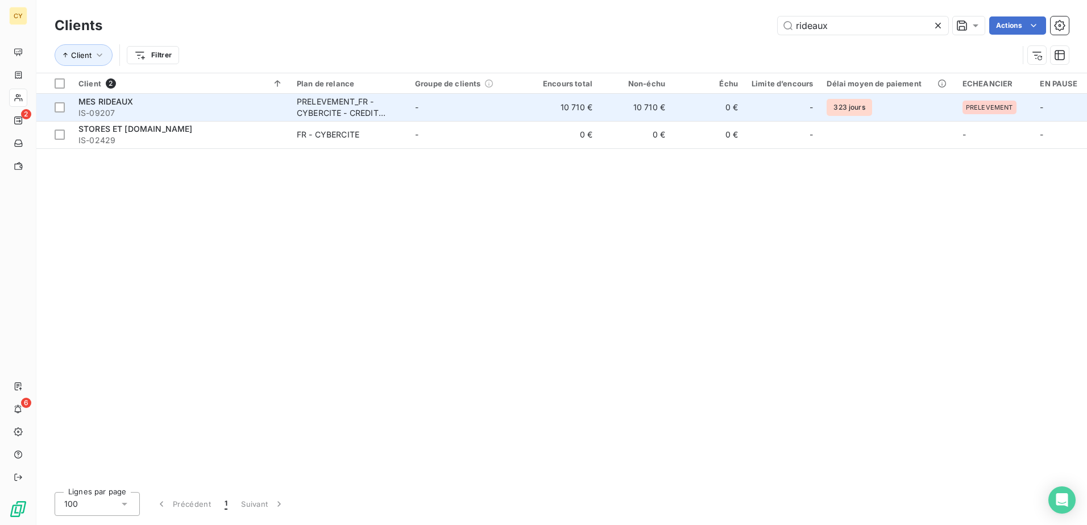
type input "rideaux"
click at [309, 109] on div "PRELEVEMENT_FR - CYBERCITE - CREDIT AGRICOLE" at bounding box center [349, 107] width 105 height 23
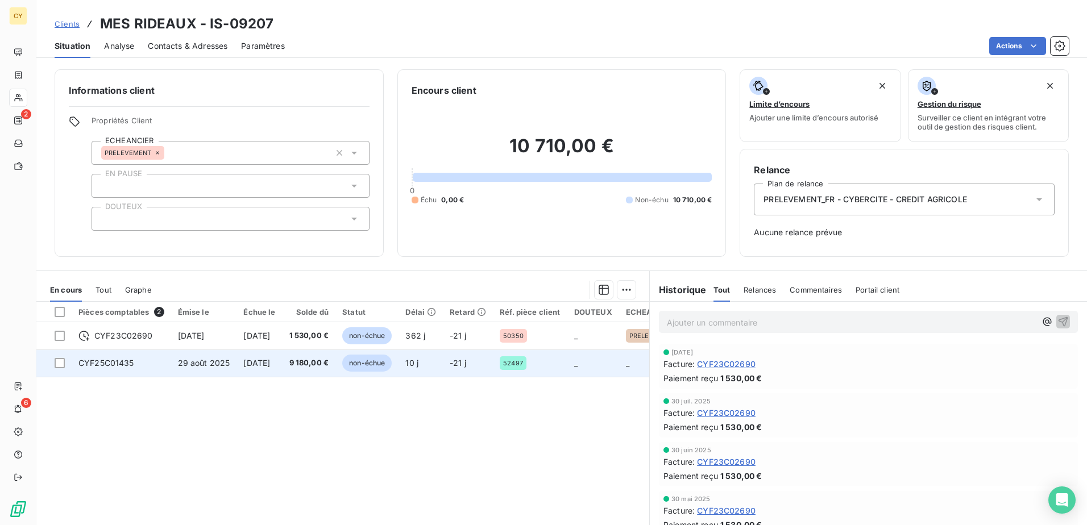
click at [130, 365] on span "CYF25C01435" at bounding box center [106, 363] width 56 height 10
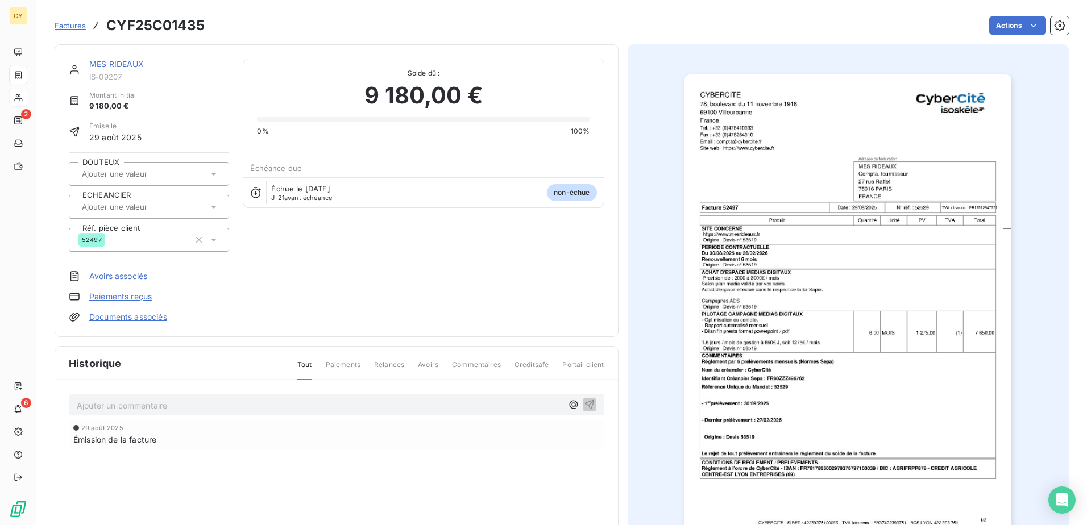
click at [154, 213] on div at bounding box center [143, 207] width 130 height 15
click at [138, 234] on span "PRELEVEMENT" at bounding box center [118, 237] width 47 height 7
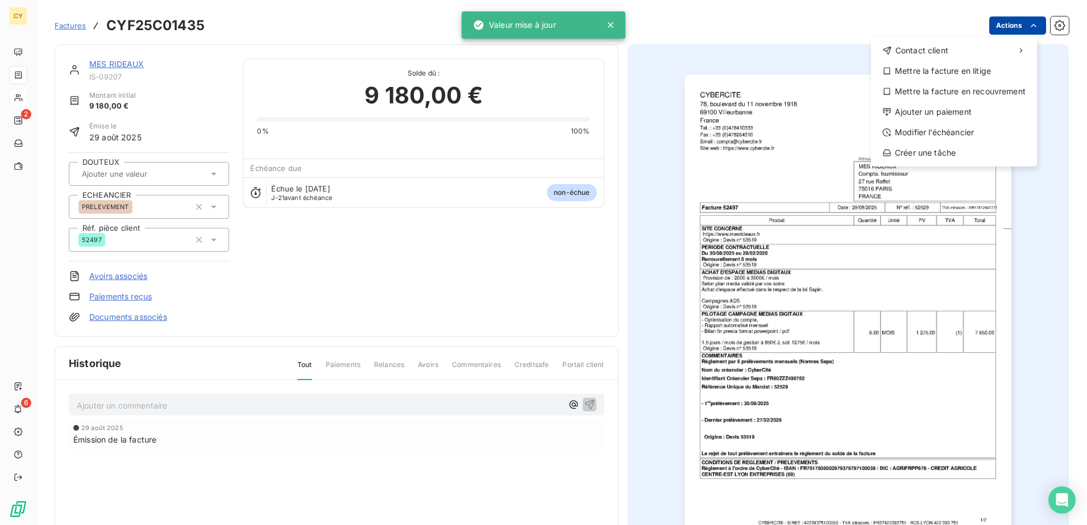
click at [999, 23] on html "CY 2 6 Factures CYF25C01435 Actions Contact client Mettre la facture en litige …" at bounding box center [543, 262] width 1087 height 525
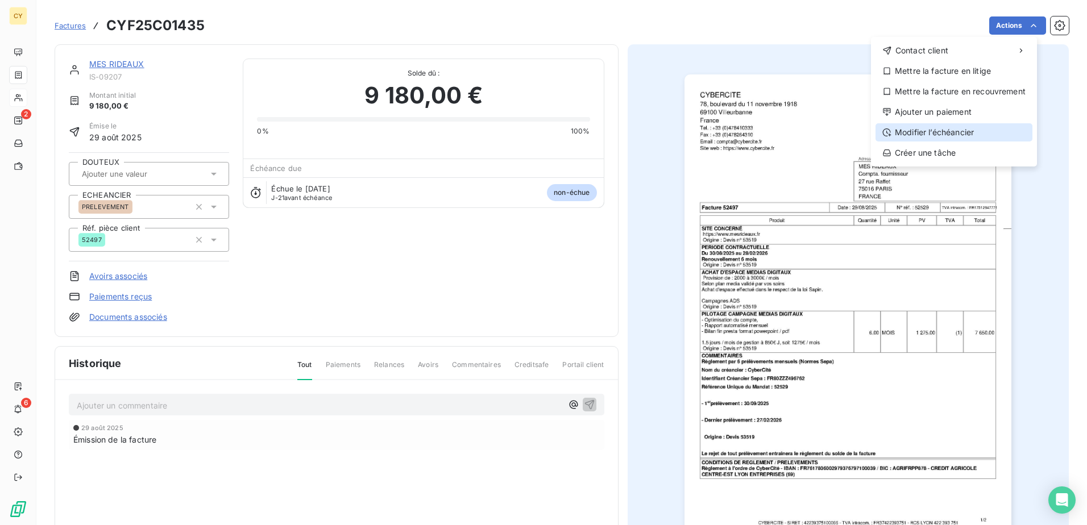
click at [945, 139] on div "Modifier l’échéancier" at bounding box center [953, 132] width 157 height 18
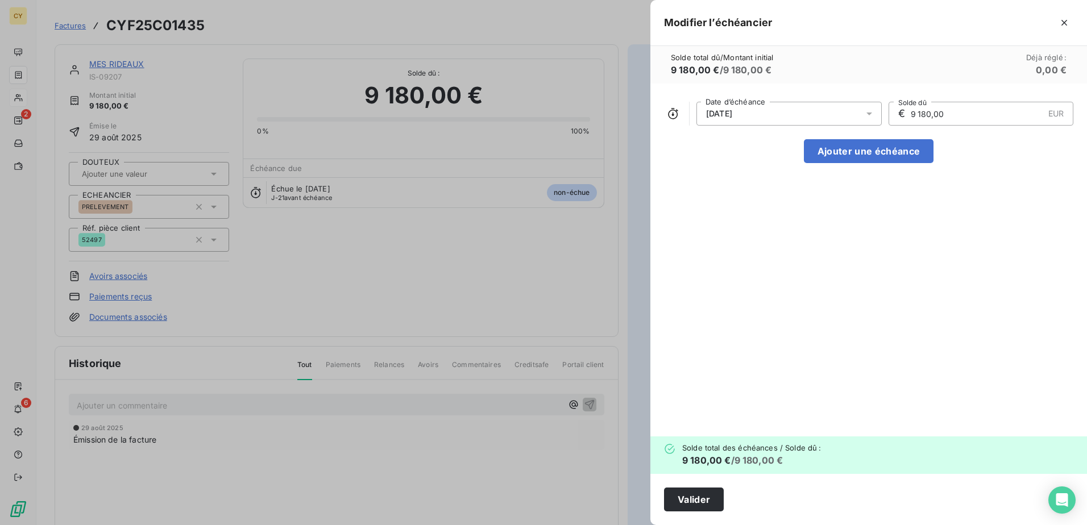
click at [870, 115] on icon at bounding box center [868, 113] width 11 height 11
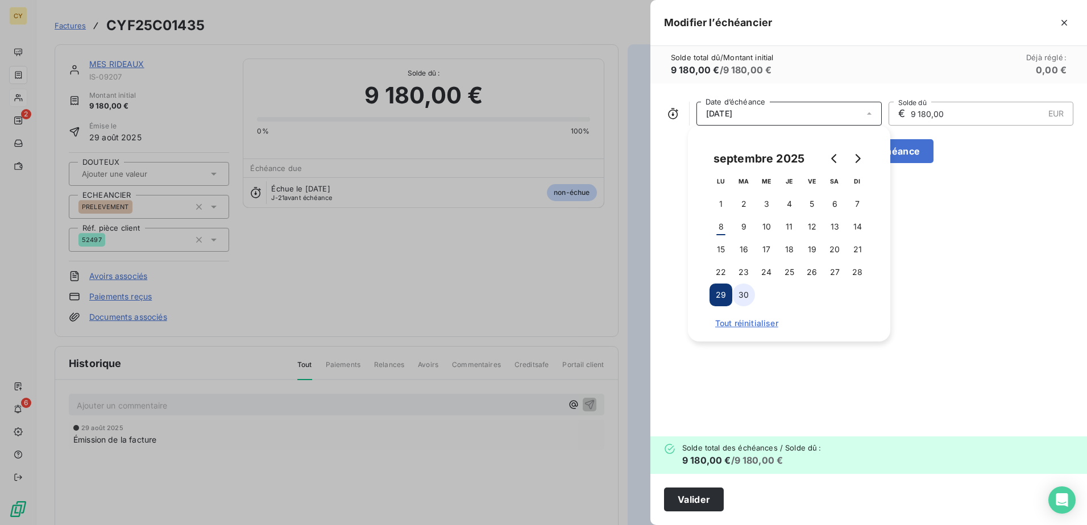
click at [749, 290] on button "30" at bounding box center [743, 295] width 23 height 23
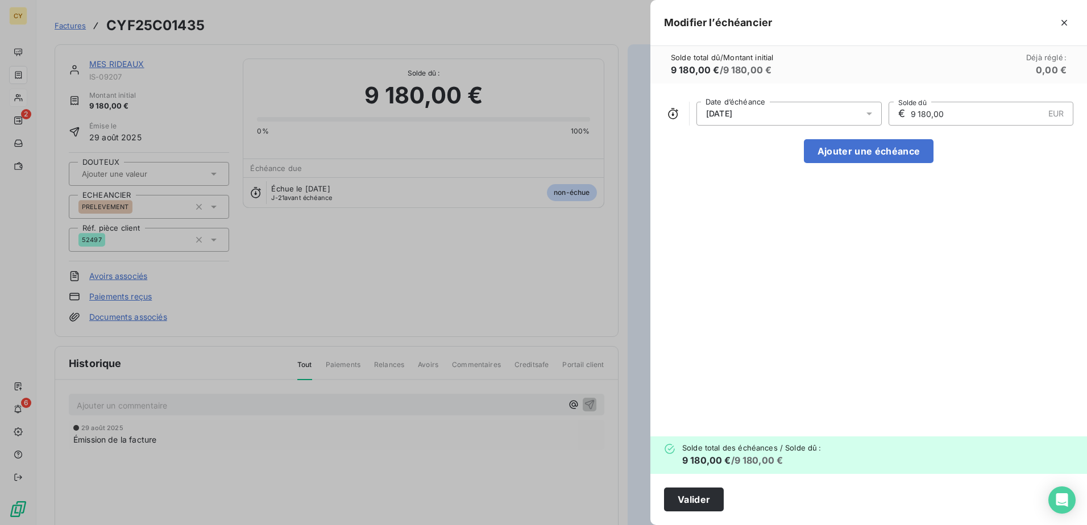
drag, startPoint x: 907, startPoint y: 109, endPoint x: 854, endPoint y: 119, distance: 53.8
click at [854, 119] on div "[DATE] Date d’échéance € 9 180,00 EUR Solde dû" at bounding box center [868, 114] width 409 height 24
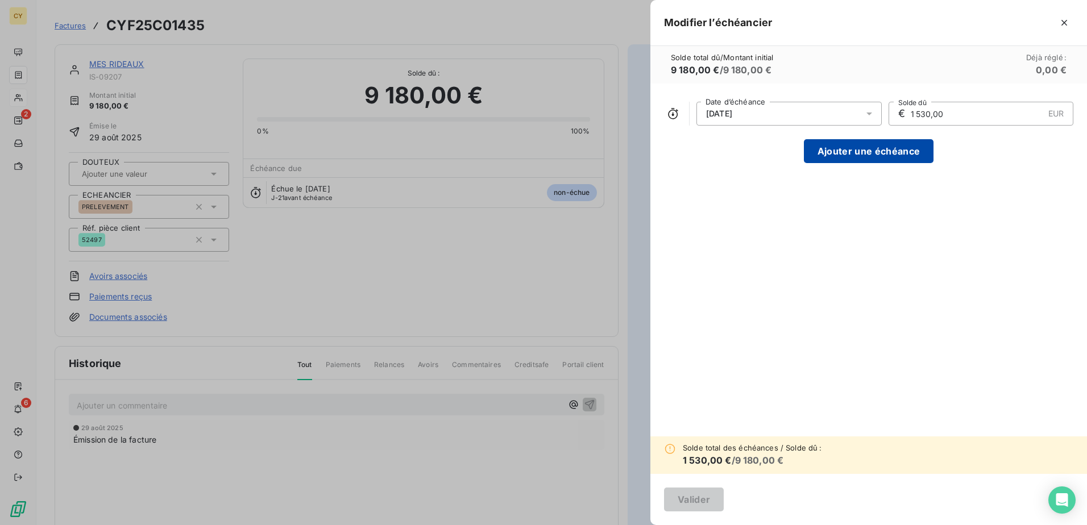
type input "1 530,00"
click at [845, 148] on button "Ajouter une échéance" at bounding box center [869, 151] width 130 height 24
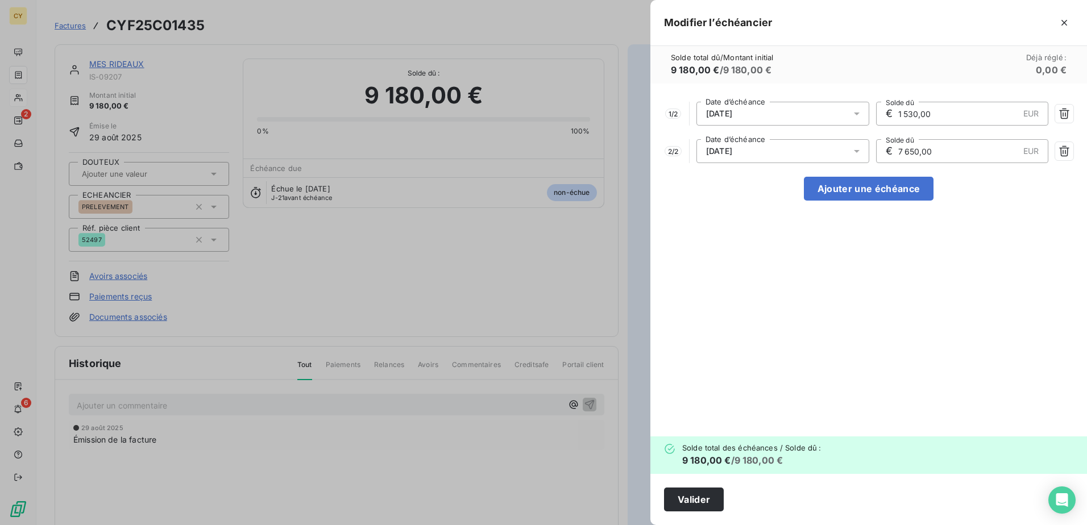
drag, startPoint x: 933, startPoint y: 153, endPoint x: 875, endPoint y: 149, distance: 58.2
click at [876, 149] on div "€ 7 650,00 EUR Solde dû" at bounding box center [962, 151] width 173 height 24
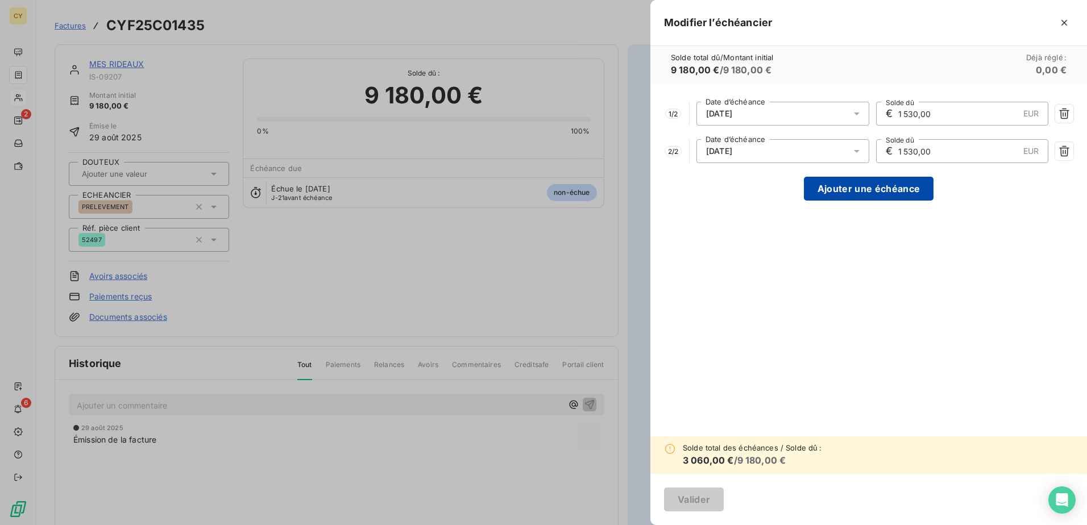
type input "1 530,00"
click at [867, 188] on button "Ajouter une échéance" at bounding box center [869, 189] width 130 height 24
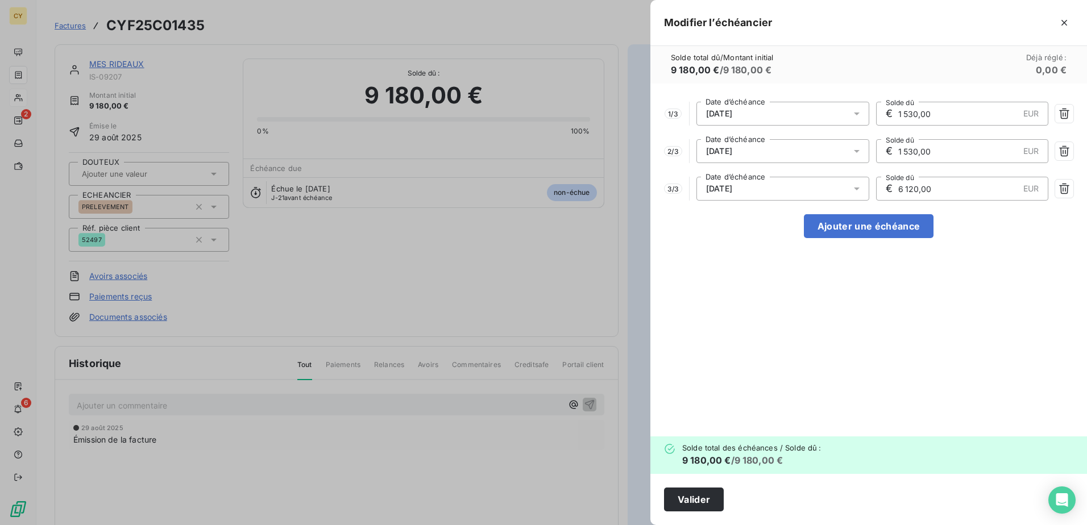
drag, startPoint x: 936, startPoint y: 189, endPoint x: 863, endPoint y: 189, distance: 73.3
click at [863, 189] on div "3 / 3 [DATE] Date d’échéance € 6 120,00 EUR Solde dû" at bounding box center [868, 189] width 409 height 24
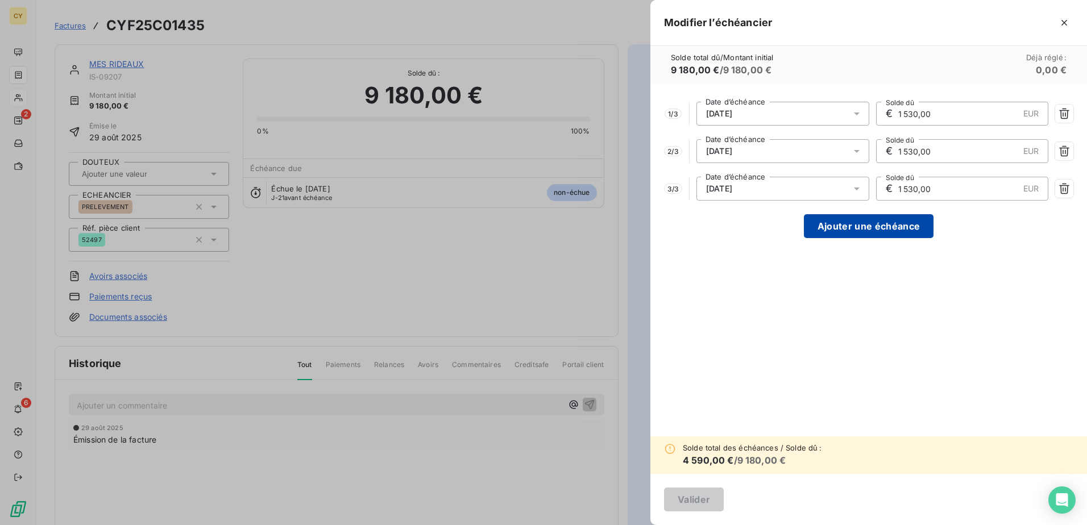
type input "1 530,00"
click at [871, 221] on button "Ajouter une échéance" at bounding box center [869, 226] width 130 height 24
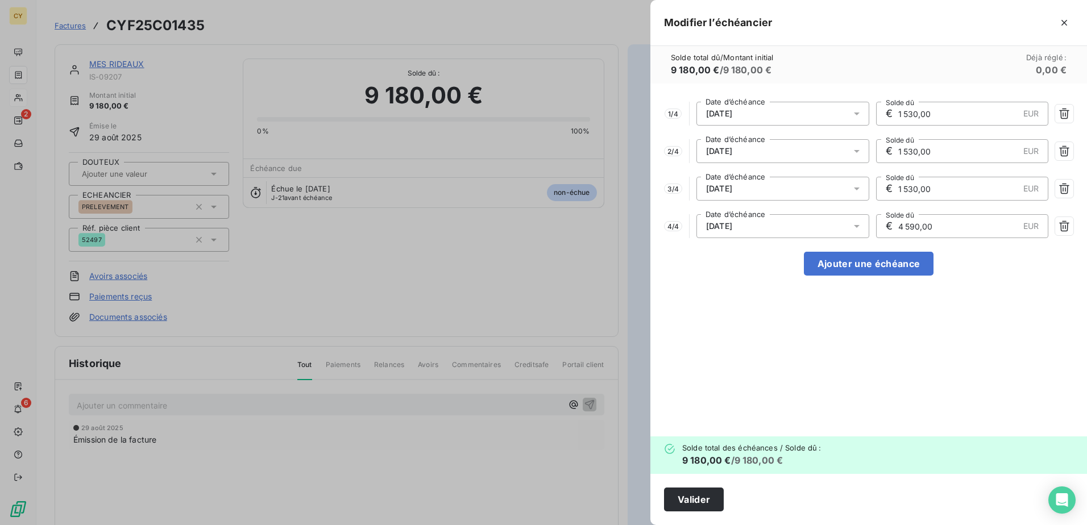
drag, startPoint x: 935, startPoint y: 227, endPoint x: 858, endPoint y: 234, distance: 77.7
click at [858, 234] on div "4 / 4 [DATE] Date d’échéance € 4 590,00 EUR Solde dû" at bounding box center [868, 226] width 409 height 24
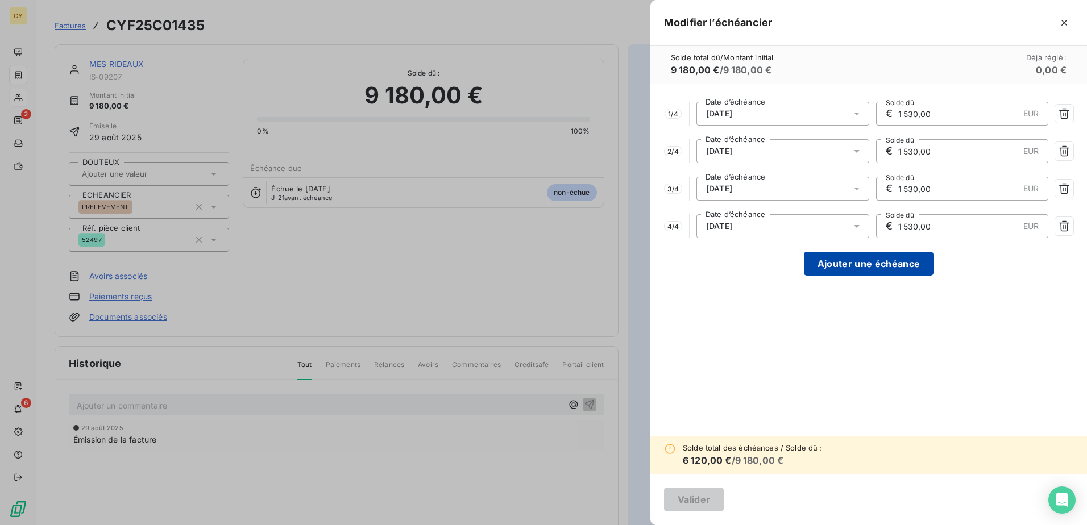
type input "1 530,00"
click at [861, 263] on button "Ajouter une échéance" at bounding box center [869, 264] width 130 height 24
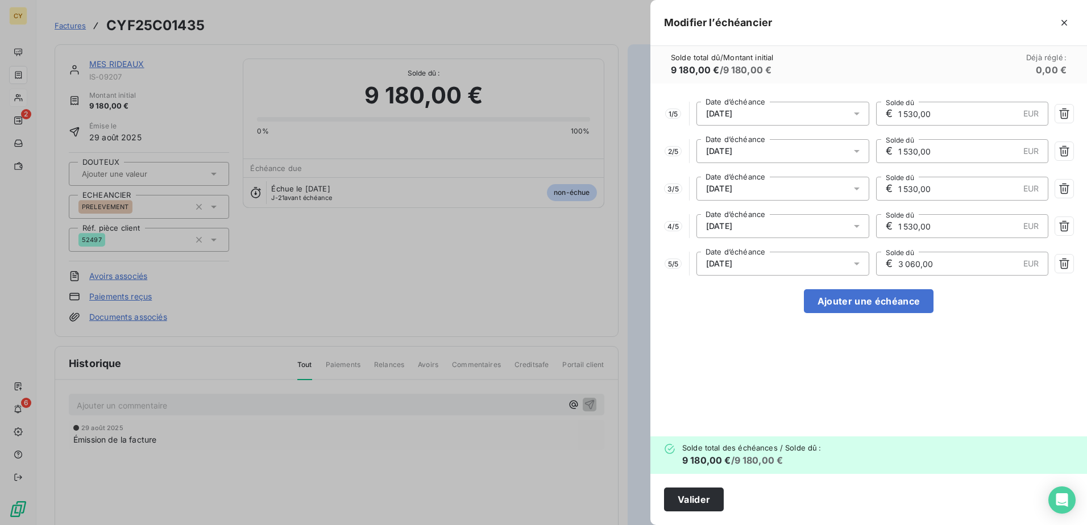
drag, startPoint x: 934, startPoint y: 261, endPoint x: 833, endPoint y: 262, distance: 101.2
click at [833, 262] on div "5 / 5 [DATE] Date d’échéance € 3 060,00 EUR Solde dû" at bounding box center [868, 264] width 409 height 24
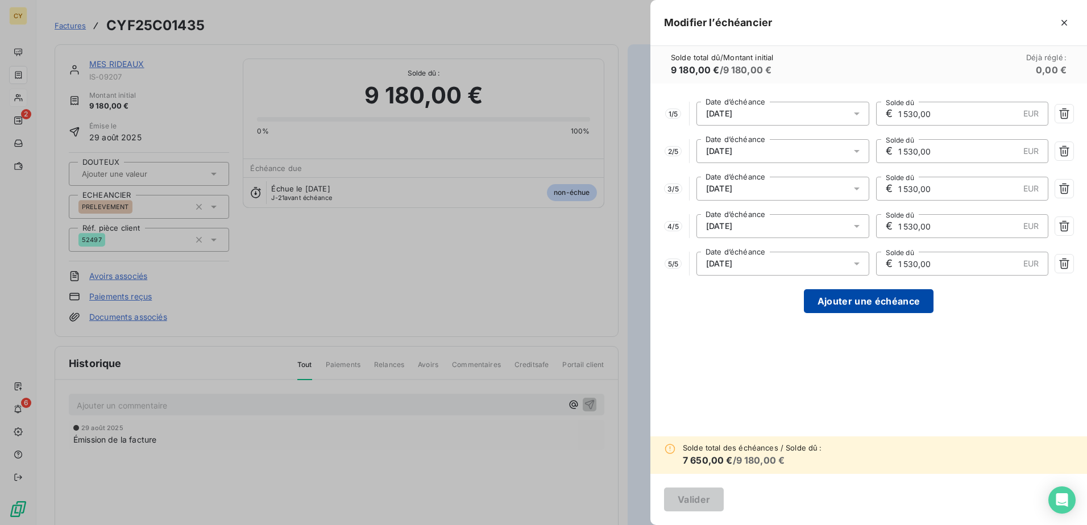
type input "1 530,00"
click at [861, 299] on button "Ajouter une échéance" at bounding box center [869, 301] width 130 height 24
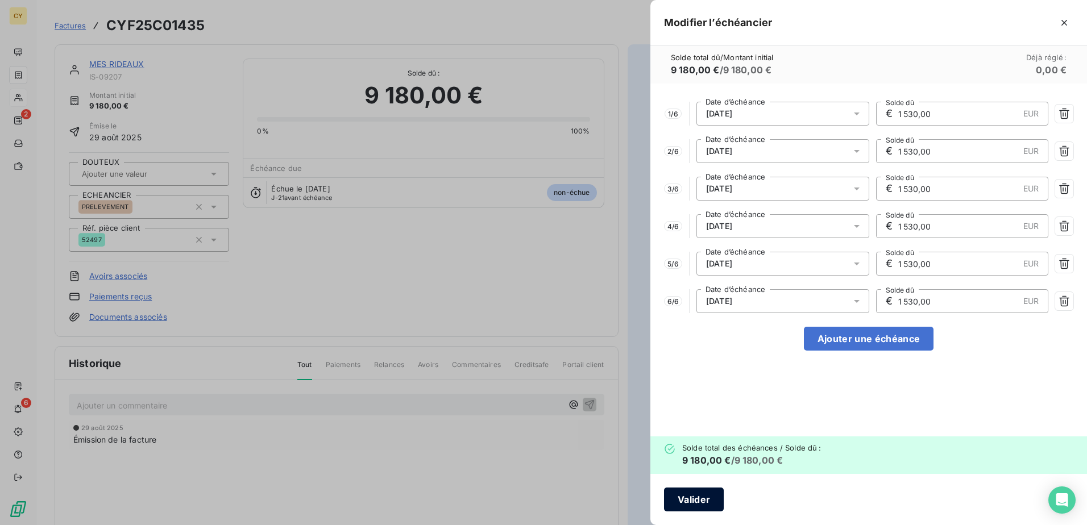
drag, startPoint x: 697, startPoint y: 499, endPoint x: 697, endPoint y: 491, distance: 8.0
click at [697, 491] on button "Valider" at bounding box center [694, 500] width 60 height 24
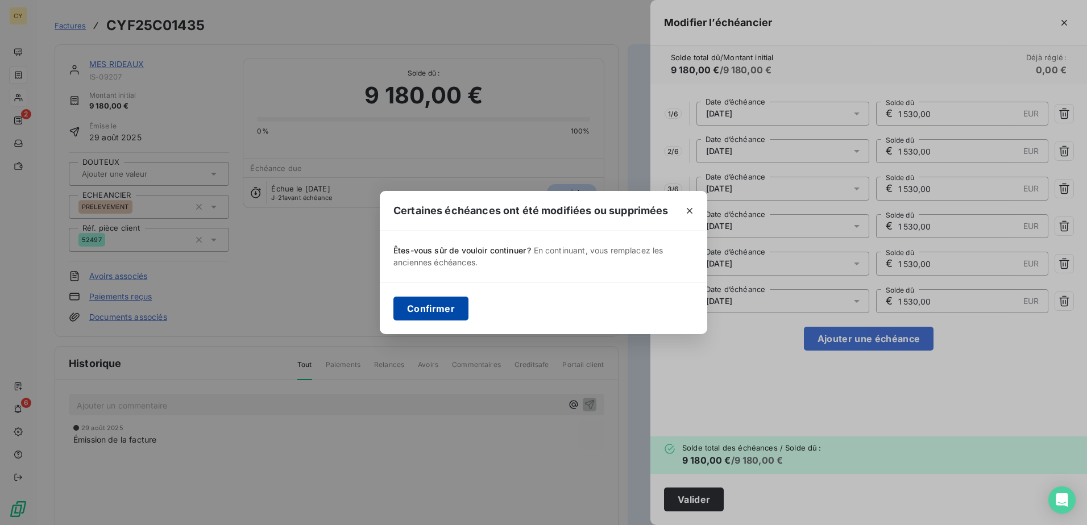
click at [413, 311] on button "Confirmer" at bounding box center [430, 309] width 75 height 24
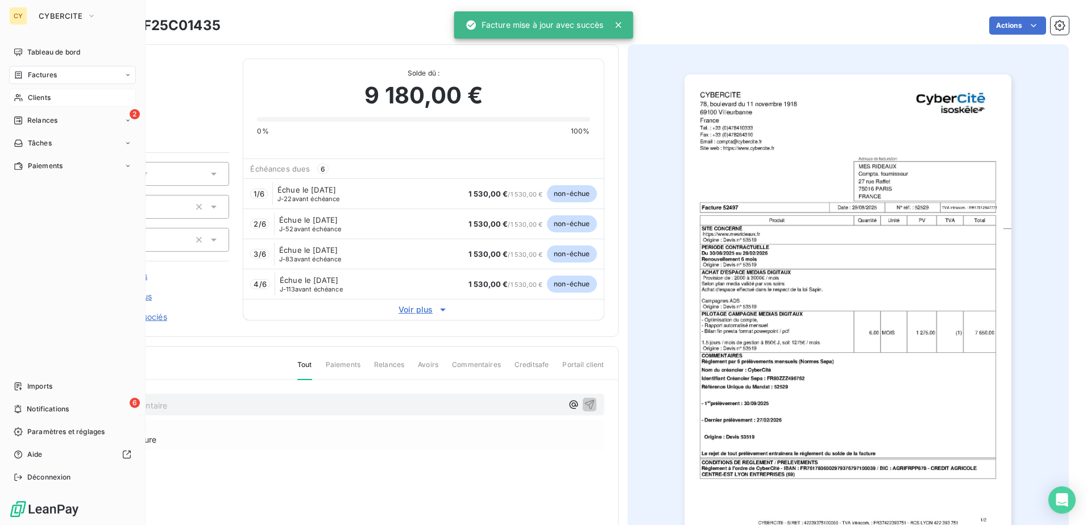
click at [50, 101] on span "Clients" at bounding box center [39, 98] width 23 height 10
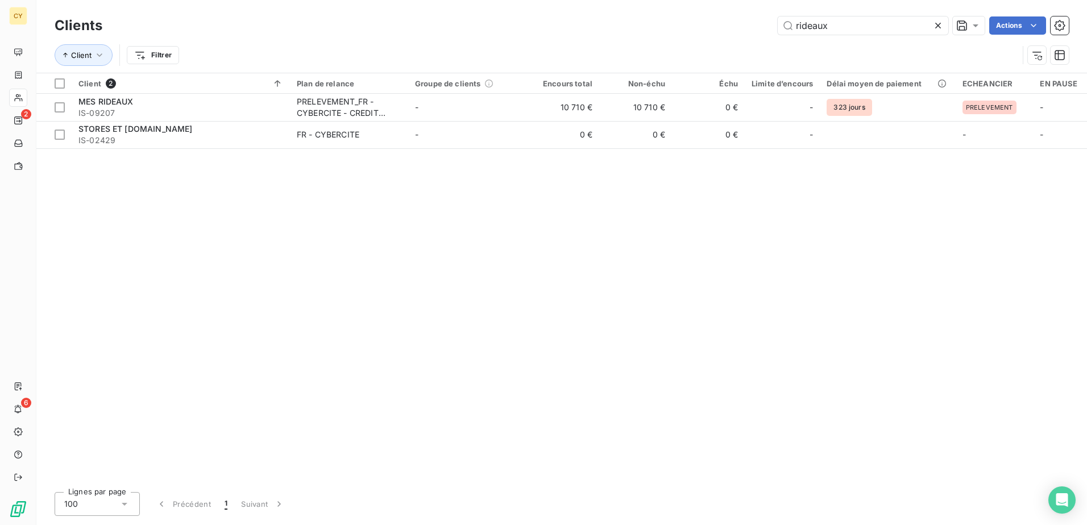
drag, startPoint x: 862, startPoint y: 32, endPoint x: 773, endPoint y: 23, distance: 89.7
click at [774, 23] on div "rideaux Actions" at bounding box center [592, 25] width 953 height 18
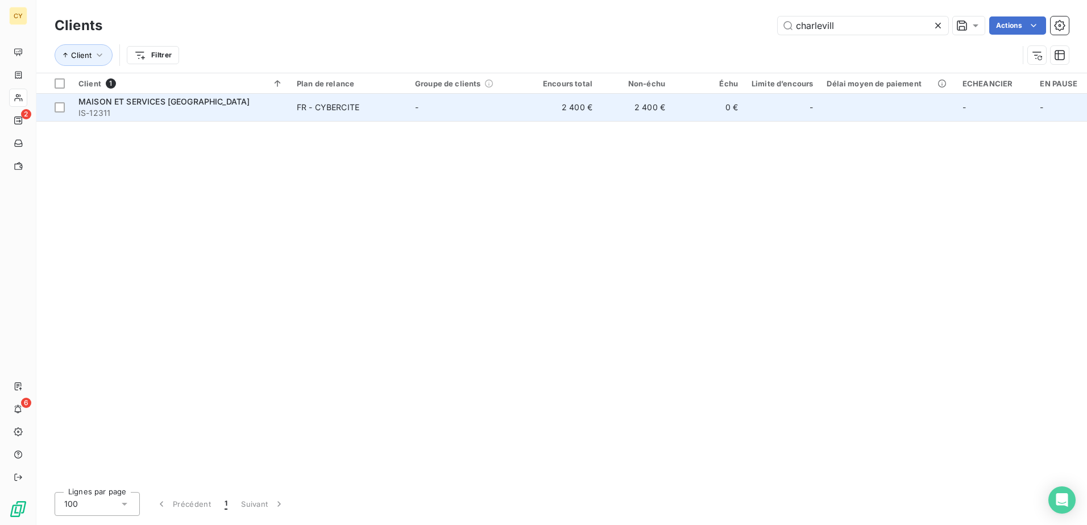
type input "charlevill"
click at [189, 108] on span "IS-12311" at bounding box center [180, 112] width 205 height 11
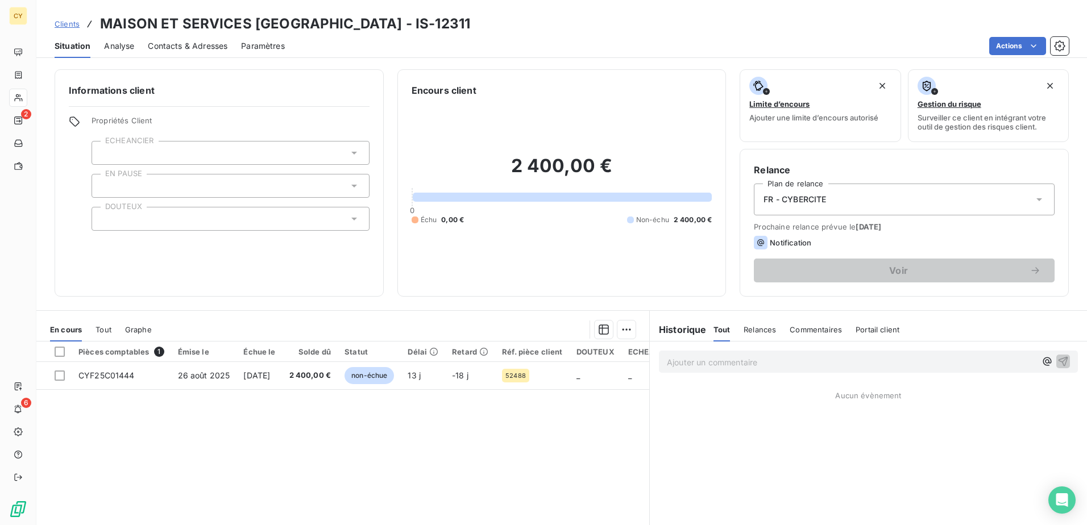
click at [147, 154] on div at bounding box center [231, 153] width 278 height 24
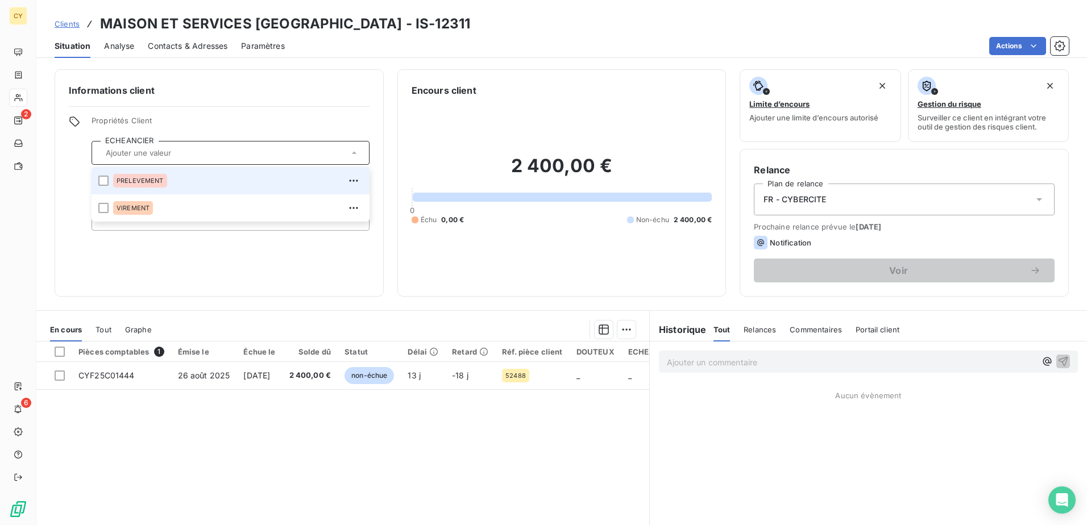
click at [145, 180] on span "PRELEVEMENT" at bounding box center [140, 180] width 47 height 7
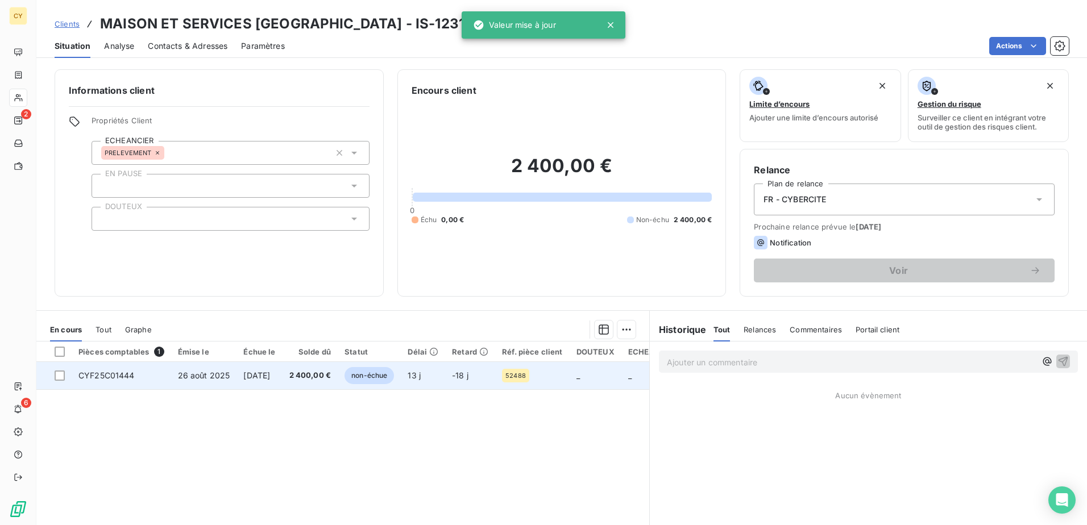
click at [126, 372] on span "CYF25C01444" at bounding box center [106, 376] width 56 height 10
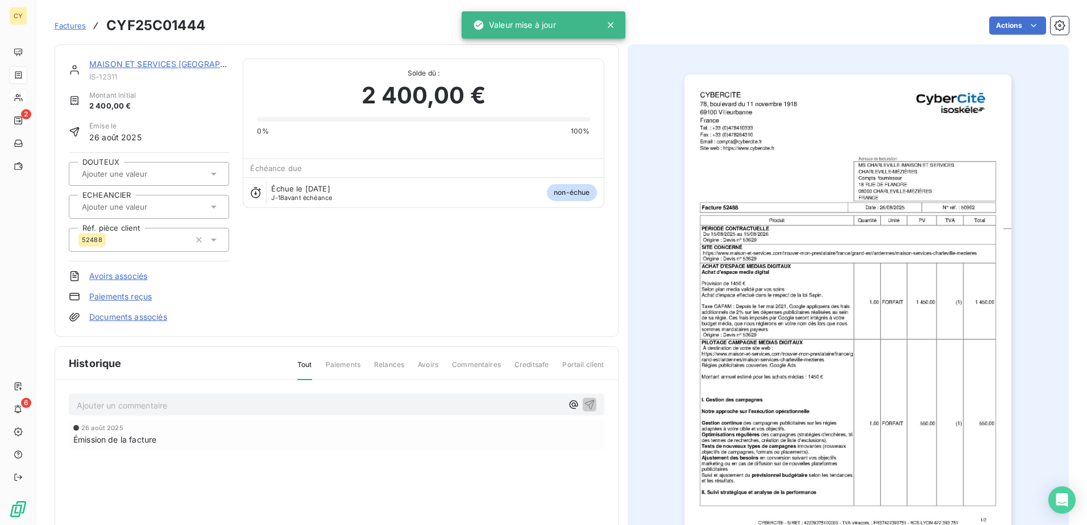
click at [134, 209] on input "text" at bounding box center [138, 207] width 114 height 10
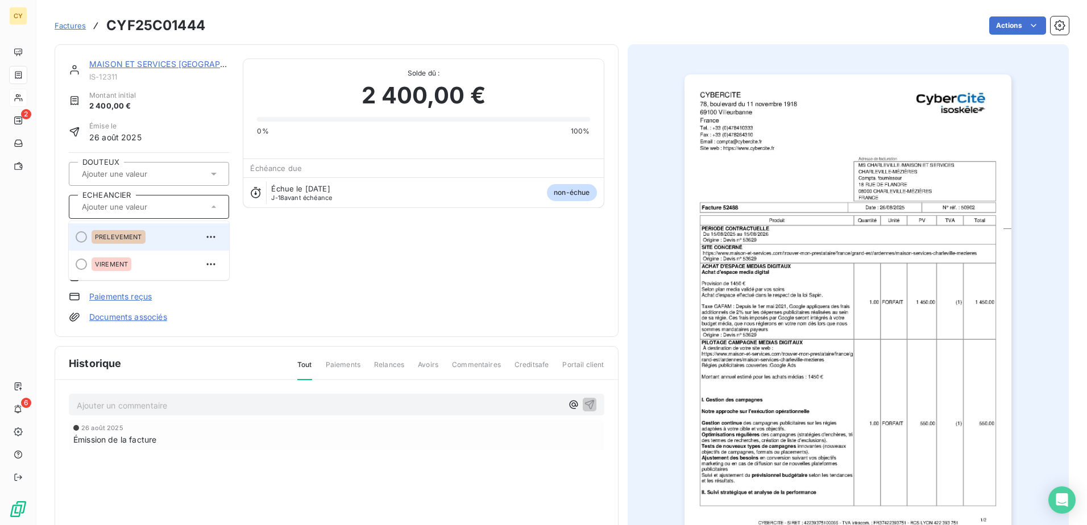
click at [124, 234] on span "PRELEVEMENT" at bounding box center [118, 237] width 47 height 7
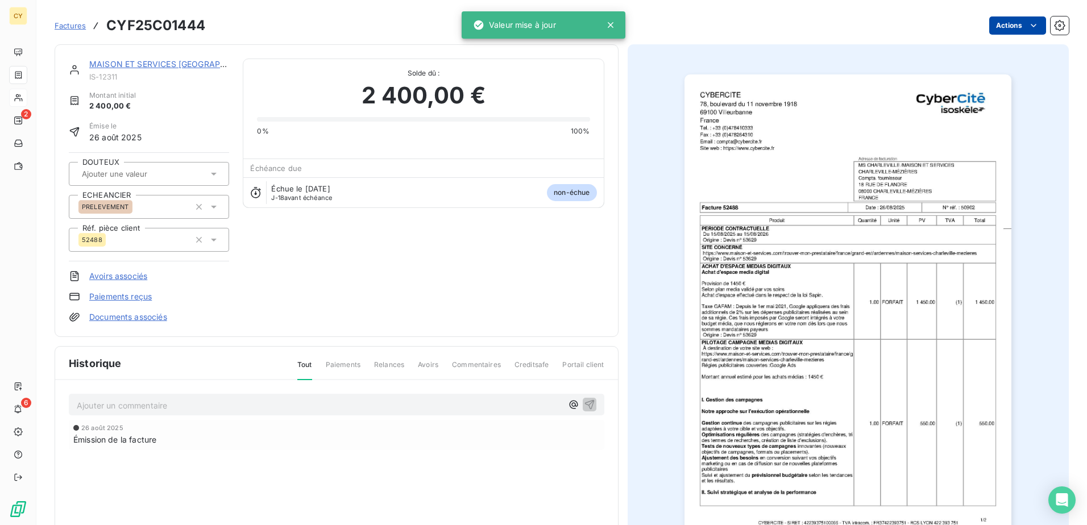
click at [997, 26] on html "CY 2 6 Factures CYF25C01444 Actions MAISON ET SERVICES CHARLEVILLE-[GEOGRAPHIC_…" at bounding box center [543, 262] width 1087 height 525
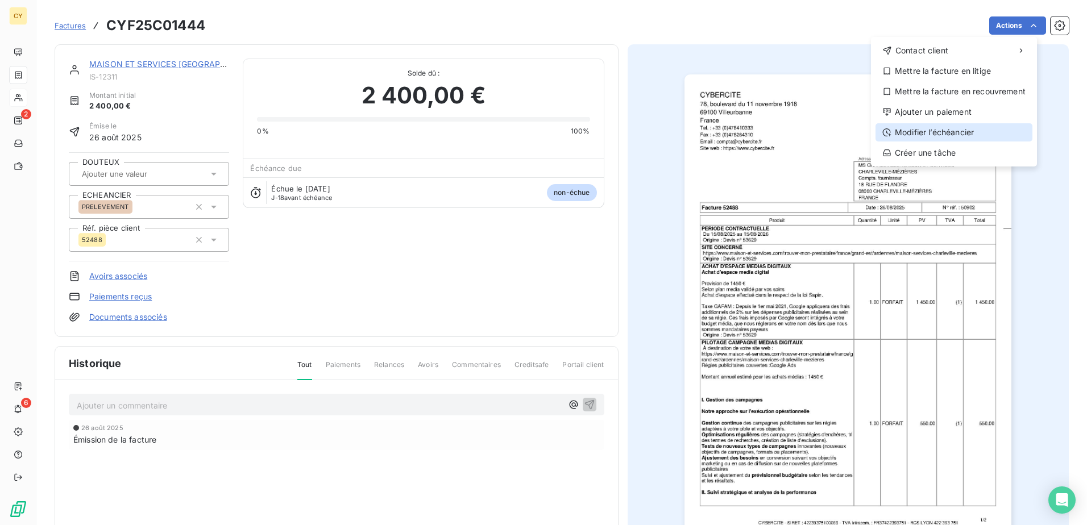
click at [931, 135] on div "Modifier l’échéancier" at bounding box center [953, 132] width 157 height 18
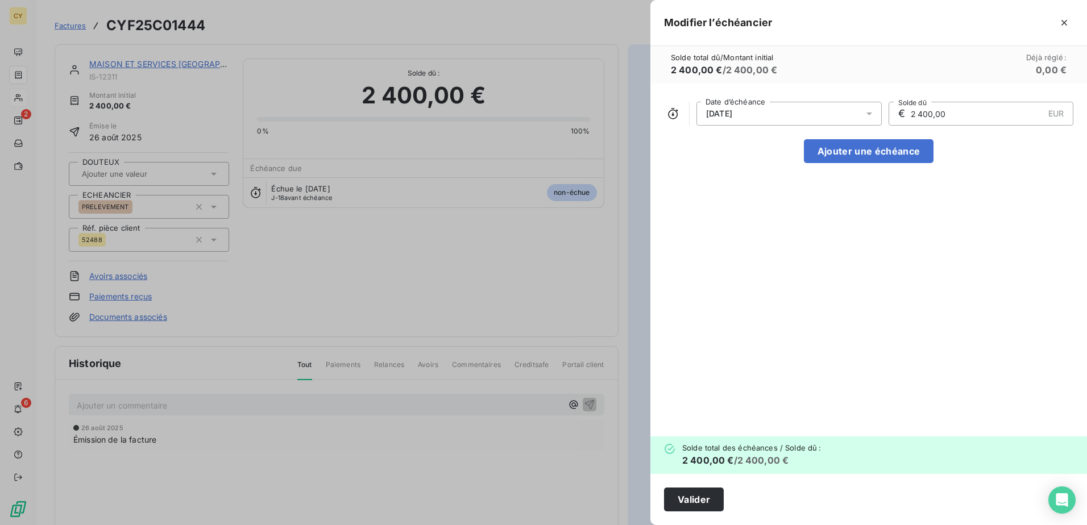
click at [868, 115] on icon at bounding box center [869, 114] width 6 height 3
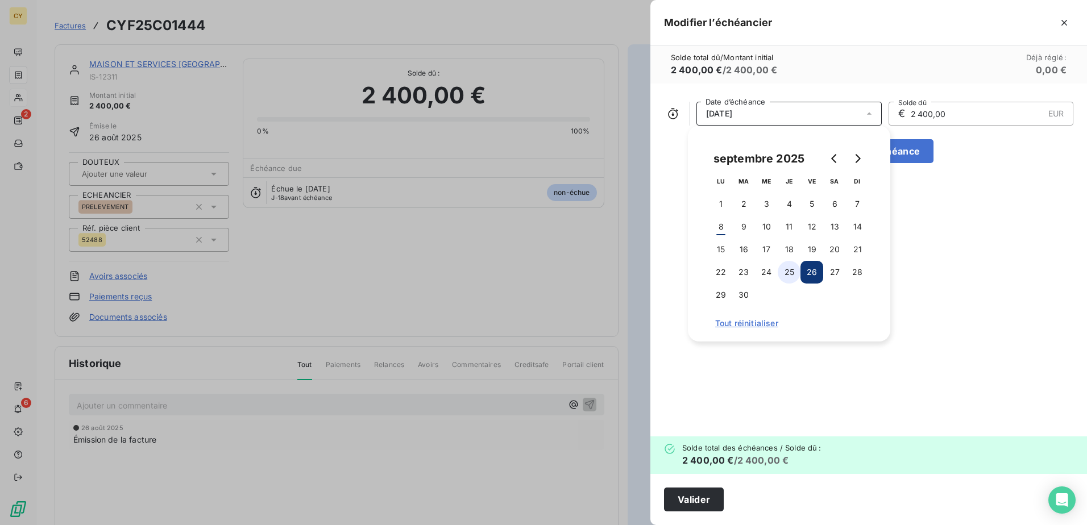
drag, startPoint x: 744, startPoint y: 300, endPoint x: 787, endPoint y: 266, distance: 55.0
click at [745, 299] on button "30" at bounding box center [743, 295] width 23 height 23
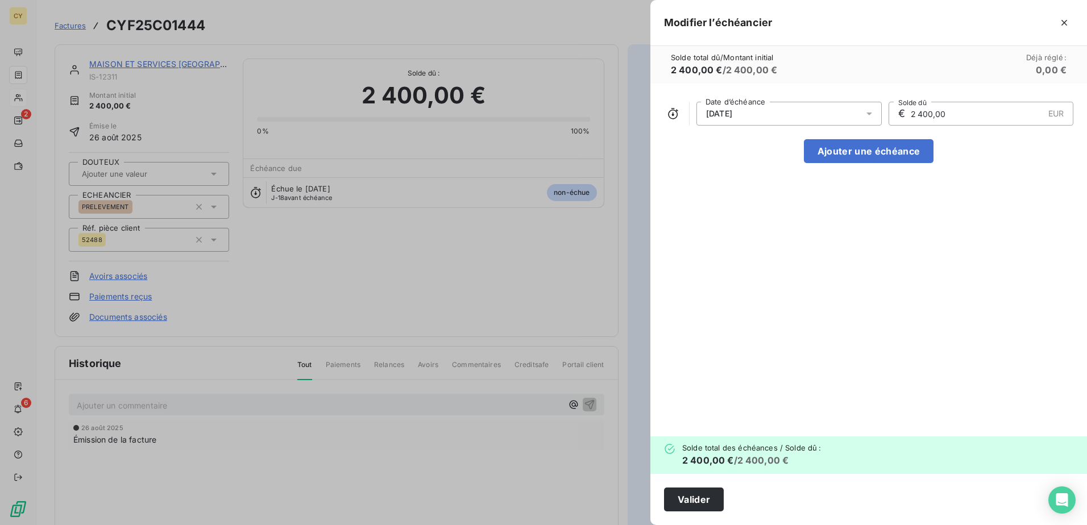
drag, startPoint x: 954, startPoint y: 116, endPoint x: 867, endPoint y: 120, distance: 87.1
click at [868, 120] on div "[DATE] Date d’échéance € 2 400,00 EUR Solde dû" at bounding box center [868, 114] width 409 height 24
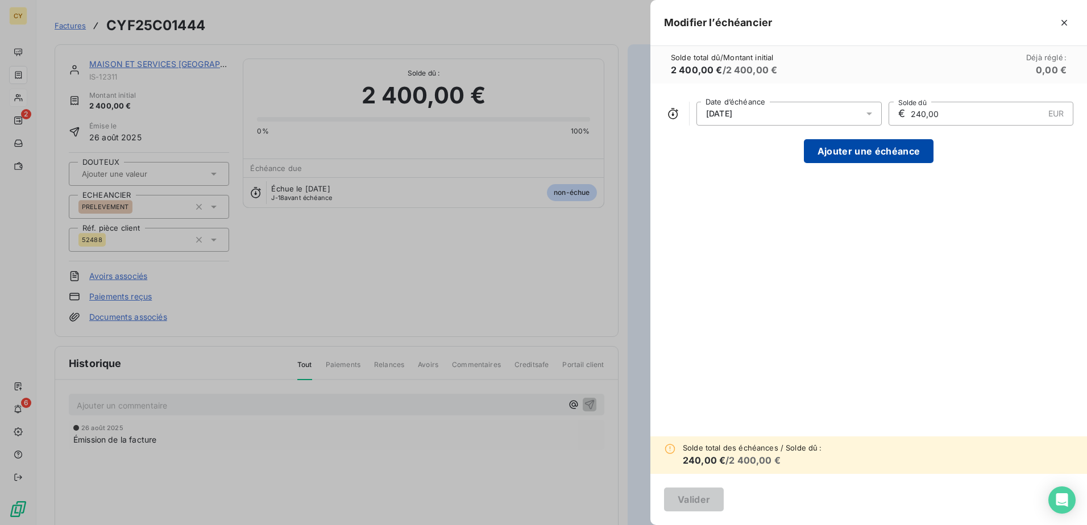
type input "240,00"
click at [872, 148] on button "Ajouter une échéance" at bounding box center [869, 151] width 130 height 24
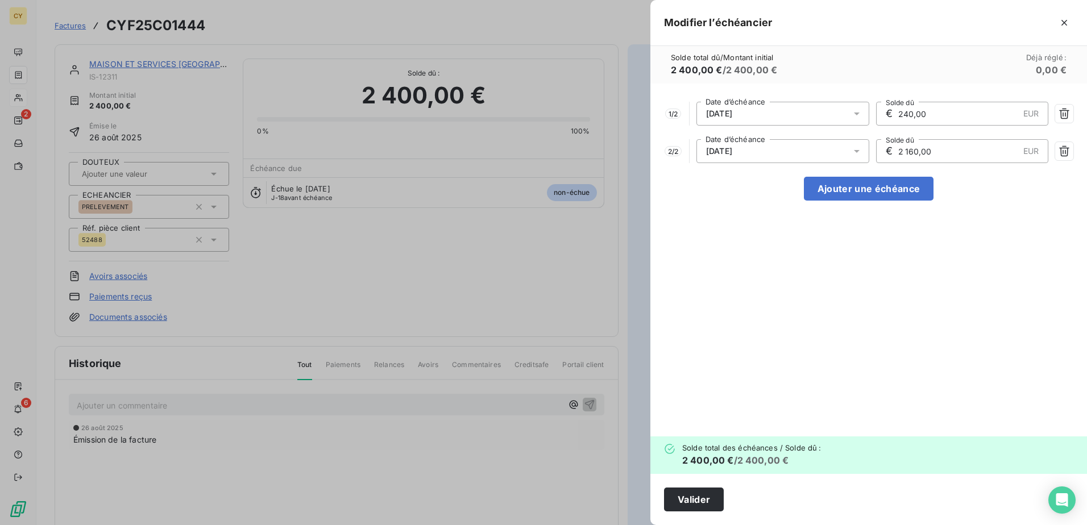
drag, startPoint x: 941, startPoint y: 154, endPoint x: 839, endPoint y: 167, distance: 103.1
click at [839, 167] on div "1 / 2 [DATE] Date d’échéance € 240,00 EUR Solde dû 2 / 2 [DATE] Date d’échéance…" at bounding box center [868, 260] width 437 height 353
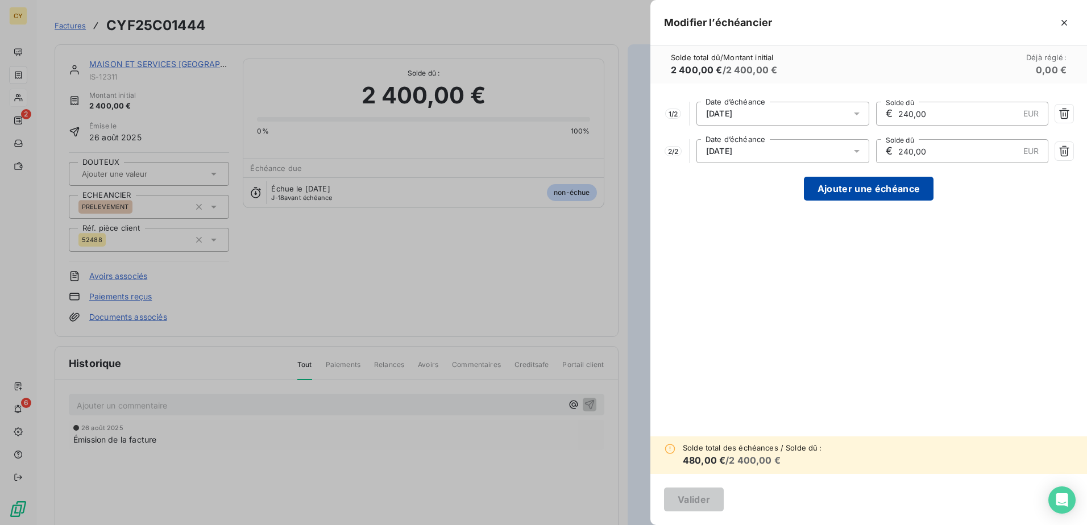
type input "240,00"
click at [861, 194] on button "Ajouter une échéance" at bounding box center [869, 189] width 130 height 24
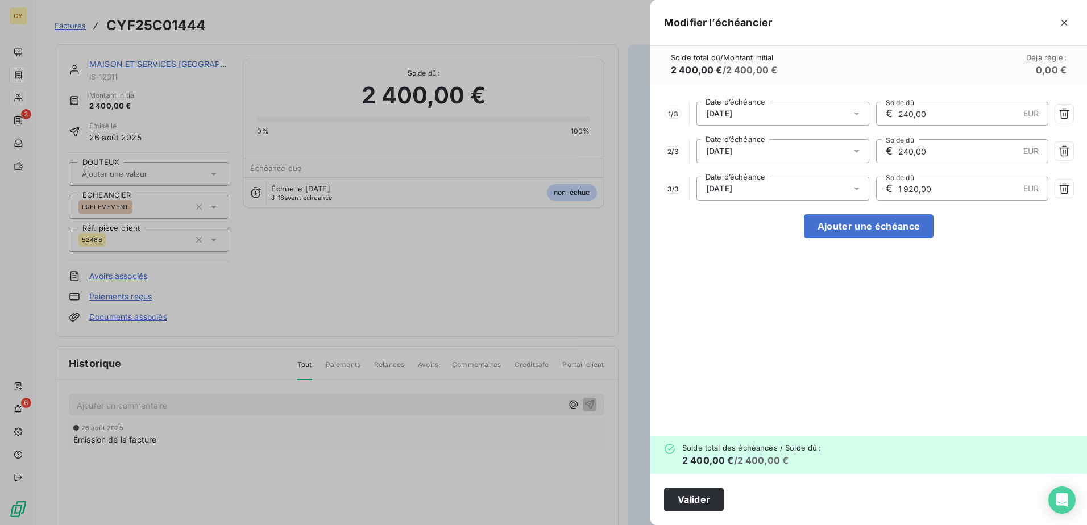
drag, startPoint x: 937, startPoint y: 189, endPoint x: 811, endPoint y: 200, distance: 127.2
click at [811, 200] on div "3 / 3 [DATE] Date d’échéance € 1 920,00 EUR Solde dû" at bounding box center [868, 189] width 409 height 24
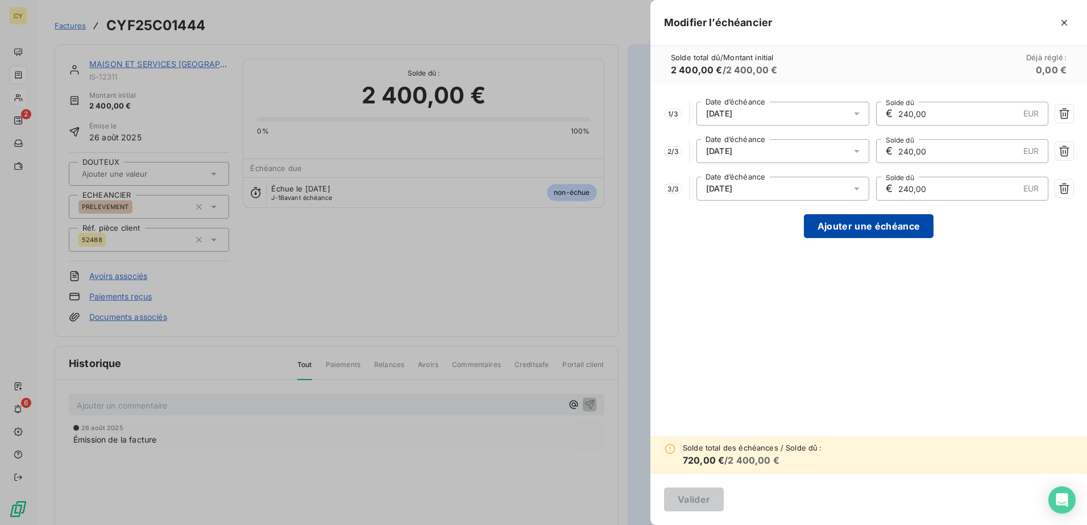
type input "240,00"
click at [837, 223] on button "Ajouter une échéance" at bounding box center [869, 226] width 130 height 24
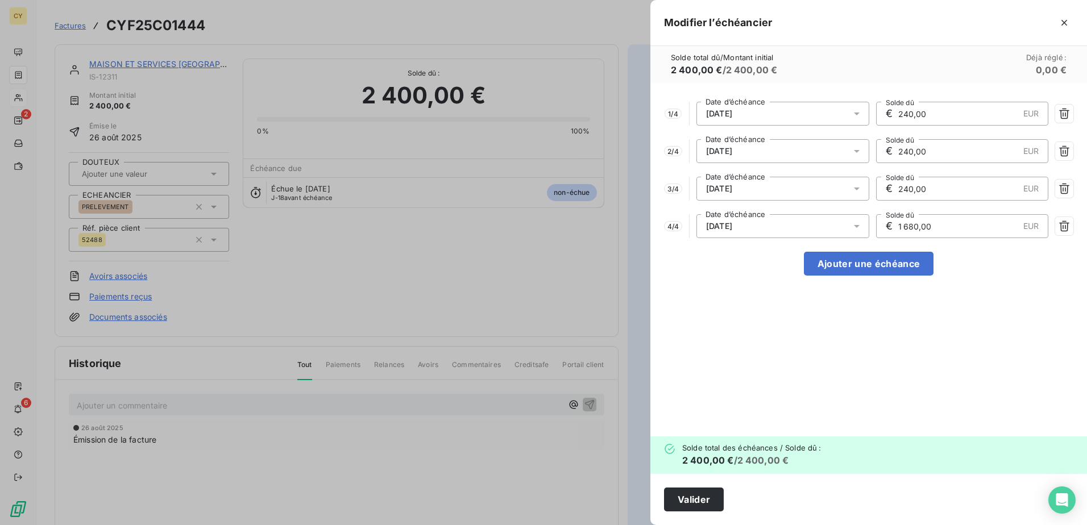
drag, startPoint x: 933, startPoint y: 224, endPoint x: 855, endPoint y: 224, distance: 77.9
click at [855, 224] on div "4 / 4 [DATE] Date d’échéance € 1 680,00 EUR Solde dû" at bounding box center [868, 226] width 409 height 24
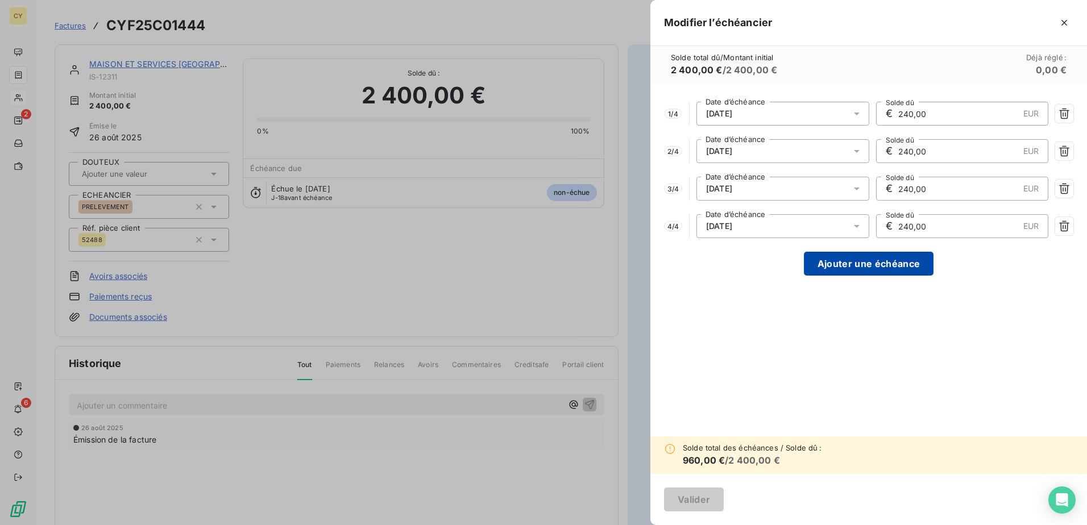
type input "240,00"
click at [860, 261] on button "Ajouter une échéance" at bounding box center [869, 264] width 130 height 24
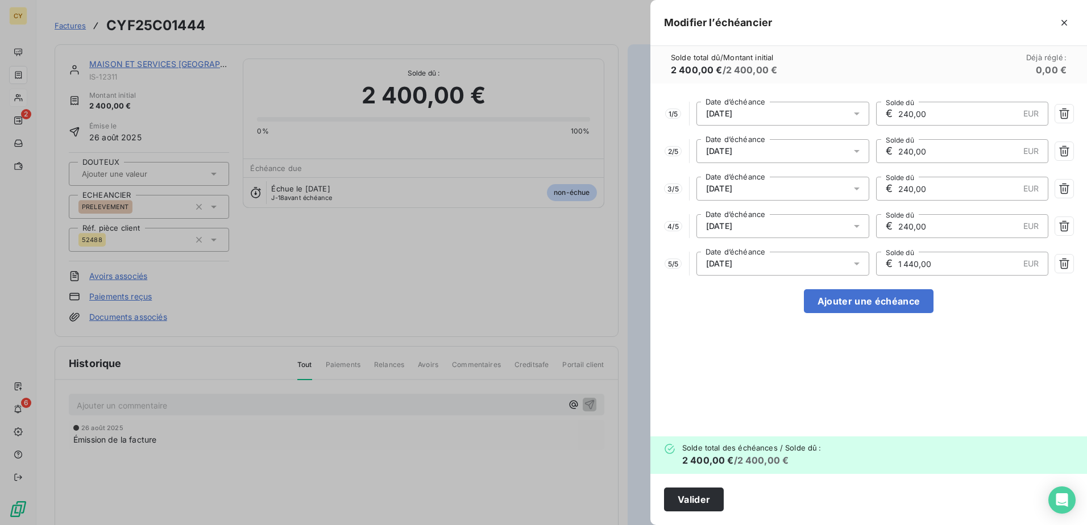
drag, startPoint x: 940, startPoint y: 262, endPoint x: 847, endPoint y: 268, distance: 92.9
click at [847, 268] on div "5 / 5 [DATE] Date d’échéance € 1 440,00 EUR Solde dû" at bounding box center [868, 264] width 409 height 24
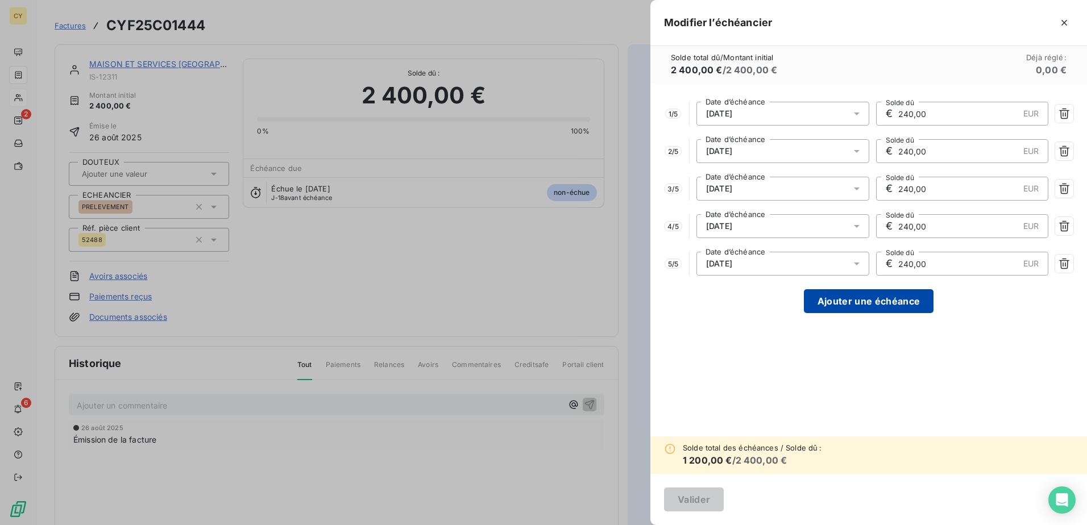
type input "240,00"
click at [862, 301] on button "Ajouter une échéance" at bounding box center [869, 301] width 130 height 24
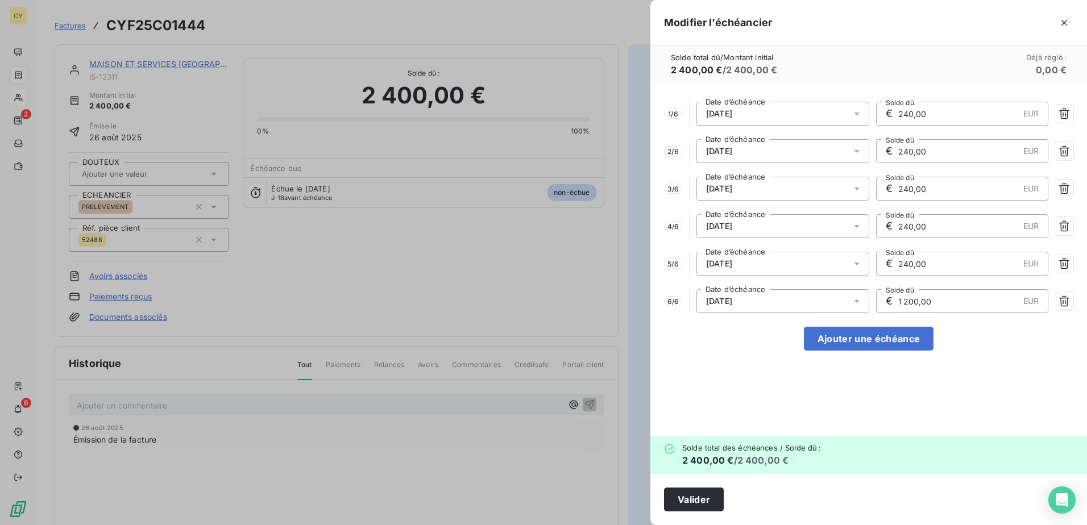
drag, startPoint x: 932, startPoint y: 306, endPoint x: 857, endPoint y: 294, distance: 76.0
click at [857, 294] on div "6 / 6 [DATE] Date d’échéance € 1 200,00 EUR Solde dû" at bounding box center [868, 301] width 409 height 24
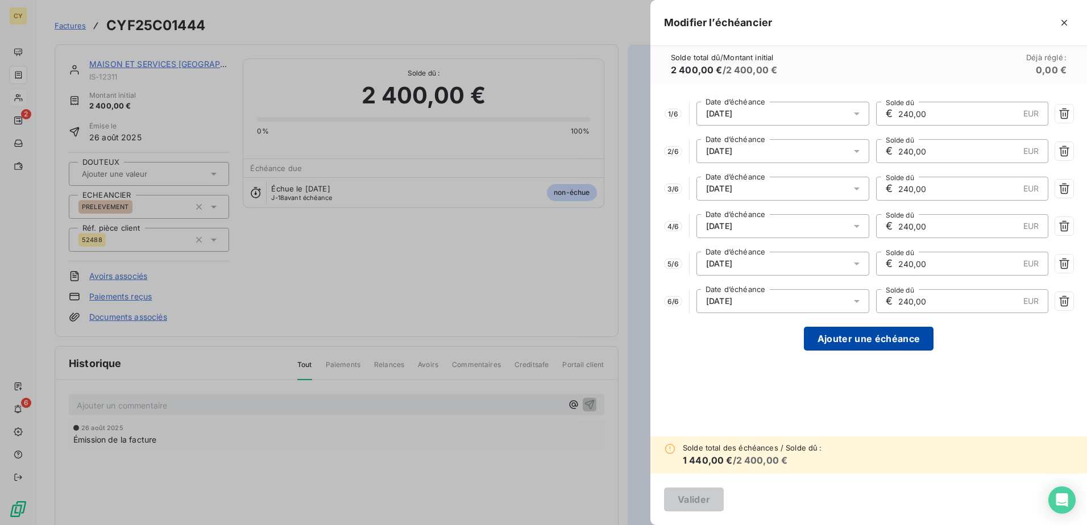
type input "240,00"
click at [868, 343] on button "Ajouter une échéance" at bounding box center [869, 339] width 130 height 24
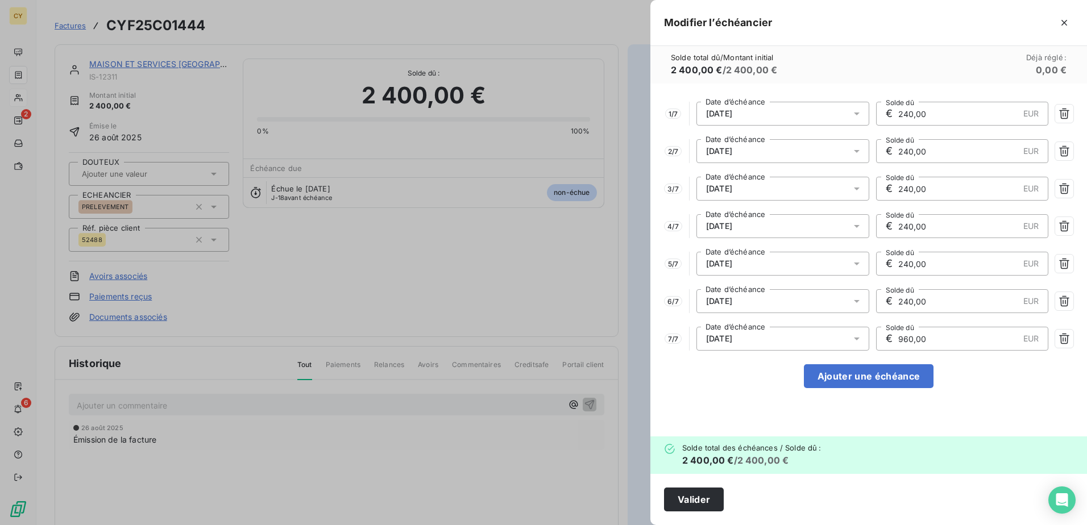
click at [856, 339] on icon at bounding box center [857, 339] width 6 height 3
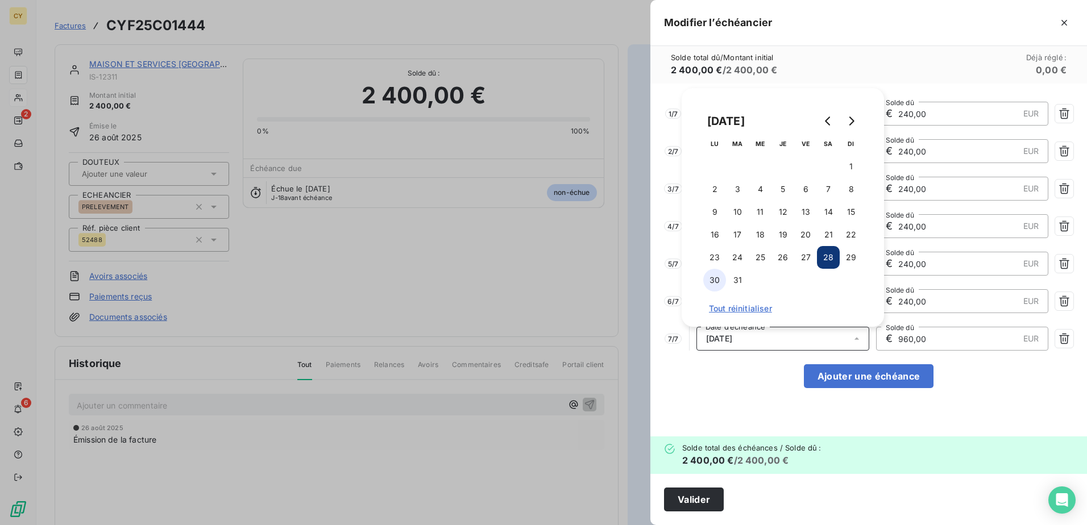
click at [718, 280] on button "30" at bounding box center [714, 280] width 23 height 23
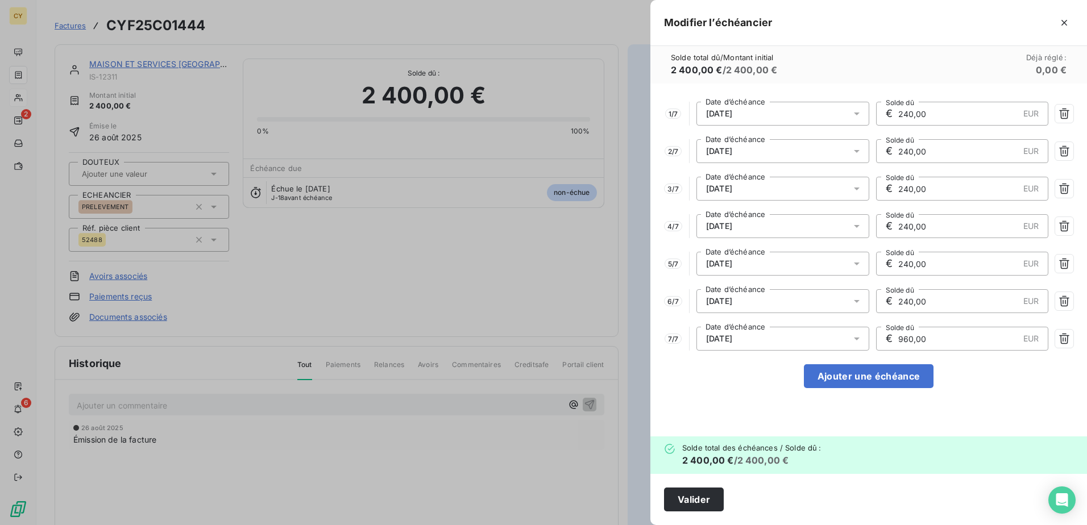
drag, startPoint x: 895, startPoint y: 332, endPoint x: 843, endPoint y: 332, distance: 51.7
click at [844, 332] on div "7 / 7 [DATE] Date d’échéance € 960,00 EUR Solde dû" at bounding box center [868, 339] width 409 height 24
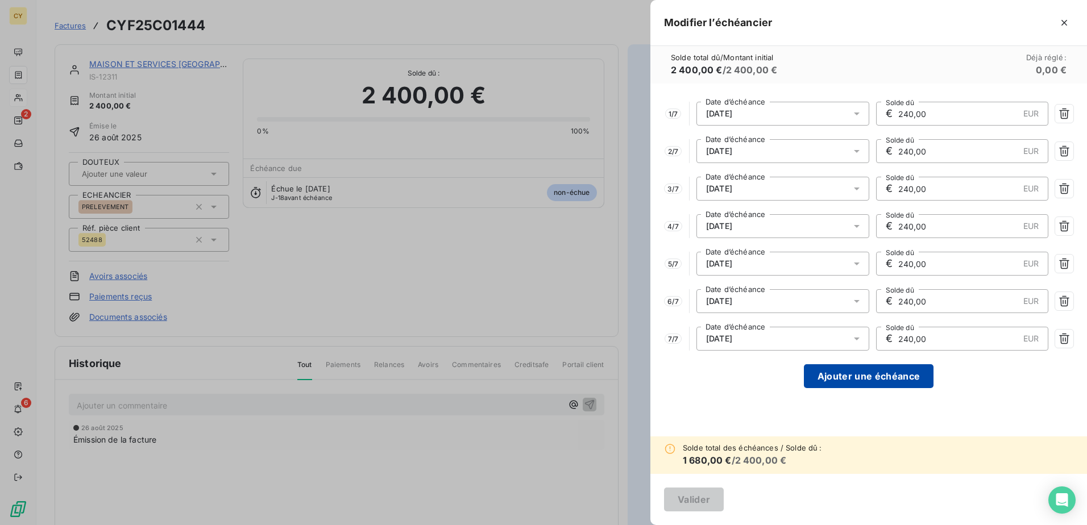
type input "240,00"
click at [870, 381] on button "Ajouter une échéance" at bounding box center [869, 376] width 130 height 24
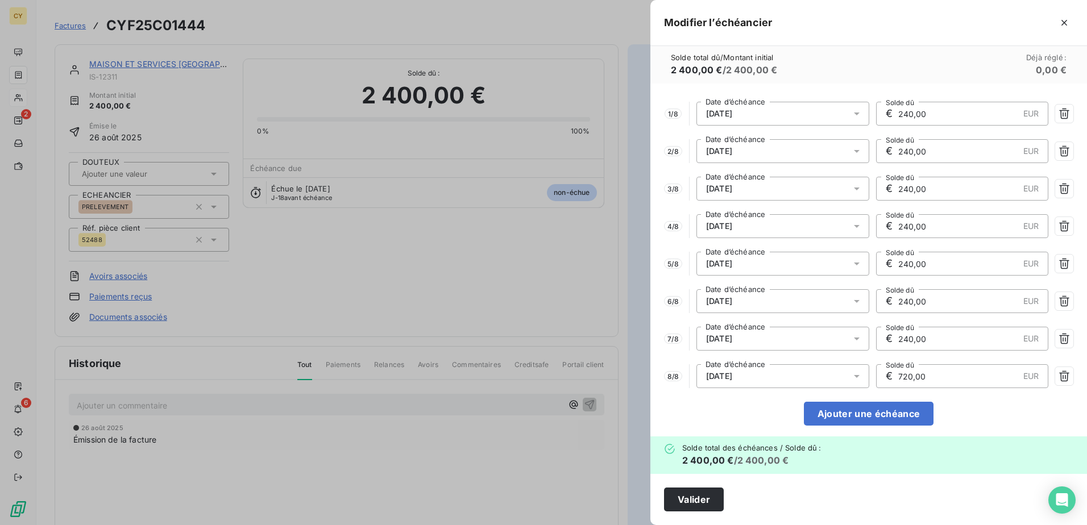
drag, startPoint x: 907, startPoint y: 373, endPoint x: 853, endPoint y: 376, distance: 54.6
click at [853, 376] on div "8 / 8 [DATE] Date d’échéance € 720,00 EUR Solde dû" at bounding box center [868, 376] width 409 height 24
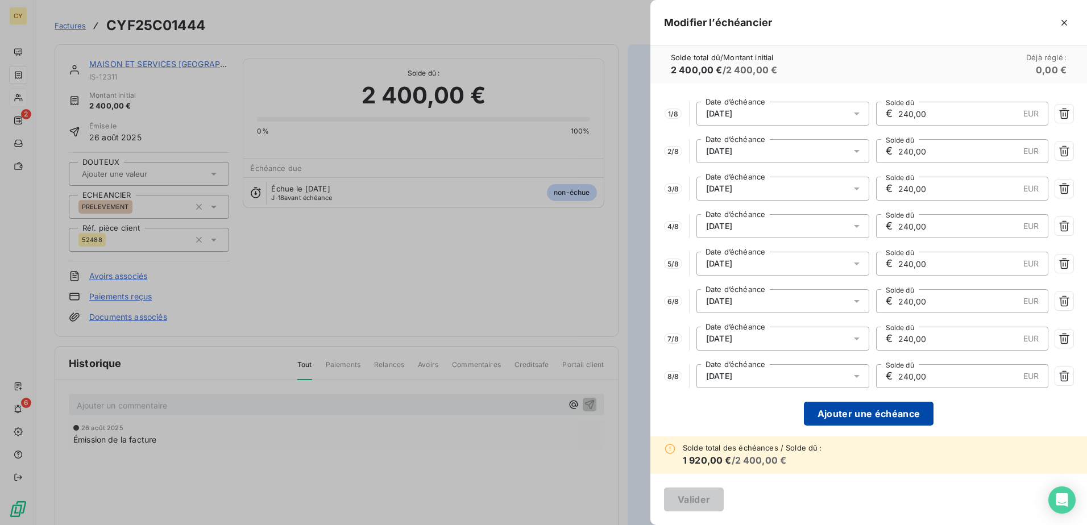
type input "240,00"
click at [862, 409] on button "Ajouter une échéance" at bounding box center [869, 414] width 130 height 24
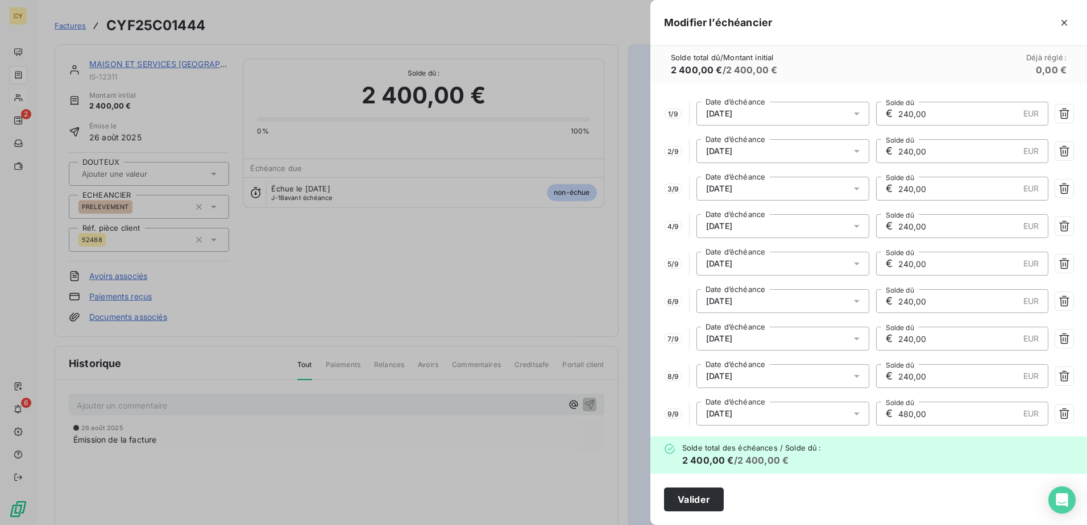
drag, startPoint x: 924, startPoint y: 406, endPoint x: 871, endPoint y: 411, distance: 52.5
click at [876, 411] on div "€ 480,00 EUR Solde dû" at bounding box center [962, 414] width 173 height 24
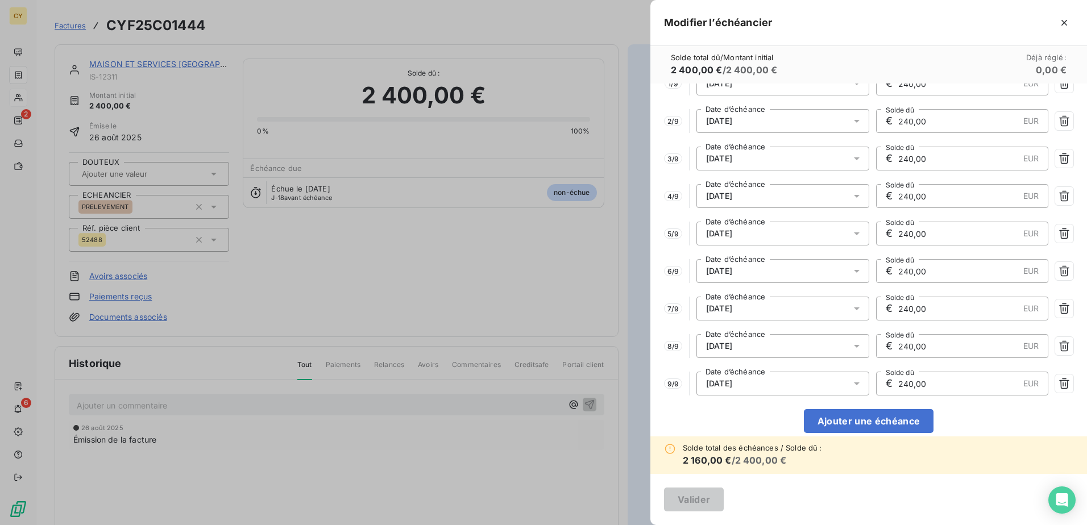
scroll to position [45, 0]
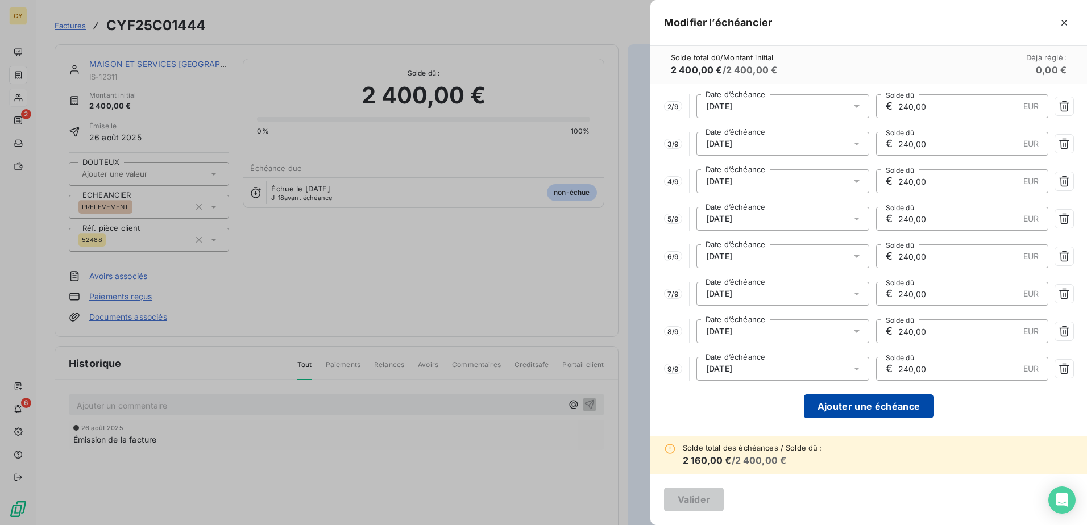
type input "240,00"
click at [877, 404] on button "Ajouter une échéance" at bounding box center [869, 406] width 130 height 24
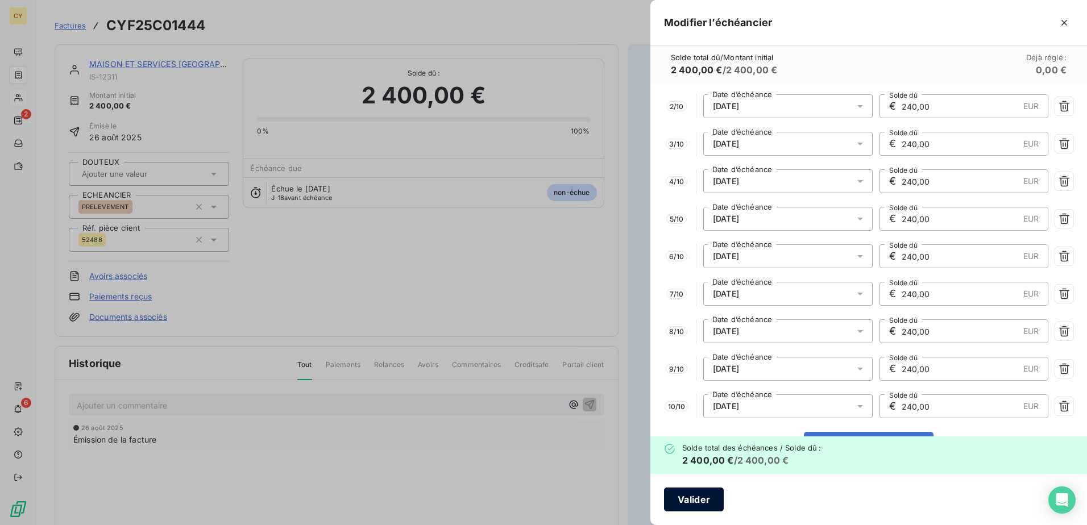
click at [699, 500] on button "Valider" at bounding box center [694, 500] width 60 height 24
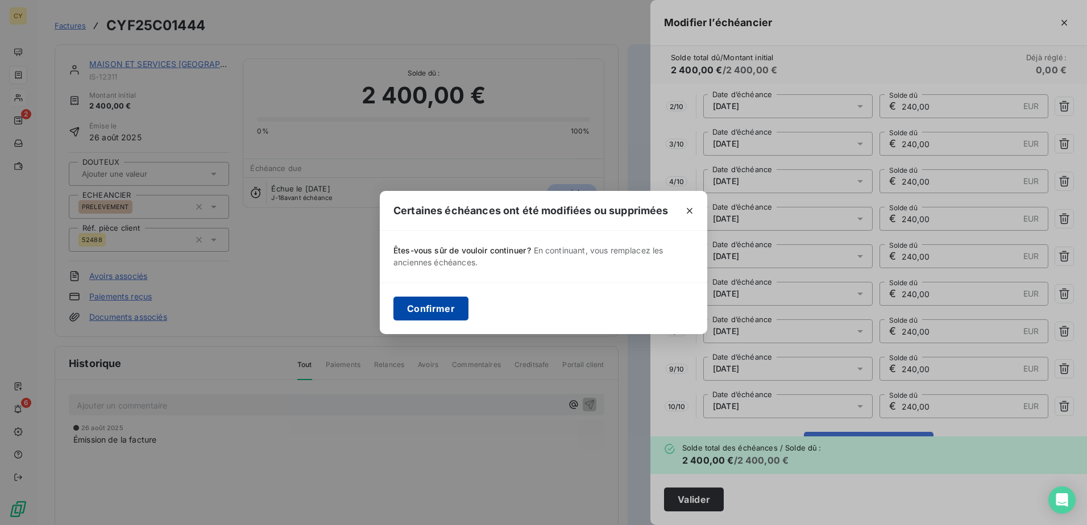
click at [455, 310] on button "Confirmer" at bounding box center [430, 309] width 75 height 24
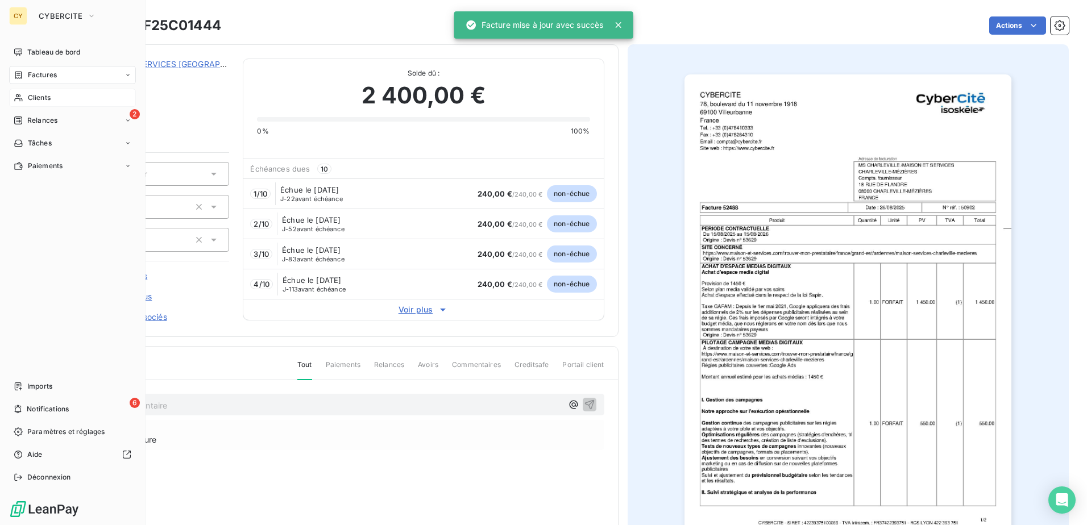
click at [47, 95] on span "Clients" at bounding box center [39, 98] width 23 height 10
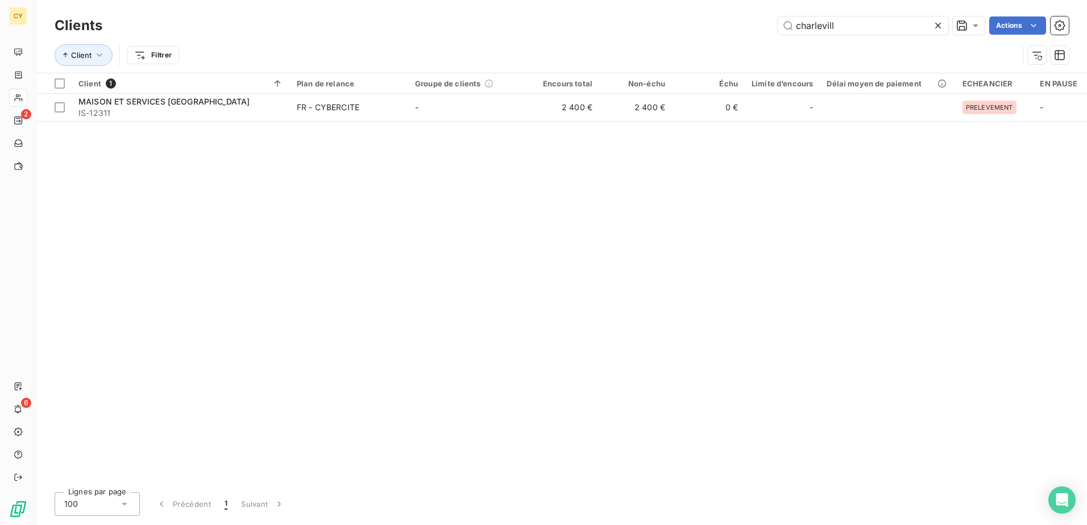
drag, startPoint x: 821, startPoint y: 22, endPoint x: 721, endPoint y: 0, distance: 101.9
click at [737, 11] on div "Clients charlevill Actions Client Filtrer" at bounding box center [561, 36] width 1050 height 73
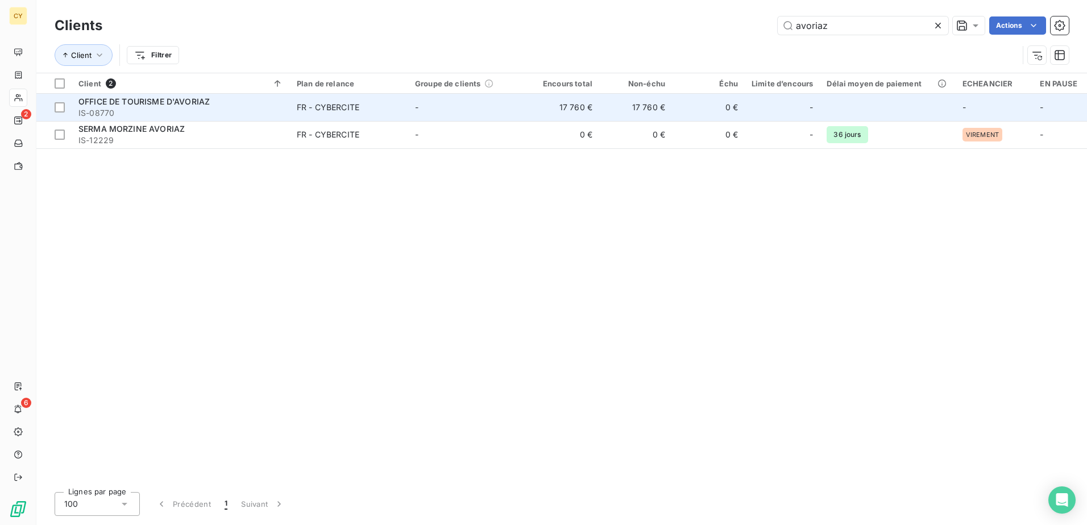
type input "avoriaz"
click at [177, 107] on span "IS-08770" at bounding box center [180, 112] width 205 height 11
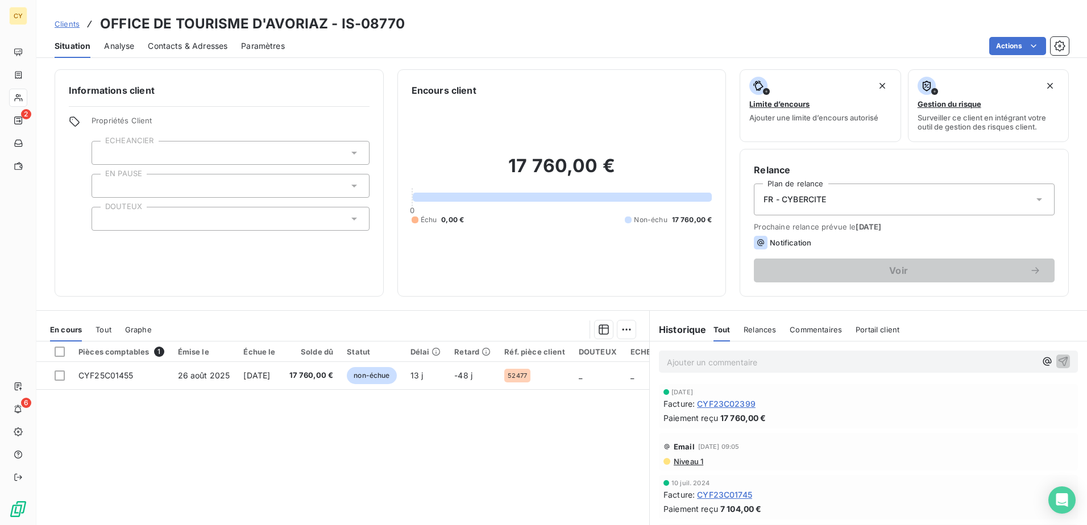
click at [190, 154] on div at bounding box center [231, 153] width 278 height 24
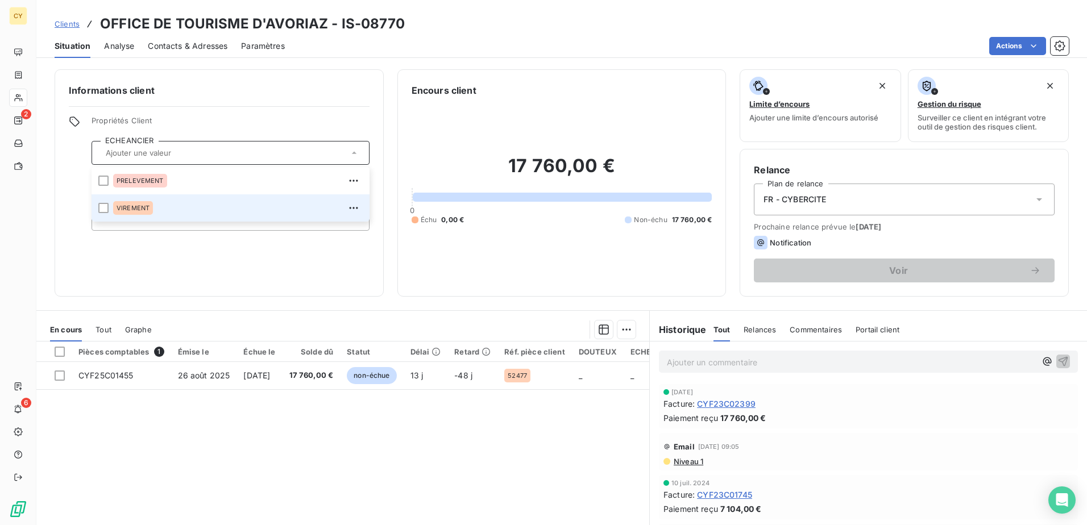
click at [135, 210] on span "VIREMENT" at bounding box center [133, 208] width 33 height 7
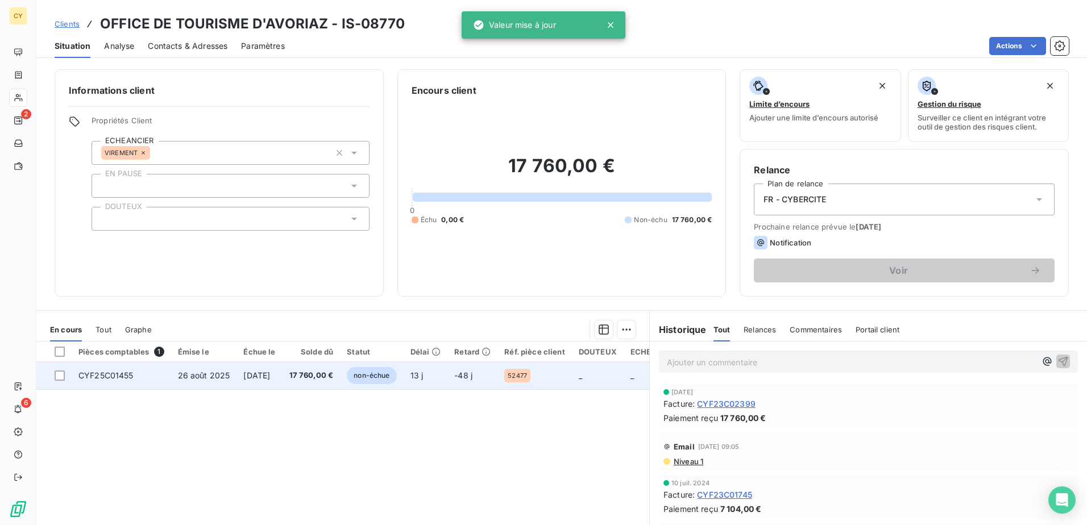
click at [94, 378] on span "CYF25C01455" at bounding box center [105, 376] width 55 height 10
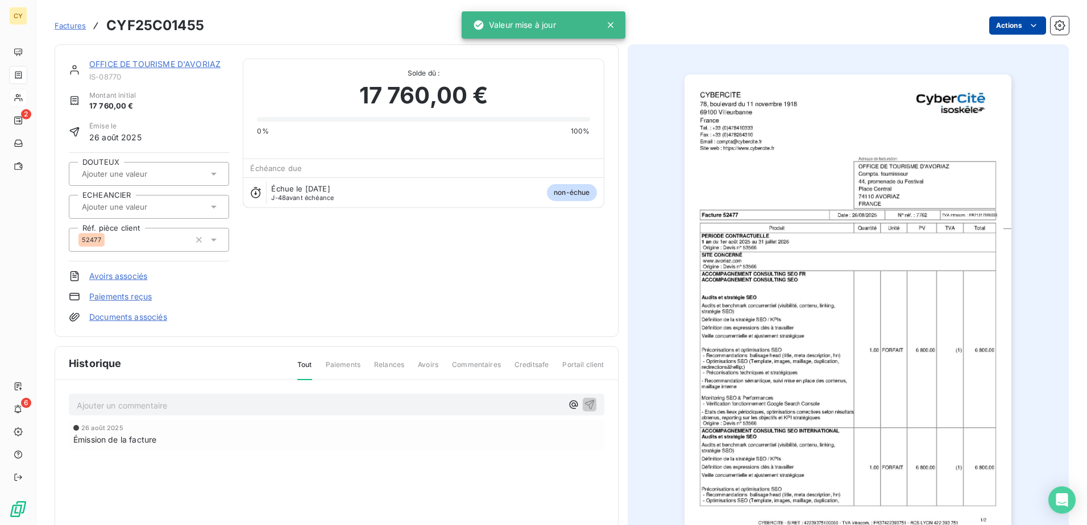
click at [1008, 27] on html "CY 2 6 Factures CYF25C01455 Actions OFFICE DE TOURISME D'AVORIAZ IS-08770 Monta…" at bounding box center [543, 262] width 1087 height 525
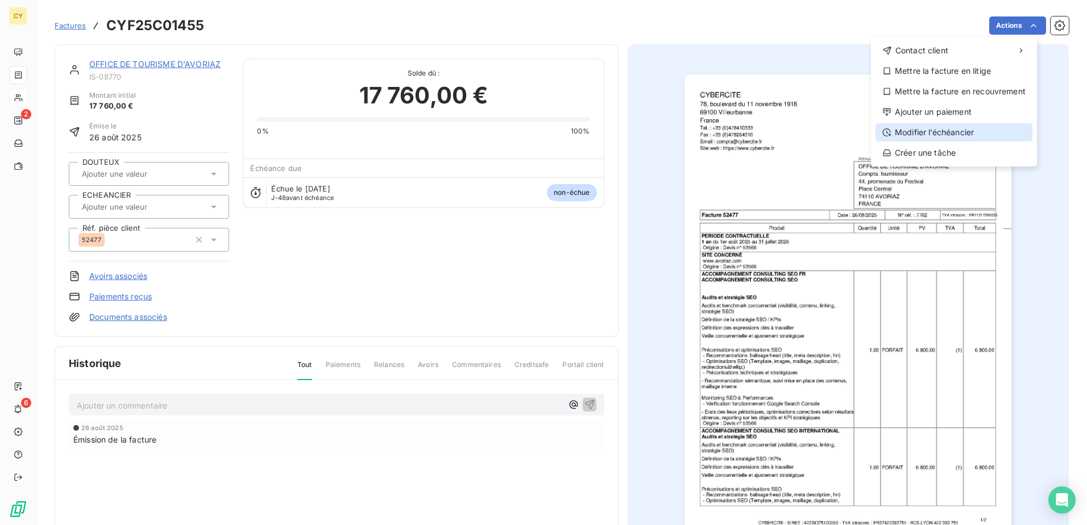
click at [964, 134] on div "Modifier l’échéancier" at bounding box center [953, 132] width 157 height 18
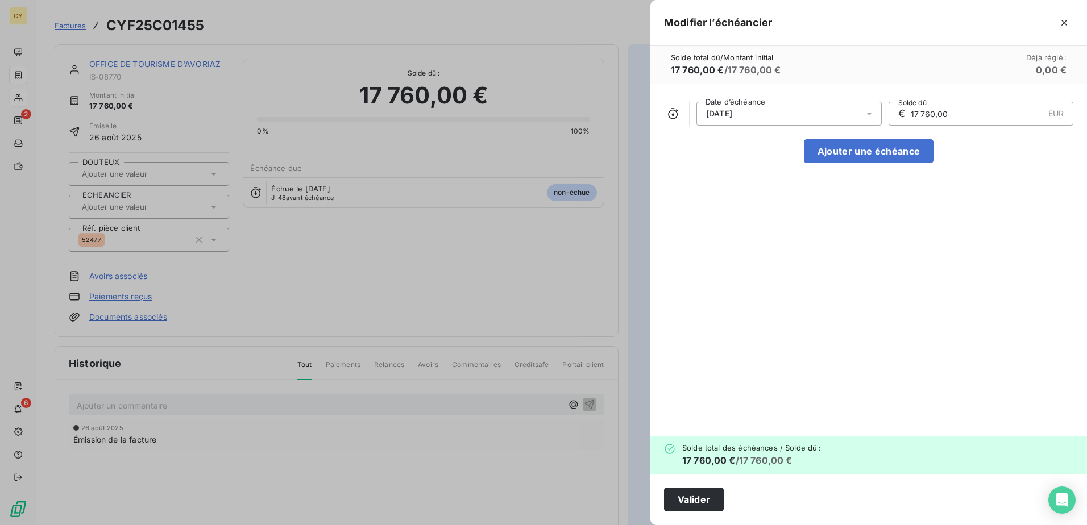
click at [867, 114] on icon at bounding box center [868, 113] width 11 height 11
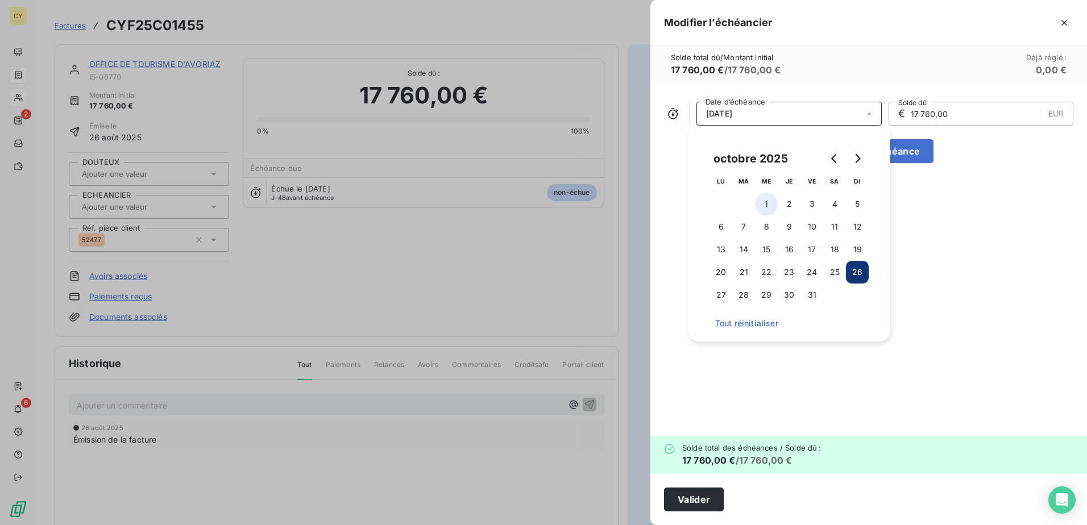
click at [768, 202] on button "1" at bounding box center [766, 204] width 23 height 23
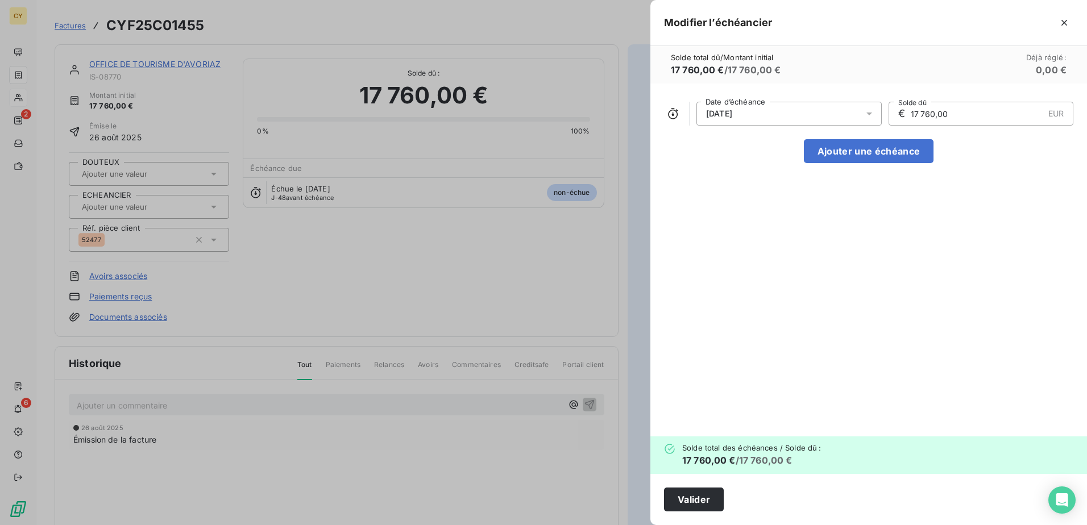
drag, startPoint x: 951, startPoint y: 117, endPoint x: 878, endPoint y: 119, distance: 73.9
click at [880, 119] on div "[DATE] Date d’échéance € 17 760,00 EUR Solde dû" at bounding box center [868, 114] width 409 height 24
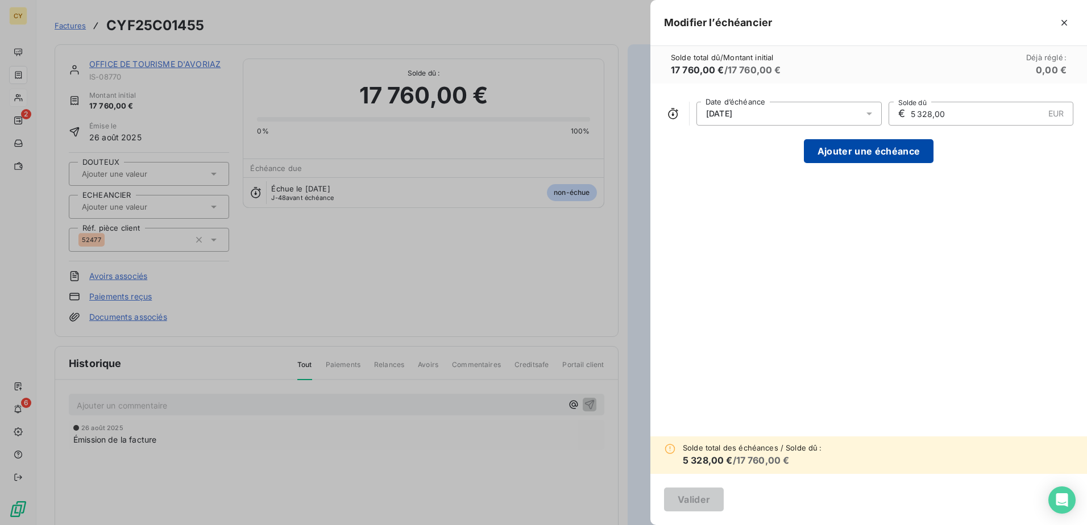
type input "5 328,00"
click at [861, 150] on button "Ajouter une échéance" at bounding box center [869, 151] width 130 height 24
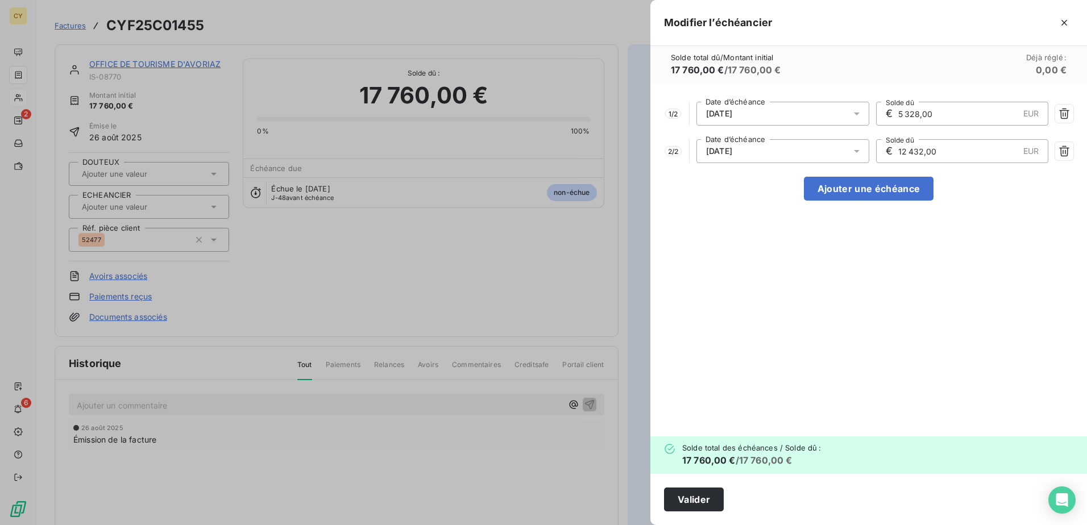
click at [857, 149] on icon at bounding box center [856, 151] width 11 height 11
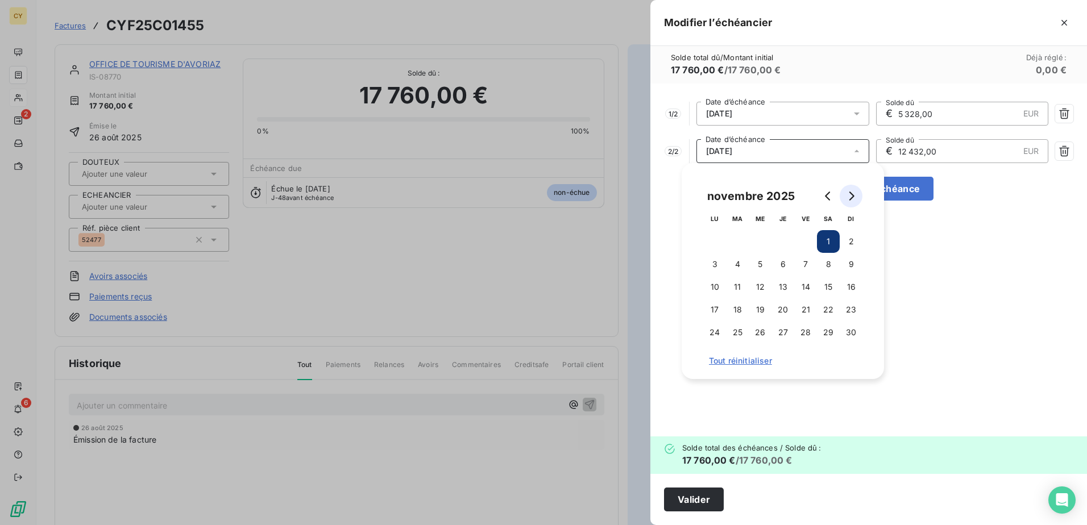
click at [854, 196] on icon "Go to next month" at bounding box center [850, 196] width 9 height 9
click at [787, 240] on button "1" at bounding box center [782, 241] width 23 height 23
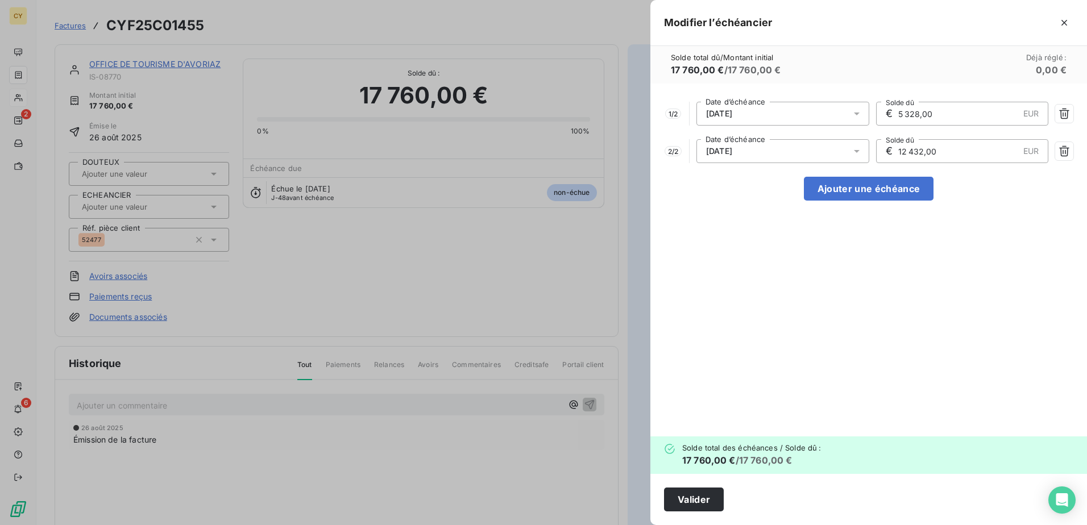
drag, startPoint x: 946, startPoint y: 156, endPoint x: 836, endPoint y: 159, distance: 110.3
click at [837, 159] on div "2 / 2 [DATE] Date d’échéance € 12 432,00 EUR Solde dû" at bounding box center [868, 151] width 409 height 24
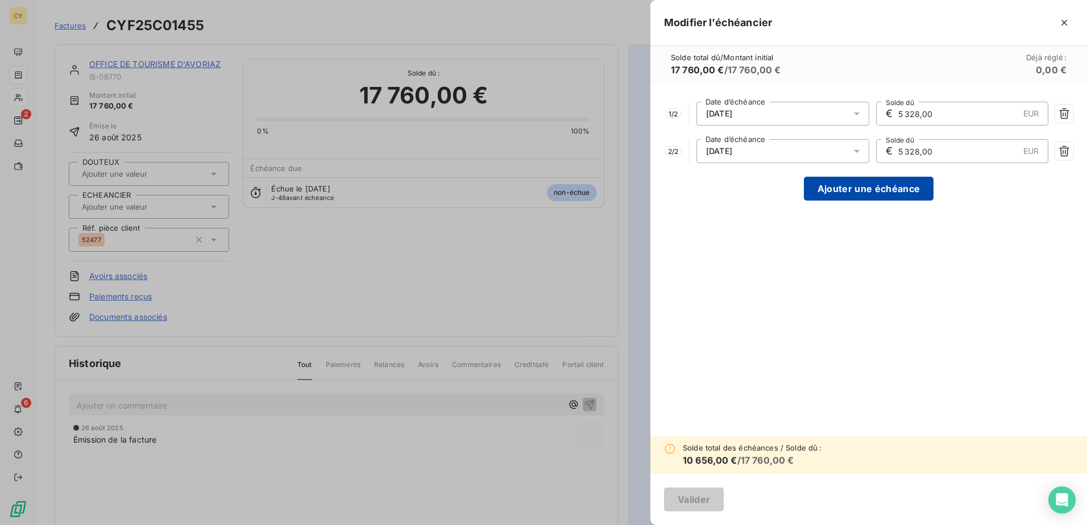
type input "5 328,00"
click at [858, 187] on button "Ajouter une échéance" at bounding box center [869, 189] width 130 height 24
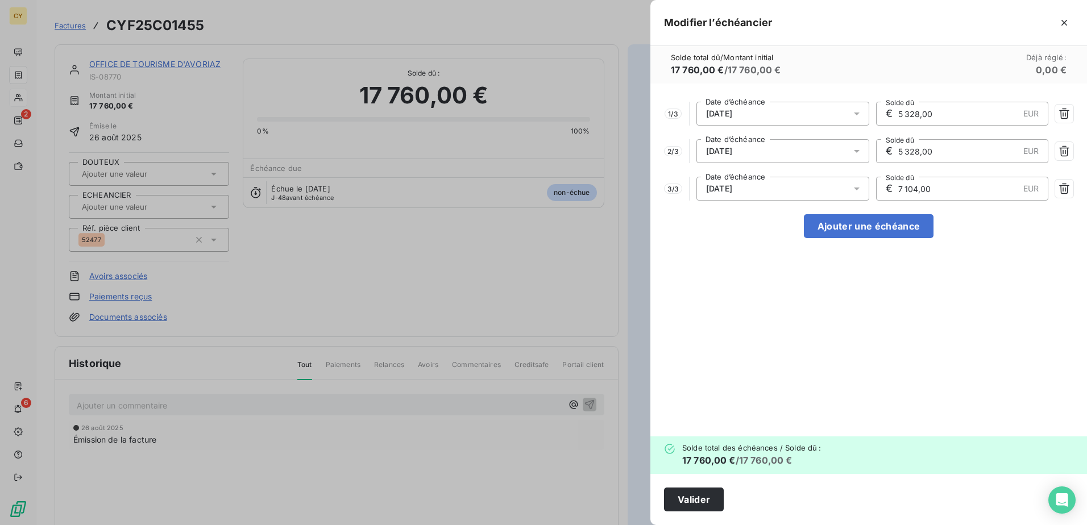
click at [859, 190] on icon at bounding box center [856, 188] width 11 height 11
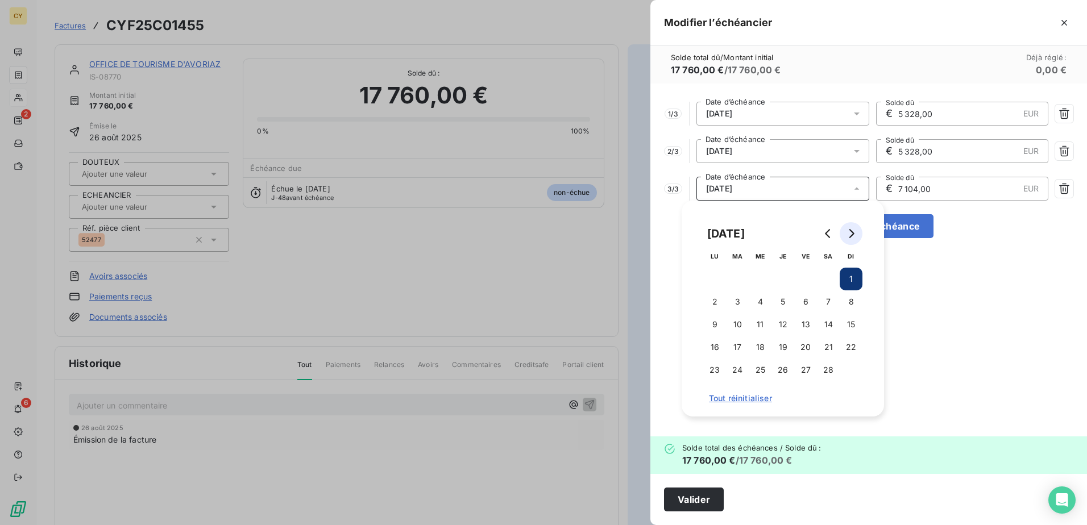
click at [847, 231] on icon "Go to next month" at bounding box center [850, 233] width 9 height 9
click at [848, 231] on icon "Go to next month" at bounding box center [850, 233] width 9 height 9
click at [762, 277] on button "1" at bounding box center [760, 279] width 23 height 23
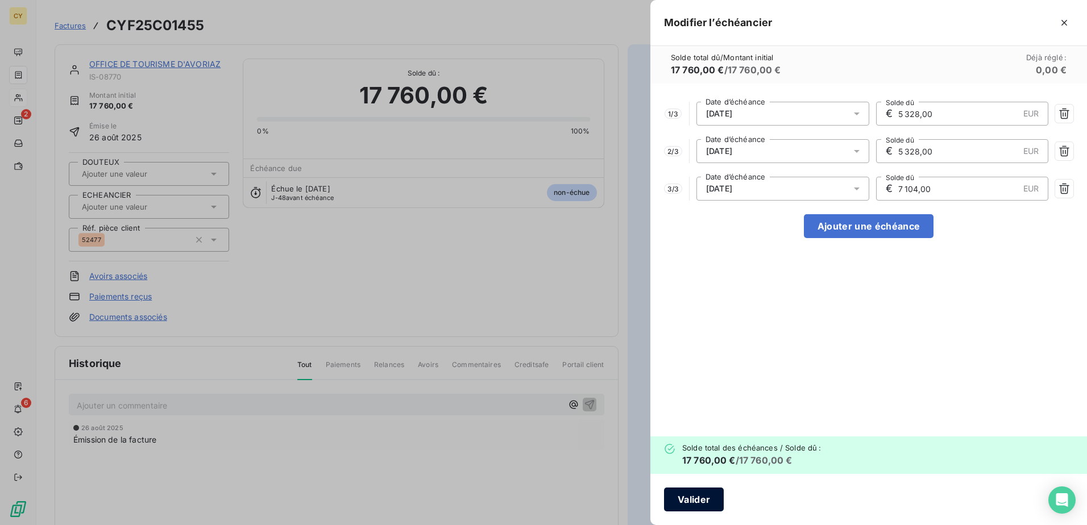
click at [697, 504] on button "Valider" at bounding box center [694, 500] width 60 height 24
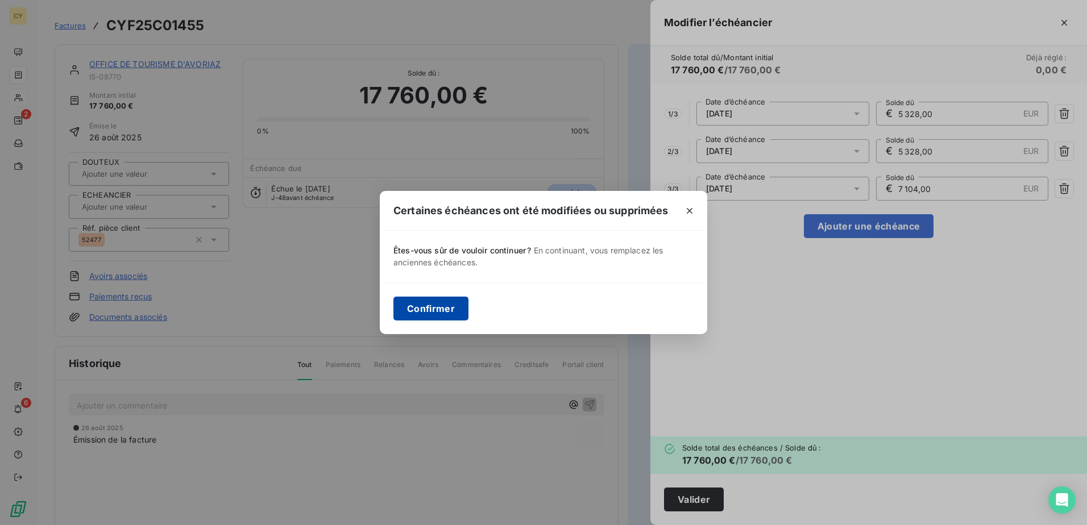
click at [415, 307] on button "Confirmer" at bounding box center [430, 309] width 75 height 24
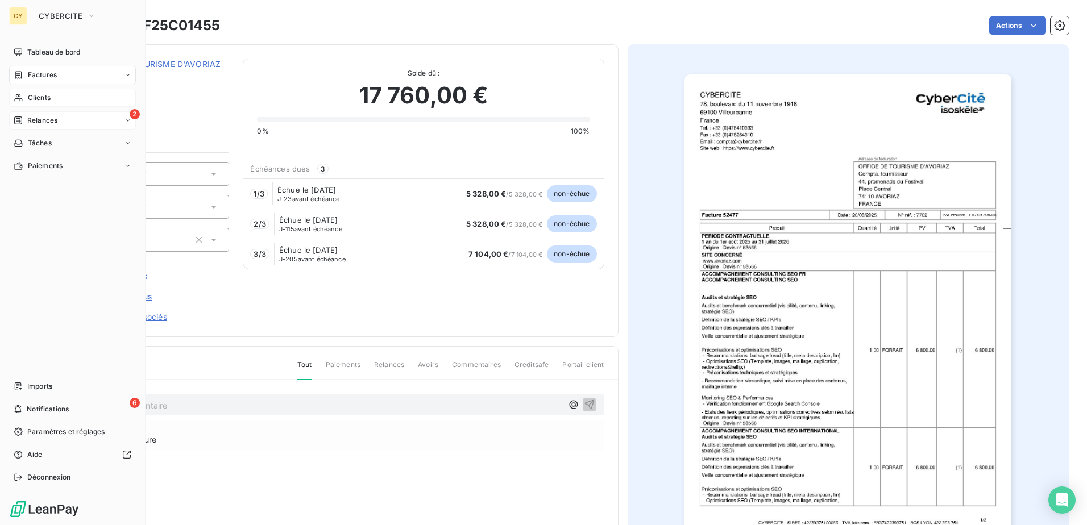
click at [31, 120] on span "Relances" at bounding box center [42, 120] width 30 height 10
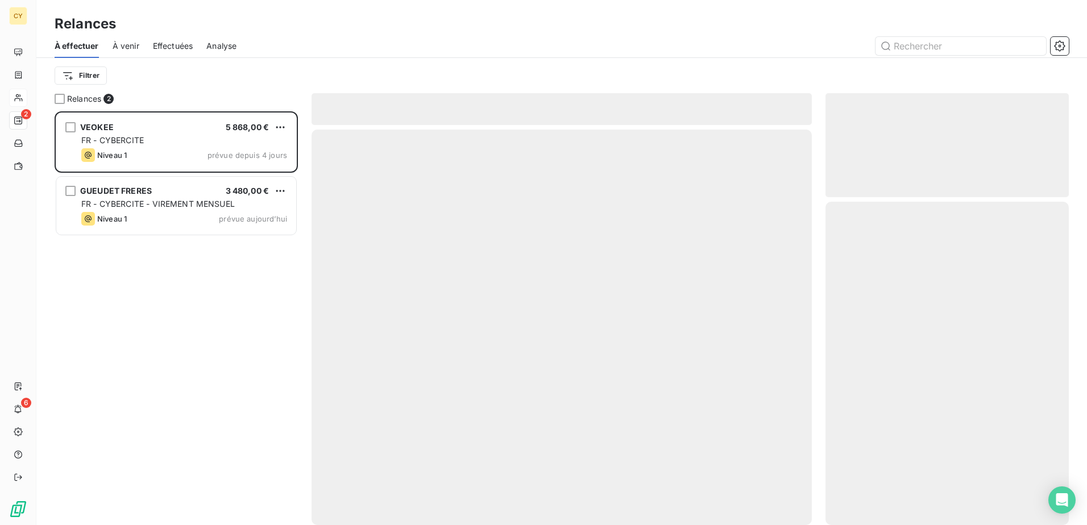
scroll to position [405, 235]
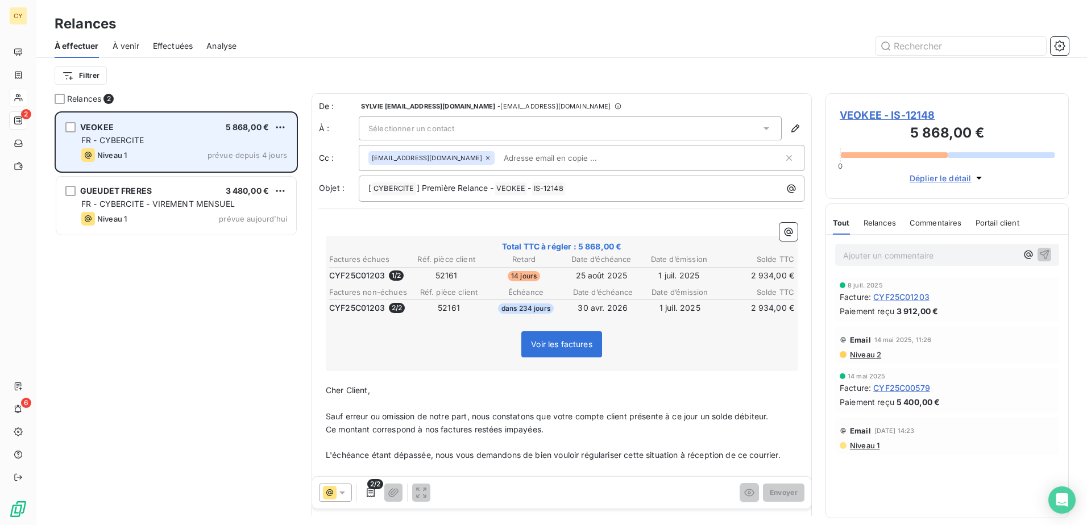
click at [179, 144] on div "FR - CYBERCITE" at bounding box center [184, 140] width 206 height 11
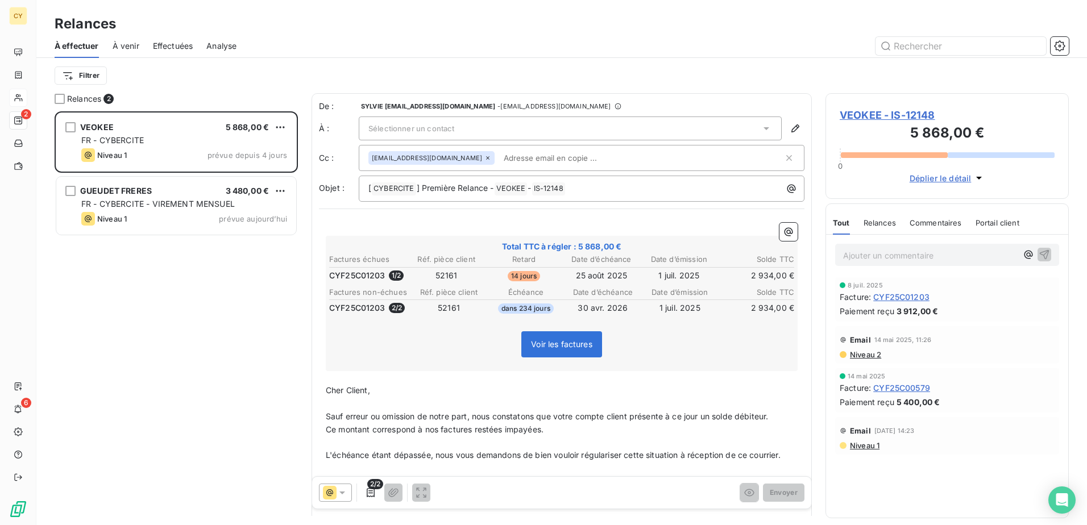
click at [525, 131] on div "Sélectionner un contact" at bounding box center [570, 129] width 423 height 24
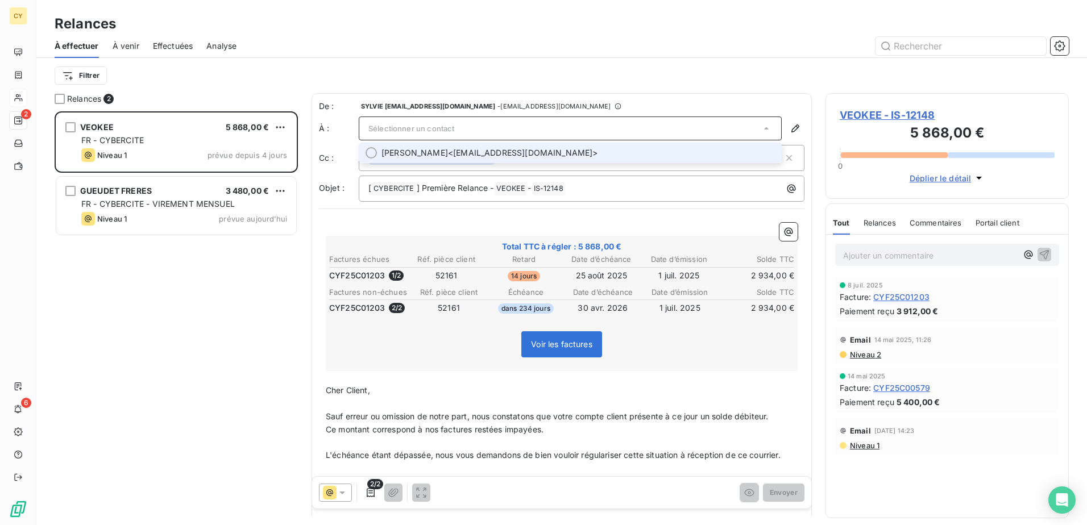
click at [510, 152] on span "[PERSON_NAME] <[EMAIL_ADDRESS][DOMAIN_NAME]>" at bounding box center [577, 152] width 393 height 11
